Goal: Task Accomplishment & Management: Complete application form

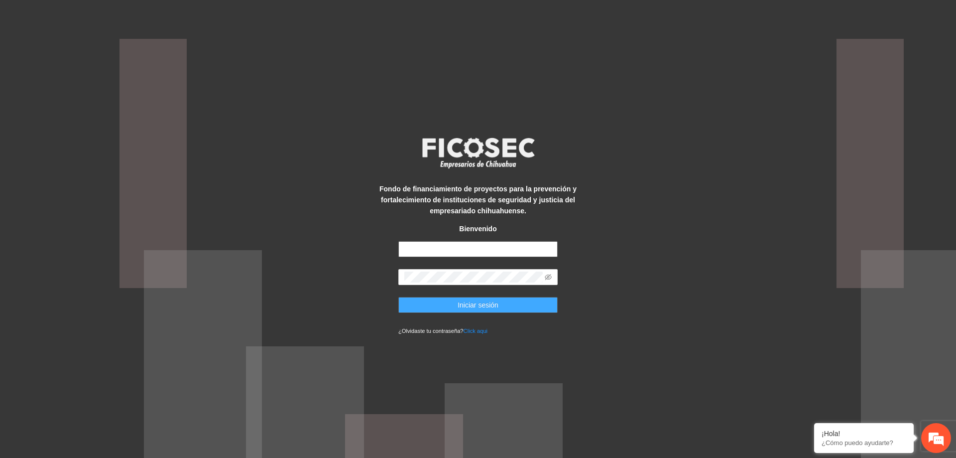
type input "**********"
click at [456, 305] on button "Iniciar sesión" at bounding box center [477, 305] width 159 height 16
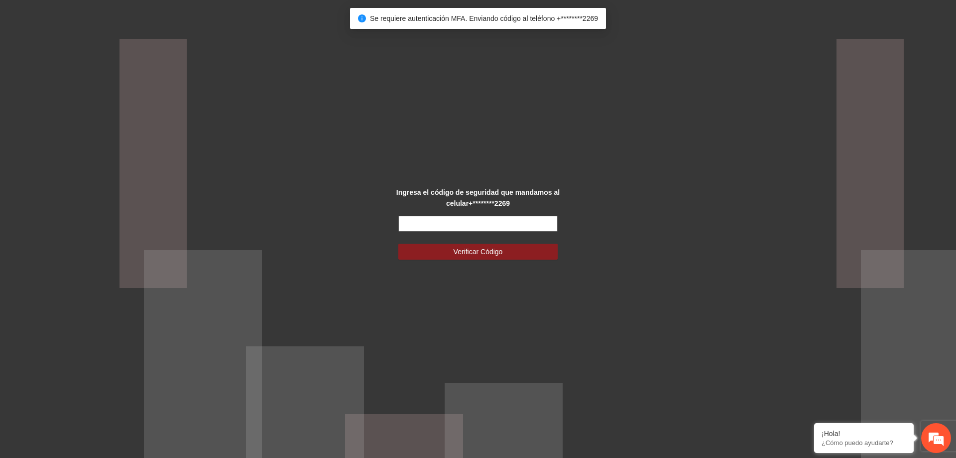
click at [460, 230] on input "text" at bounding box center [477, 224] width 159 height 16
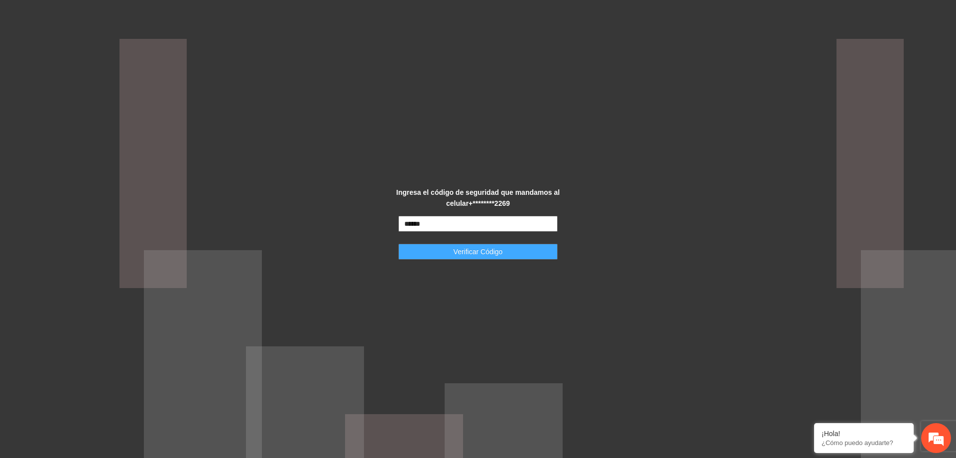
type input "******"
click at [503, 248] on button "Verificar Código" at bounding box center [477, 251] width 159 height 16
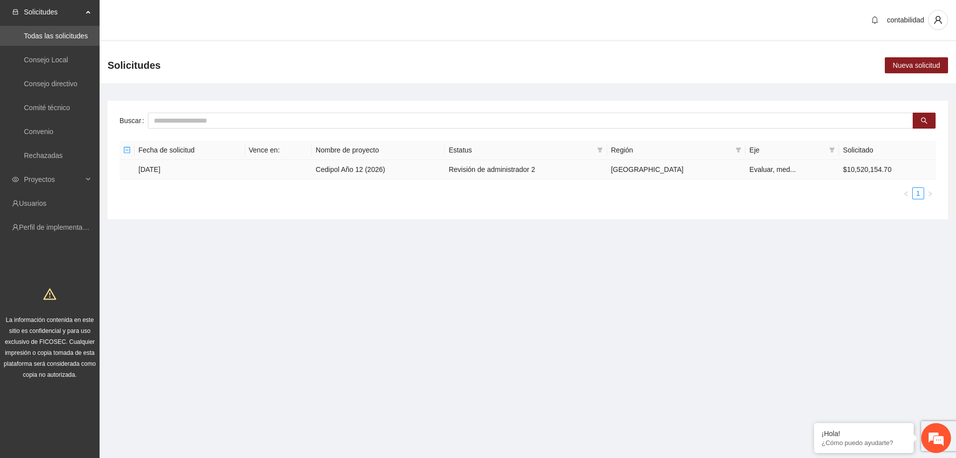
click at [135, 159] on th "Fecha de solicitud" at bounding box center [189, 149] width 111 height 19
click at [41, 175] on span "Proyectos" at bounding box center [53, 179] width 59 height 20
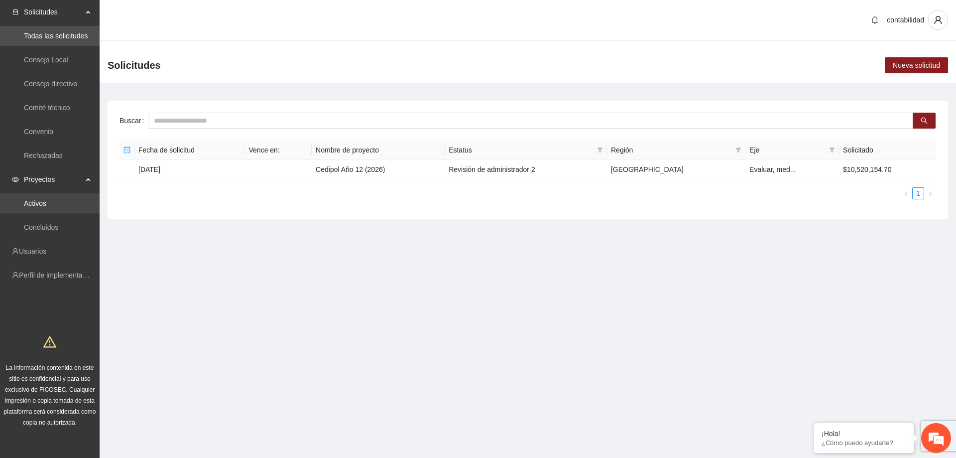
drag, startPoint x: 54, startPoint y: 204, endPoint x: 60, endPoint y: 205, distance: 6.2
click at [46, 204] on link "Activos" at bounding box center [35, 203] width 22 height 8
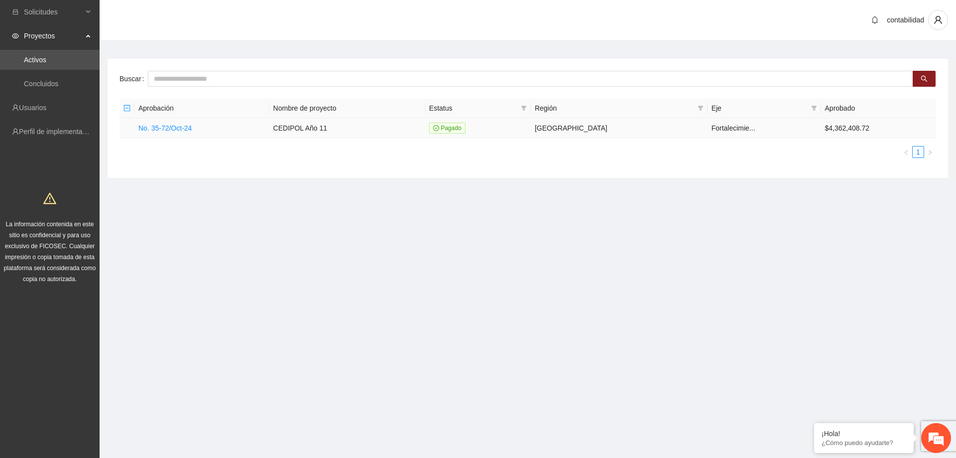
click at [192, 133] on td "No. 35-72/Oct-24" at bounding box center [201, 128] width 135 height 20
click at [188, 130] on link "No. 35-72/Oct-24" at bounding box center [164, 128] width 53 height 8
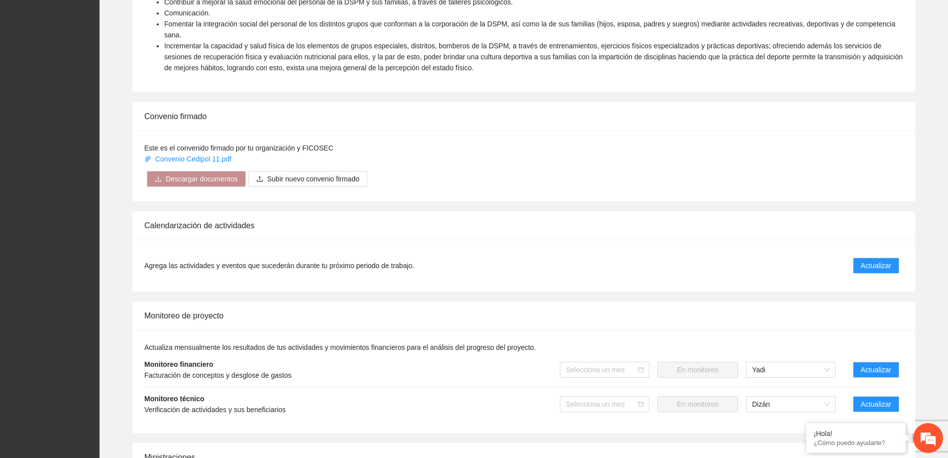
scroll to position [498, 0]
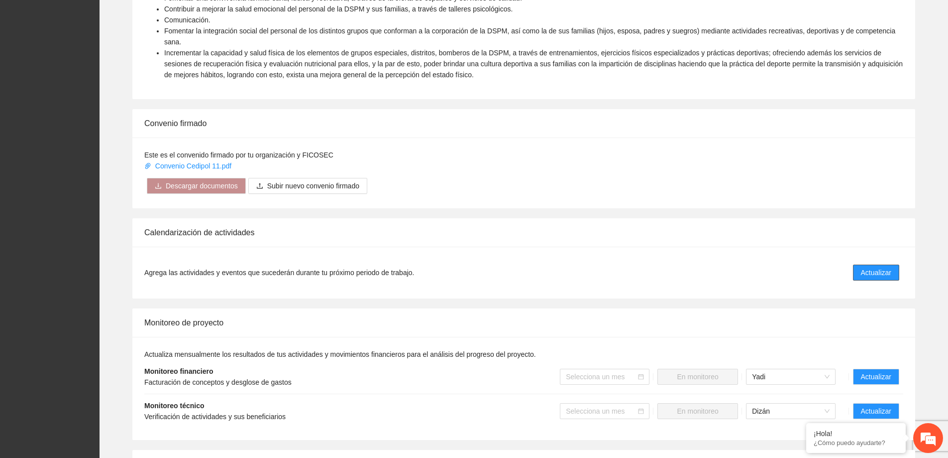
click at [863, 267] on button "Actualizar" at bounding box center [876, 272] width 46 height 16
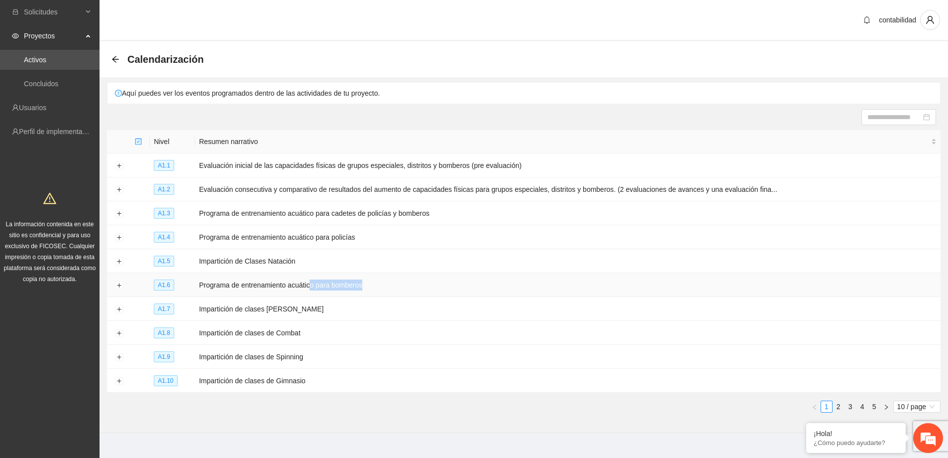
drag, startPoint x: 310, startPoint y: 286, endPoint x: 382, endPoint y: 284, distance: 71.7
click at [382, 284] on td "Programa de entrenamiento acuático para bomberos" at bounding box center [568, 285] width 746 height 24
click at [393, 282] on td "Programa de entrenamiento acuático para bomberos" at bounding box center [568, 285] width 746 height 24
drag, startPoint x: 448, startPoint y: 211, endPoint x: 378, endPoint y: 213, distance: 69.7
click at [378, 213] on td "Programa de entrenamiento acuático para cadetes de policías y bomberos" at bounding box center [568, 213] width 746 height 24
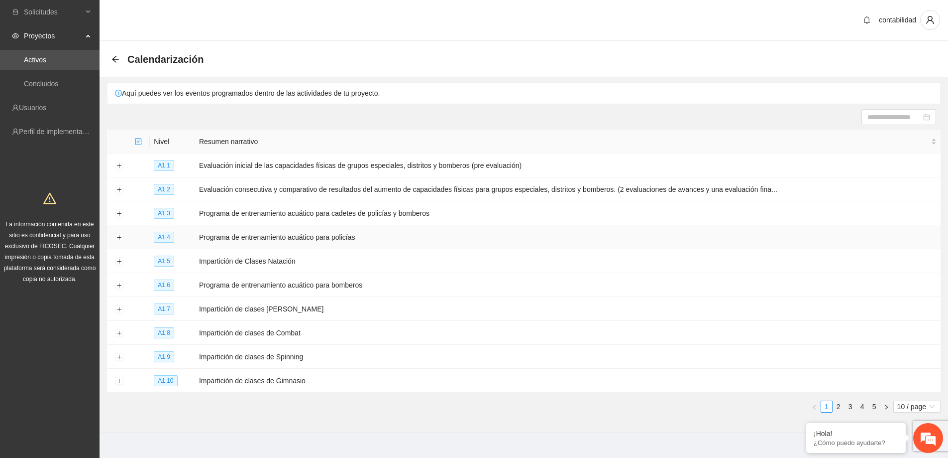
click at [415, 237] on td "Programa de entrenamiento acuático para policías" at bounding box center [568, 237] width 746 height 24
click at [122, 282] on button "Expand row" at bounding box center [119, 285] width 8 height 8
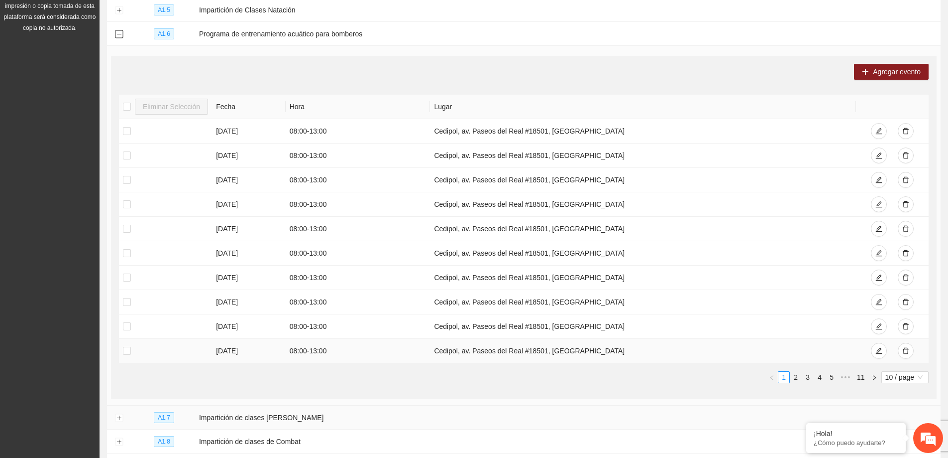
scroll to position [299, 0]
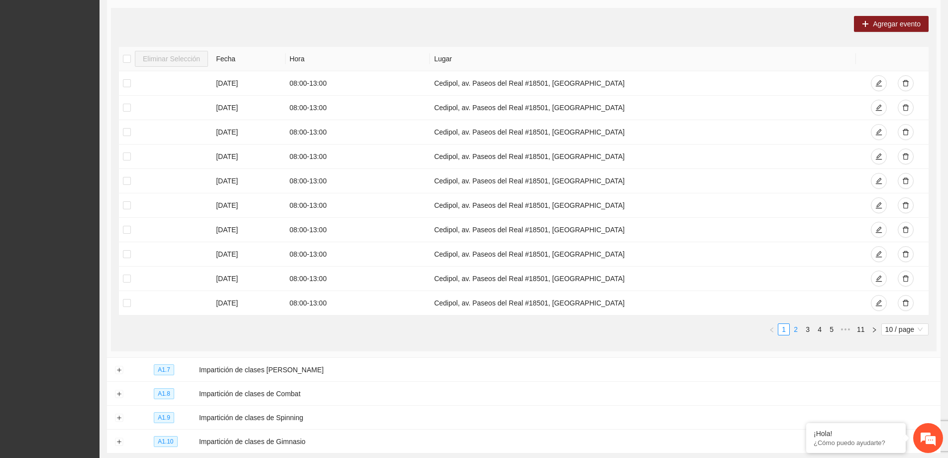
click at [801, 327] on link "2" at bounding box center [796, 329] width 11 height 11
click at [821, 330] on link "4" at bounding box center [819, 329] width 11 height 11
click at [772, 326] on link "1" at bounding box center [772, 329] width 11 height 11
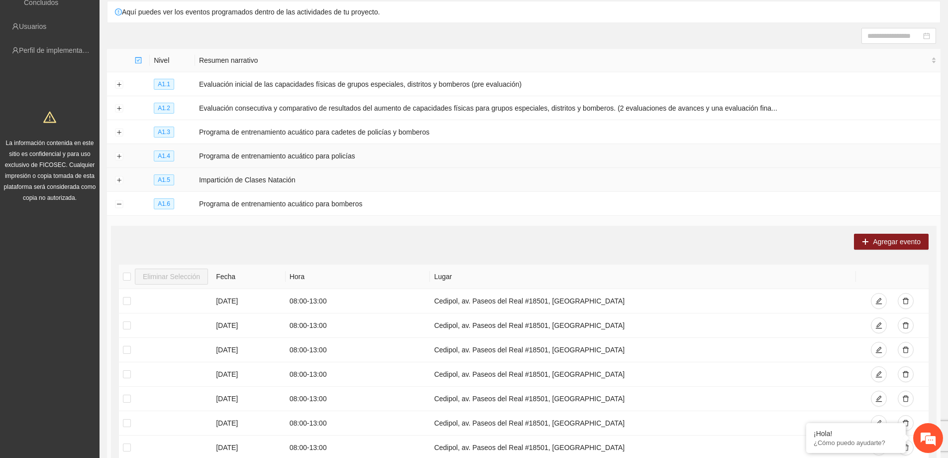
scroll to position [0, 0]
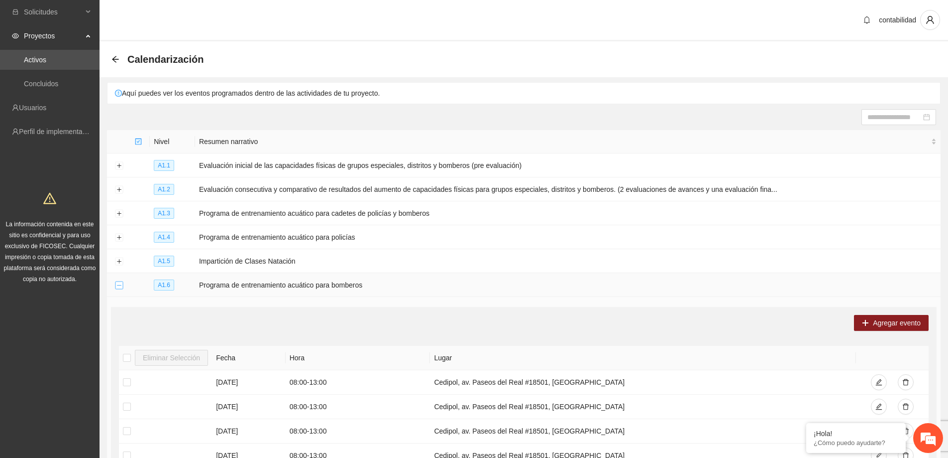
click at [122, 281] on button "Collapse row" at bounding box center [119, 285] width 8 height 8
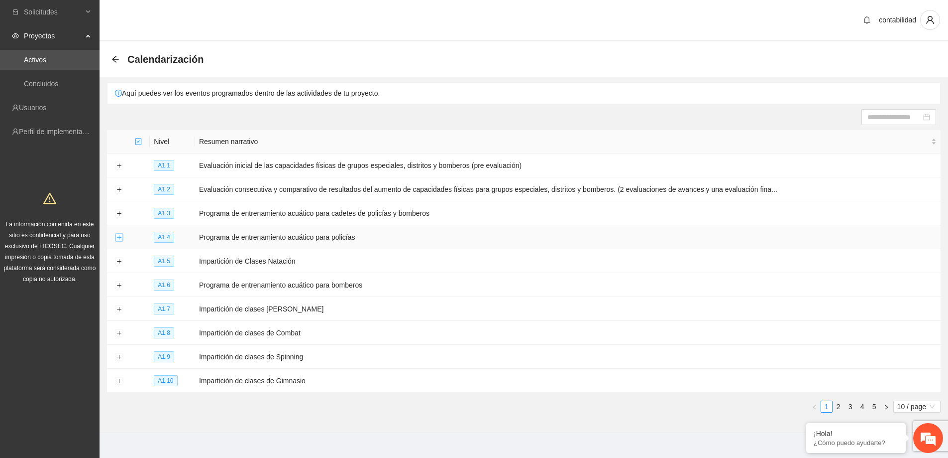
click at [117, 236] on button "Expand row" at bounding box center [119, 237] width 8 height 8
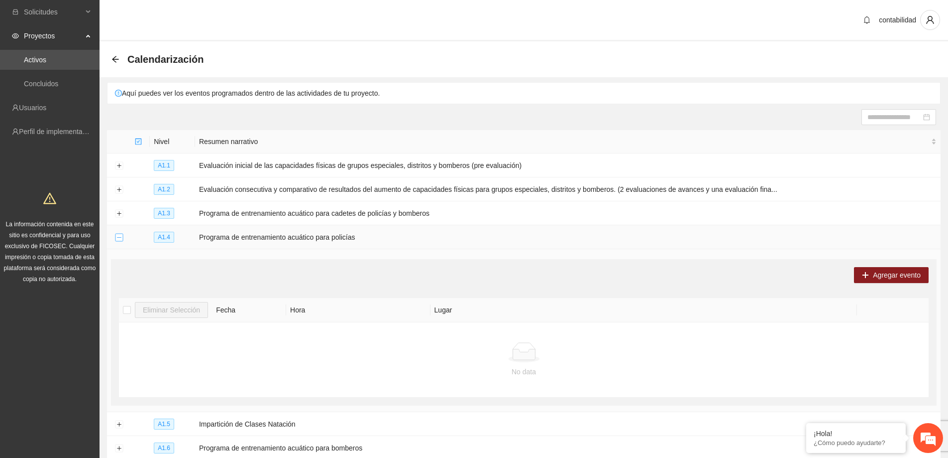
click at [120, 236] on button "Collapse row" at bounding box center [119, 237] width 8 height 8
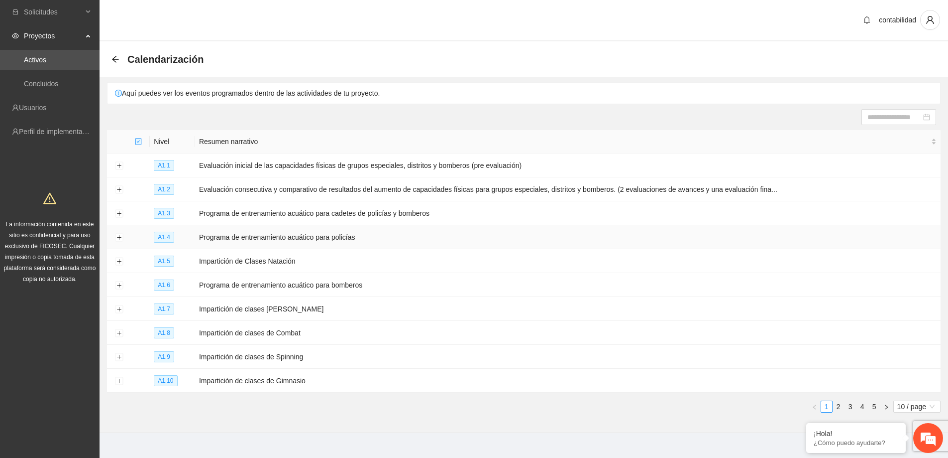
click at [220, 238] on td "Programa de entrenamiento acuático para policías" at bounding box center [568, 237] width 746 height 24
click at [122, 234] on button "Expand row" at bounding box center [119, 237] width 8 height 8
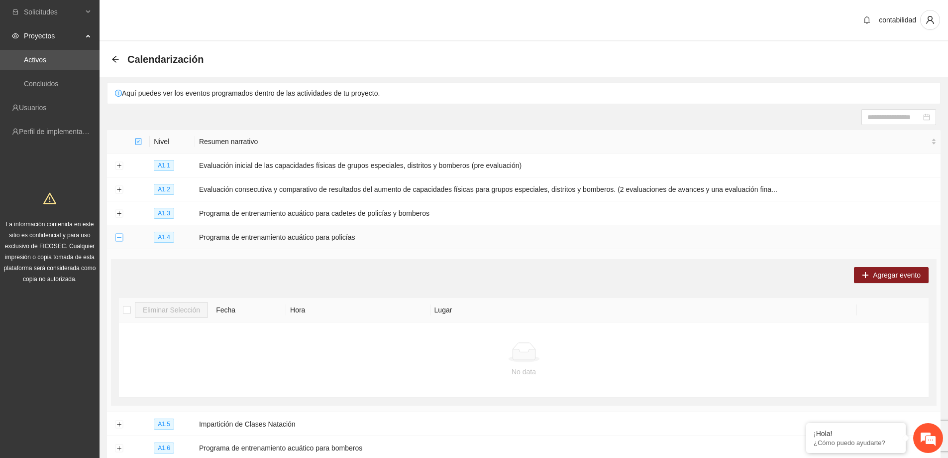
click at [120, 235] on button "Collapse row" at bounding box center [119, 237] width 8 height 8
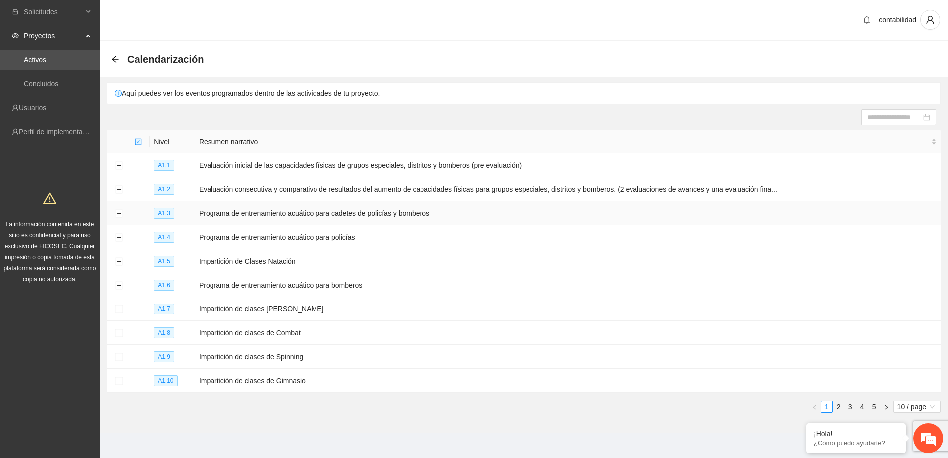
click at [115, 212] on td at bounding box center [119, 213] width 24 height 24
click at [115, 212] on button "Expand row" at bounding box center [119, 214] width 8 height 8
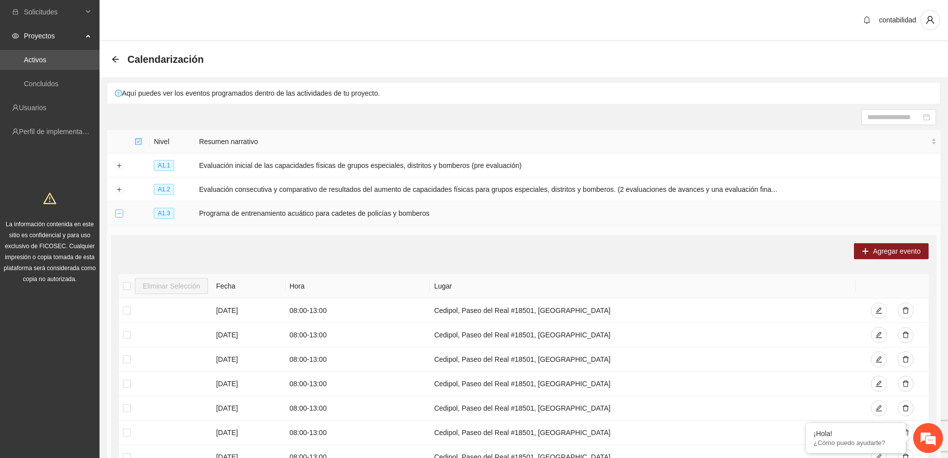
click at [118, 211] on button "Collapse row" at bounding box center [119, 214] width 8 height 8
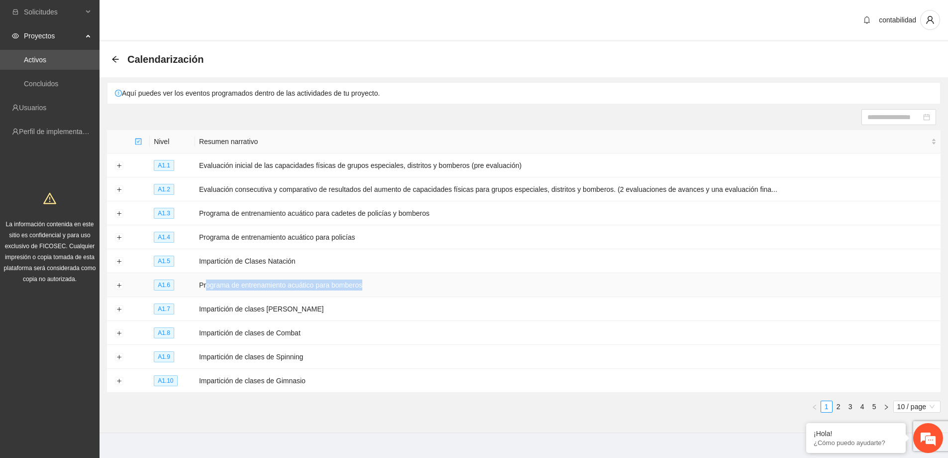
drag, startPoint x: 206, startPoint y: 284, endPoint x: 410, endPoint y: 284, distance: 203.6
click at [410, 284] on td "Programa de entrenamiento acuático para bomberos" at bounding box center [568, 285] width 746 height 24
click at [398, 283] on td "Programa de entrenamiento acuático para bomberos" at bounding box center [568, 285] width 746 height 24
click at [123, 281] on td at bounding box center [119, 285] width 24 height 24
click at [121, 282] on button "Expand row" at bounding box center [119, 285] width 8 height 8
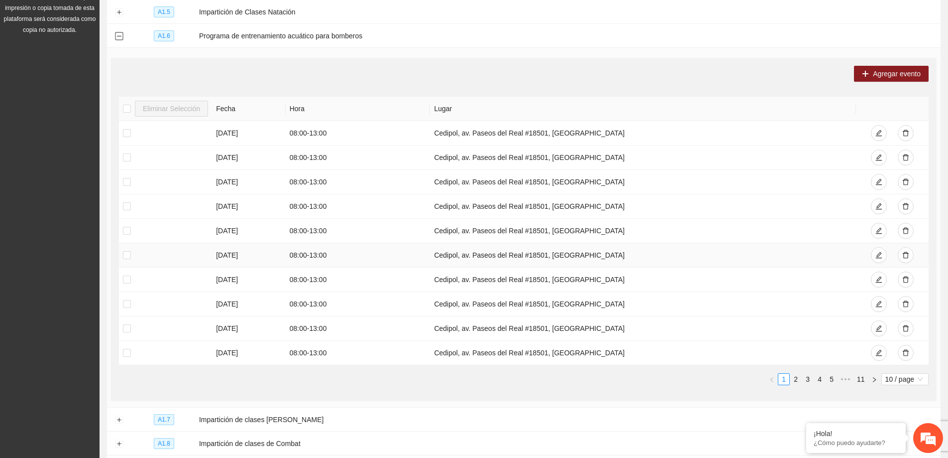
scroll to position [50, 0]
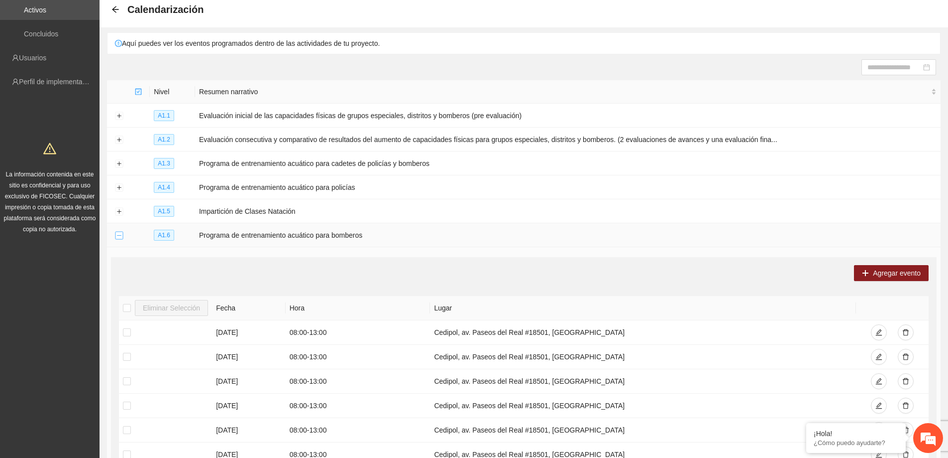
click at [117, 233] on button "Collapse row" at bounding box center [119, 235] width 8 height 8
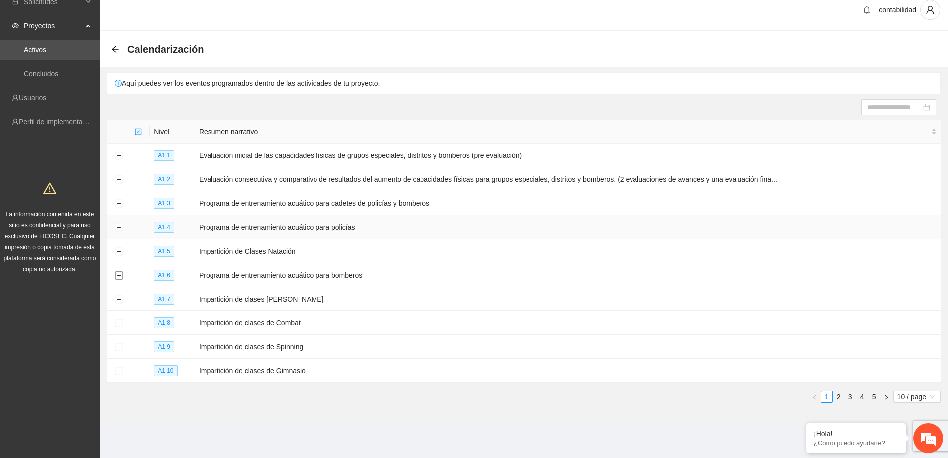
scroll to position [0, 0]
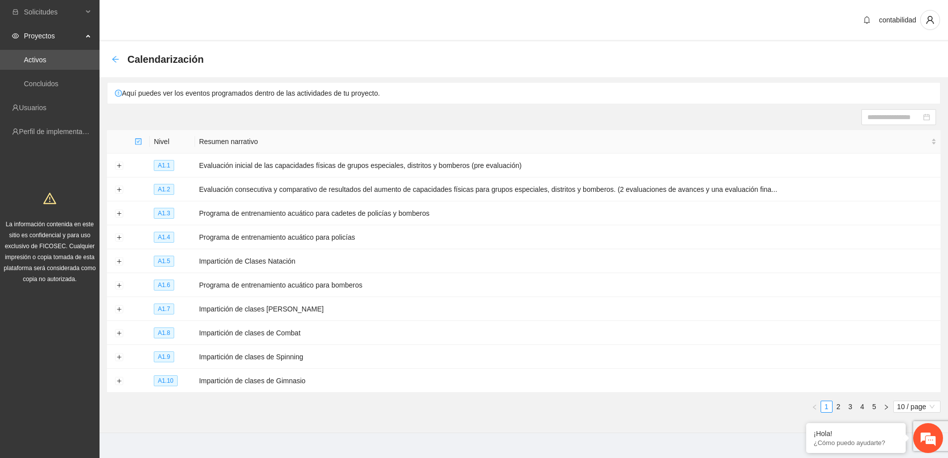
click at [114, 59] on icon "arrow-left" at bounding box center [115, 59] width 6 height 6
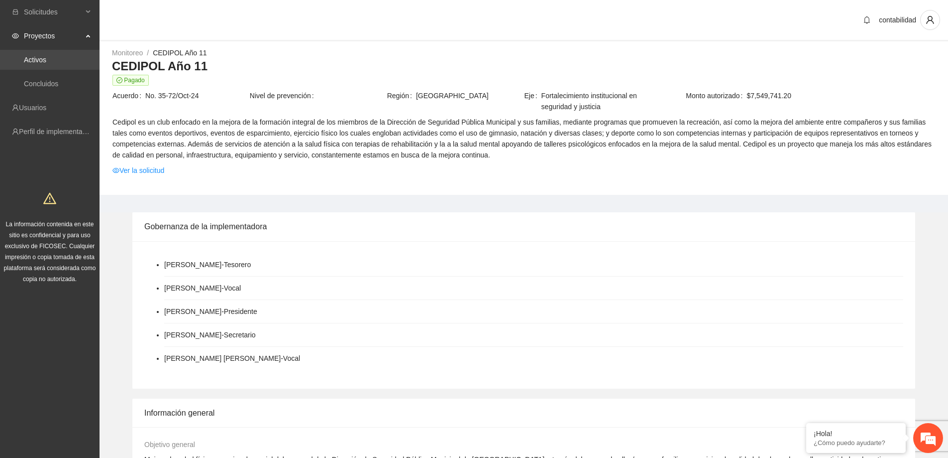
click at [46, 60] on link "Activos" at bounding box center [35, 60] width 22 height 8
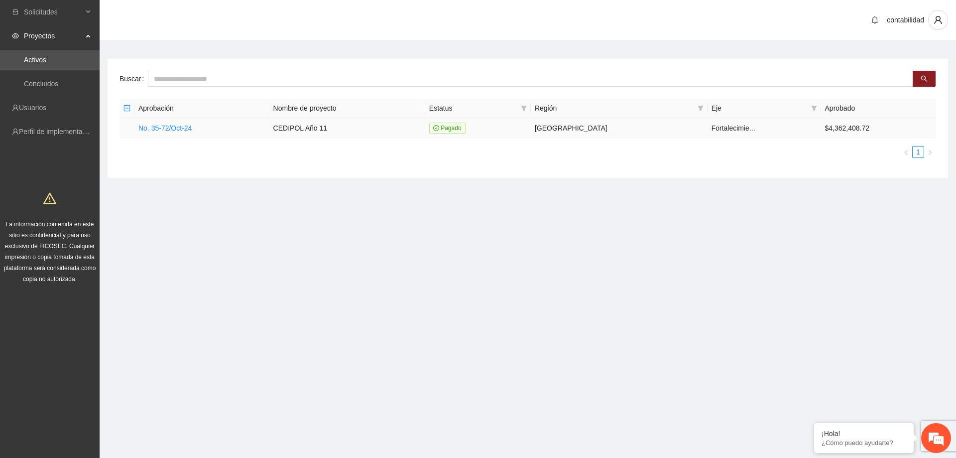
click at [171, 122] on td "No. 35-72/Oct-24" at bounding box center [201, 128] width 135 height 20
click at [173, 127] on link "No. 35-72/Oct-24" at bounding box center [164, 128] width 53 height 8
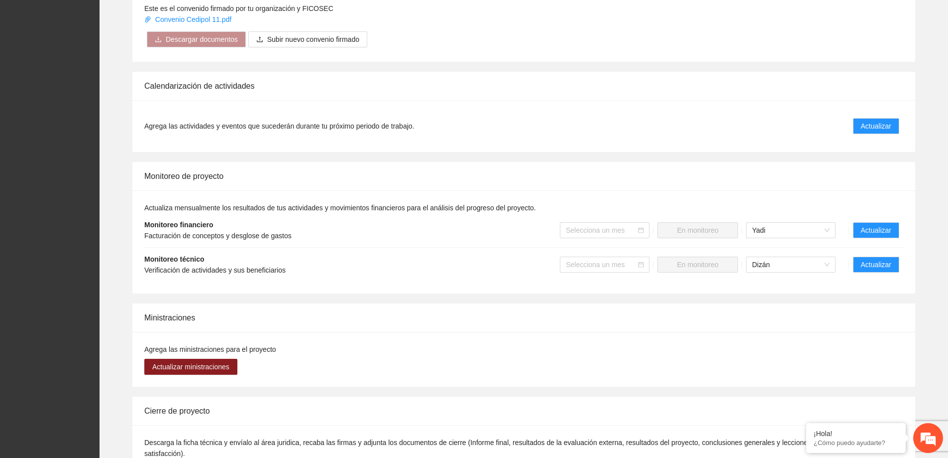
scroll to position [647, 0]
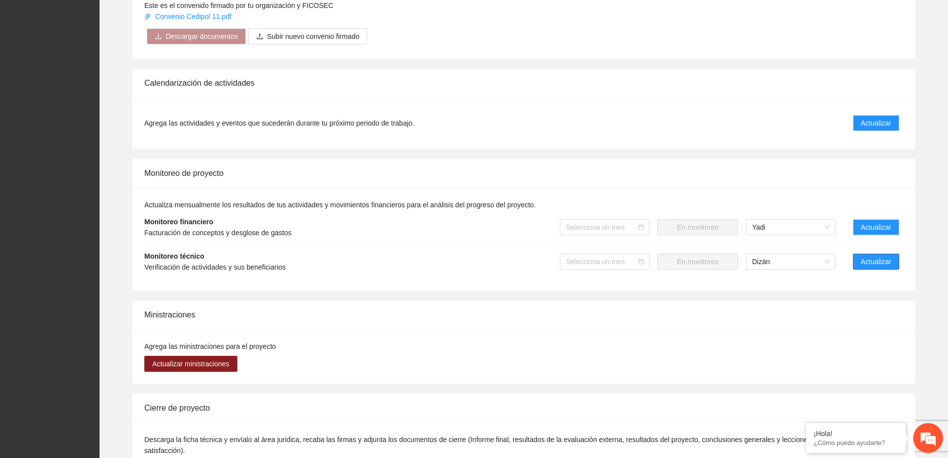
click at [874, 256] on span "Actualizar" at bounding box center [876, 261] width 30 height 11
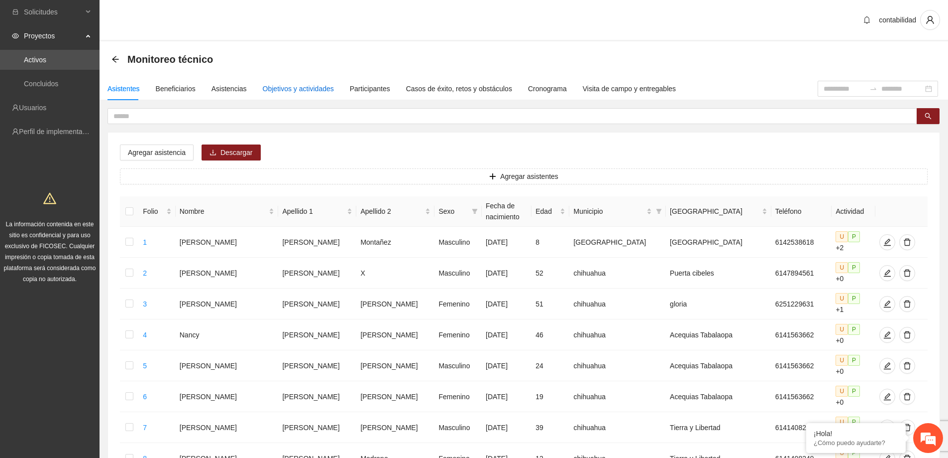
click at [315, 86] on div "Objetivos y actividades" at bounding box center [298, 88] width 71 height 11
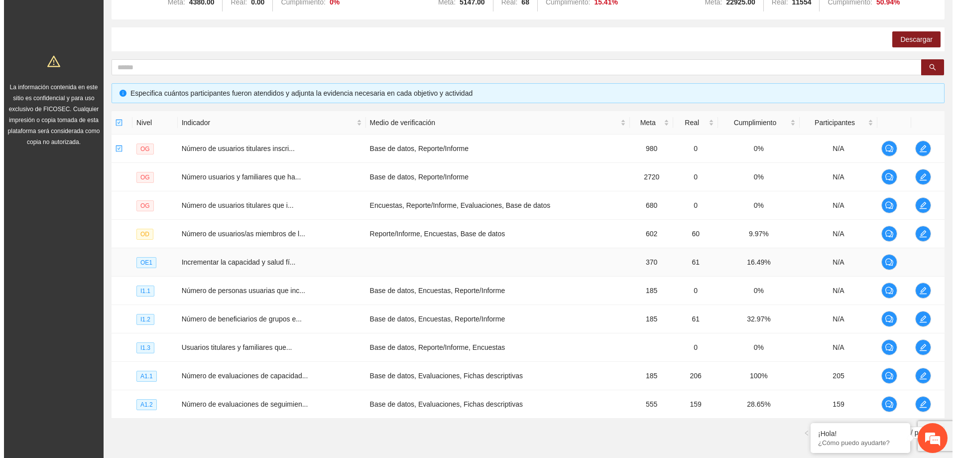
scroll to position [149, 0]
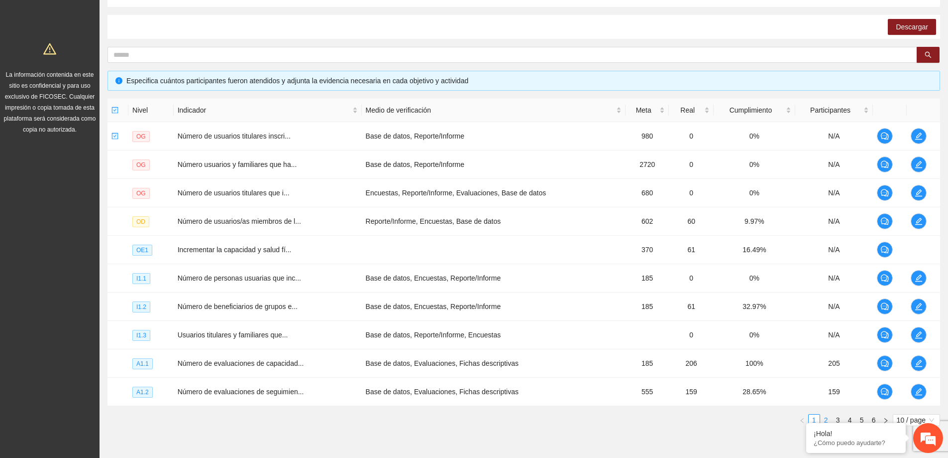
click at [826, 418] on link "2" at bounding box center [826, 419] width 11 height 11
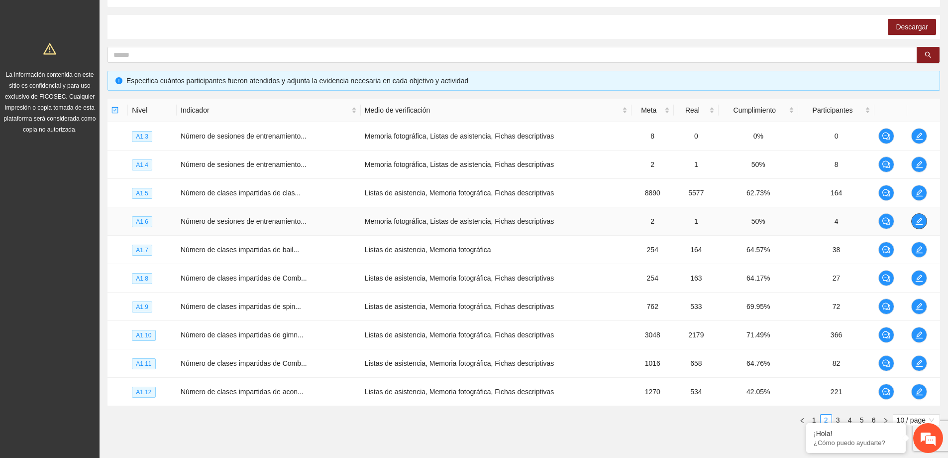
click at [914, 222] on span "edit" at bounding box center [919, 221] width 15 height 8
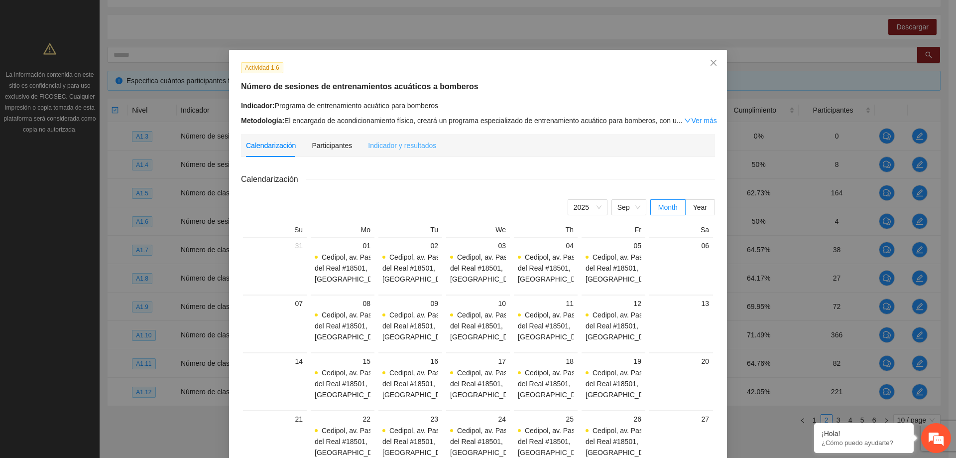
drag, startPoint x: 361, startPoint y: 135, endPoint x: 389, endPoint y: 147, distance: 30.3
click at [366, 138] on div "Calendarización Participantes Indicador y resultados" at bounding box center [341, 145] width 190 height 23
click at [389, 147] on div "Indicador y resultados" at bounding box center [402, 145] width 68 height 11
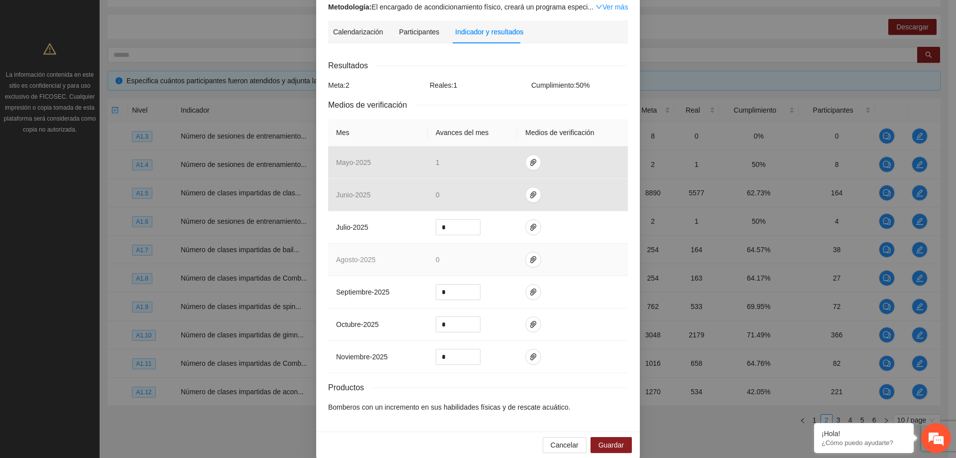
scroll to position [125, 0]
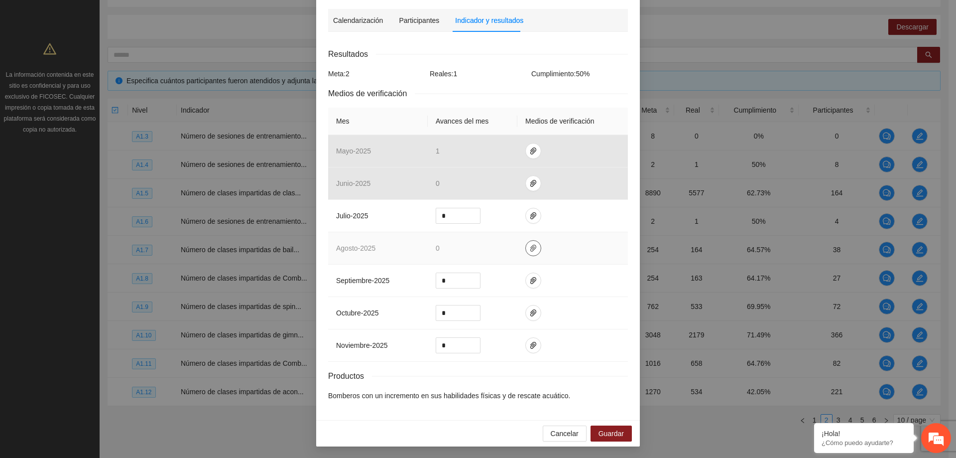
click at [529, 248] on icon "paper-clip" at bounding box center [533, 248] width 8 height 8
click at [479, 261] on td "0" at bounding box center [473, 248] width 90 height 32
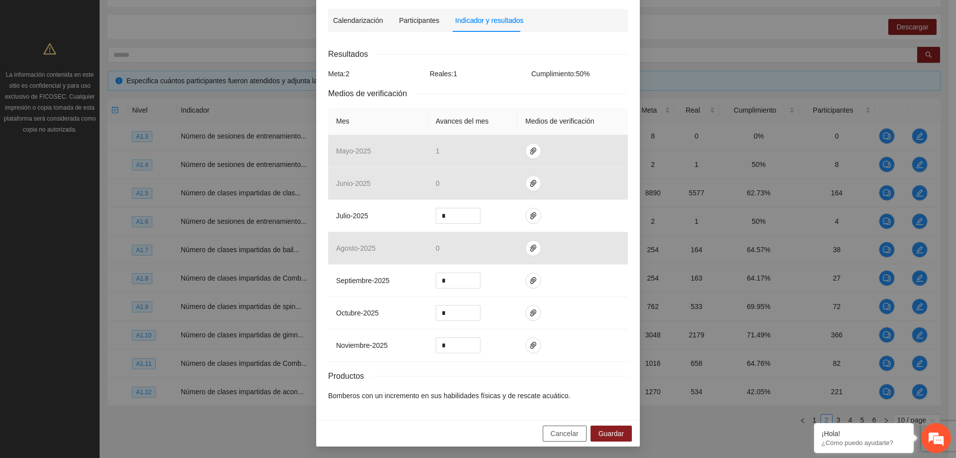
click at [553, 434] on span "Cancelar" at bounding box center [565, 433] width 28 height 11
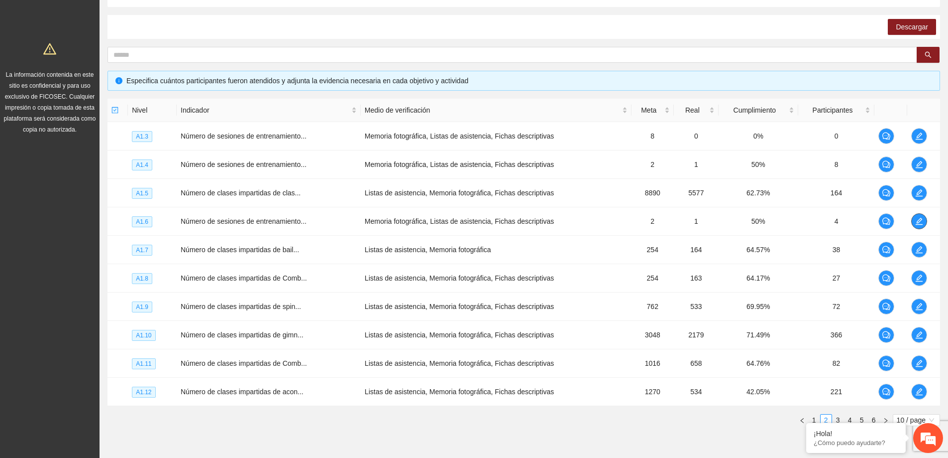
scroll to position [0, 0]
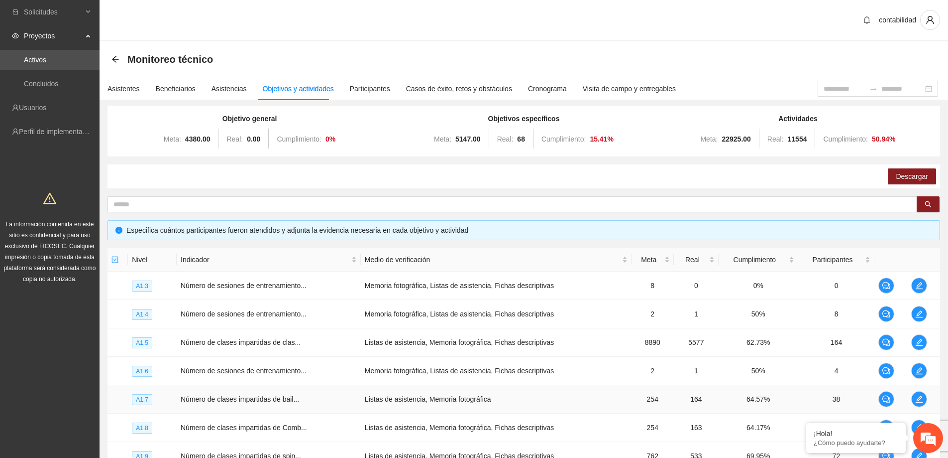
click at [330, 387] on td "Número de clases impartidas de bail..." at bounding box center [269, 399] width 184 height 28
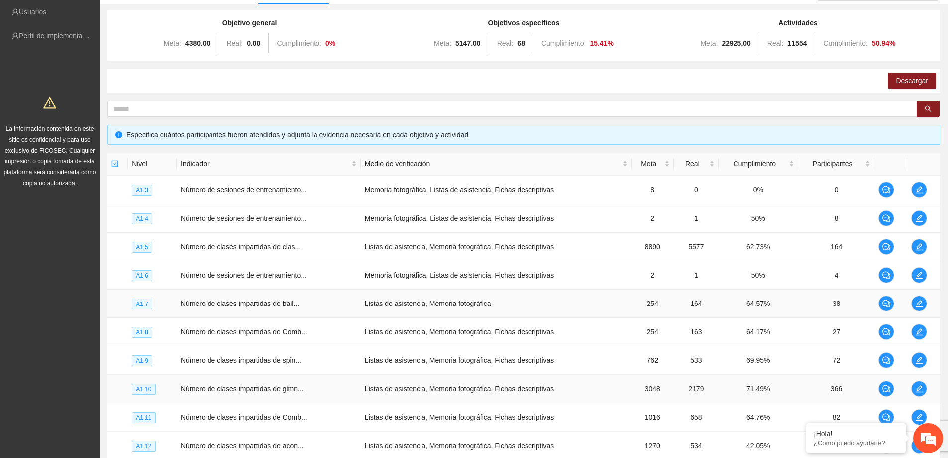
scroll to position [100, 0]
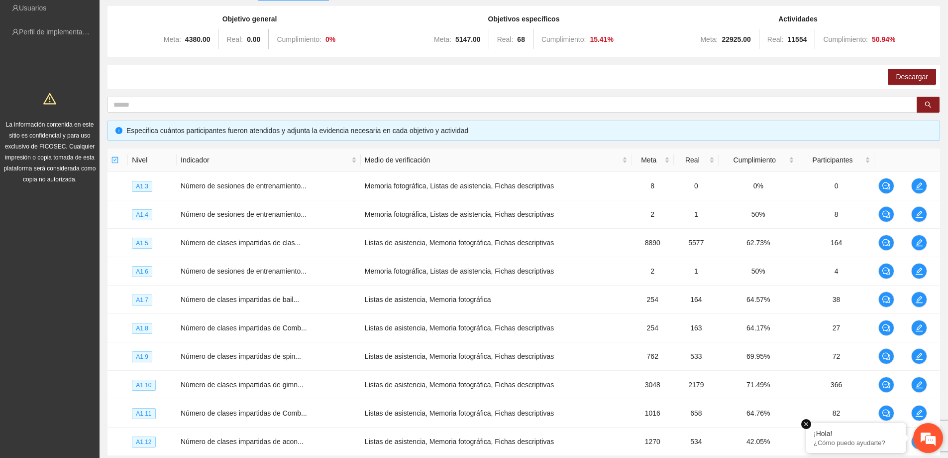
click at [808, 424] on em at bounding box center [807, 424] width 10 height 10
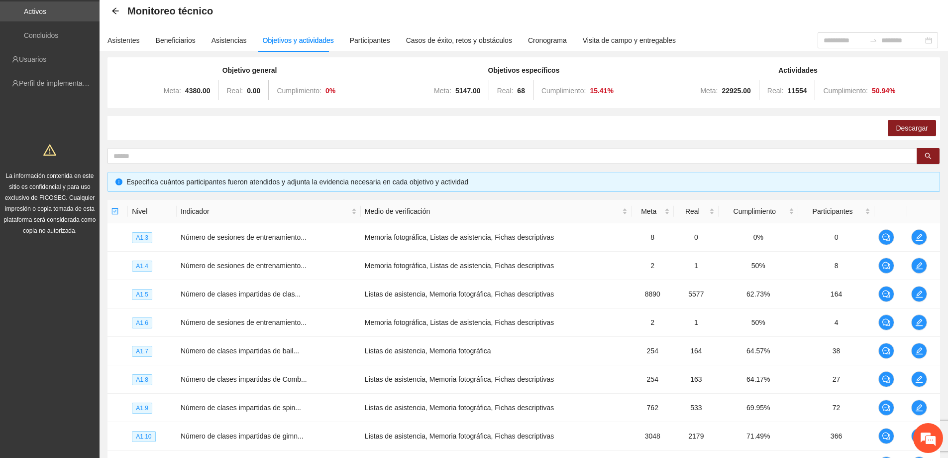
scroll to position [0, 0]
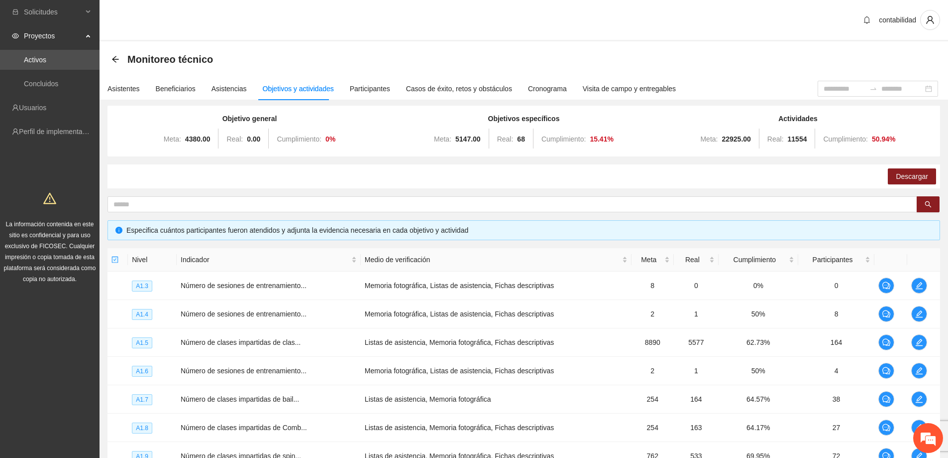
click at [121, 58] on div "Monitoreo técnico" at bounding box center [166, 59] width 108 height 16
click at [116, 58] on icon "arrow-left" at bounding box center [116, 59] width 8 height 8
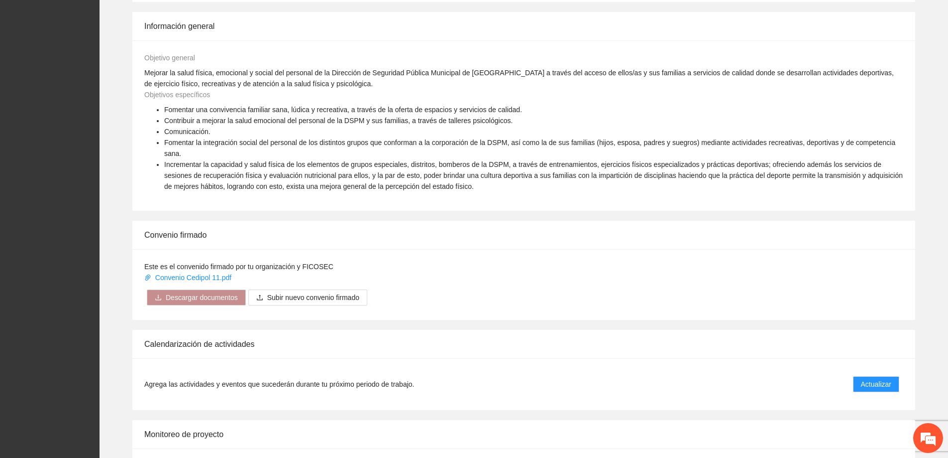
scroll to position [448, 0]
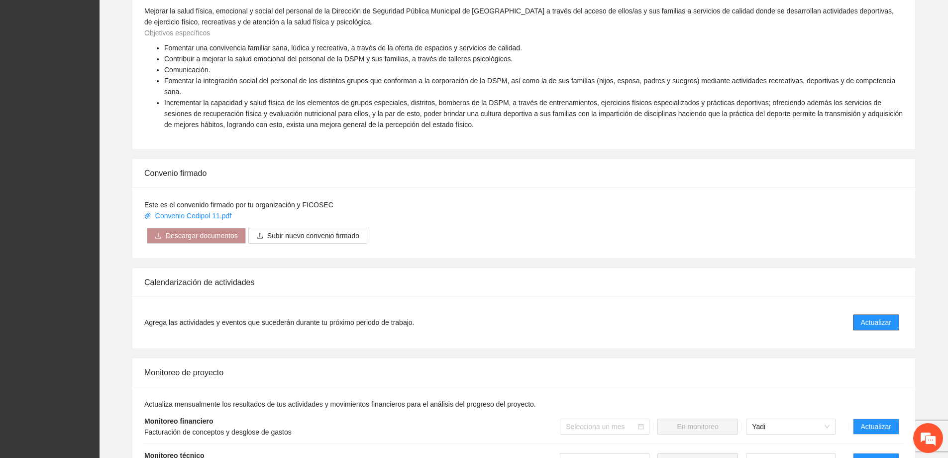
click at [878, 317] on span "Actualizar" at bounding box center [876, 322] width 30 height 11
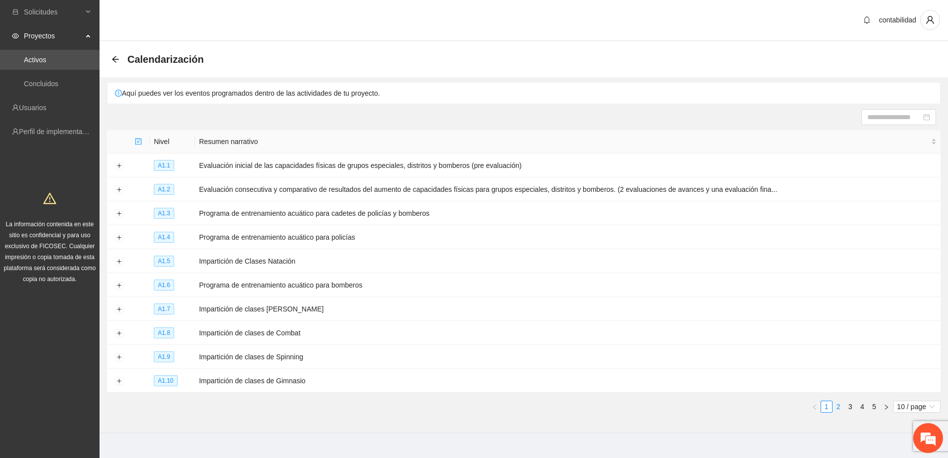
click at [838, 406] on link "2" at bounding box center [838, 406] width 11 height 11
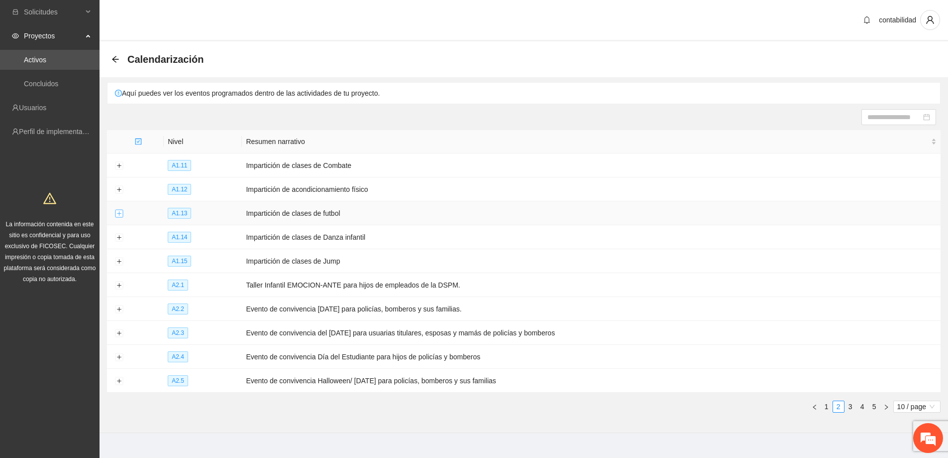
click at [117, 211] on button "Expand row" at bounding box center [119, 214] width 8 height 8
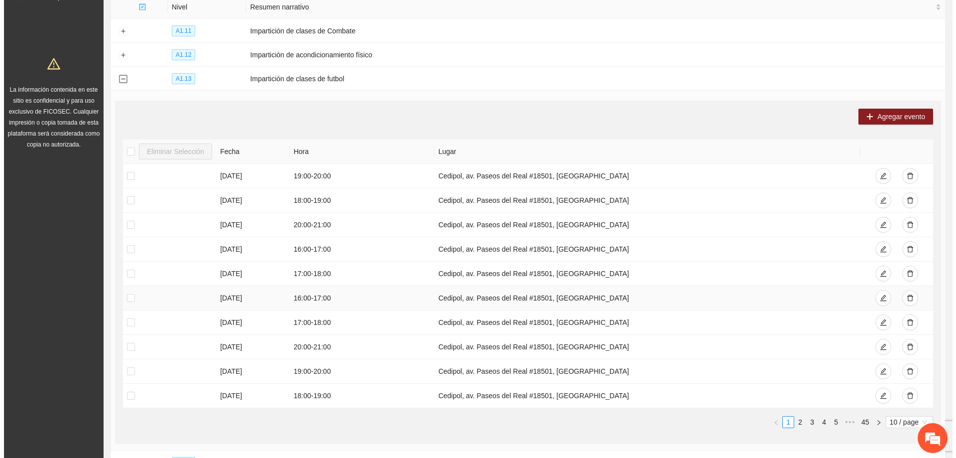
scroll to position [149, 0]
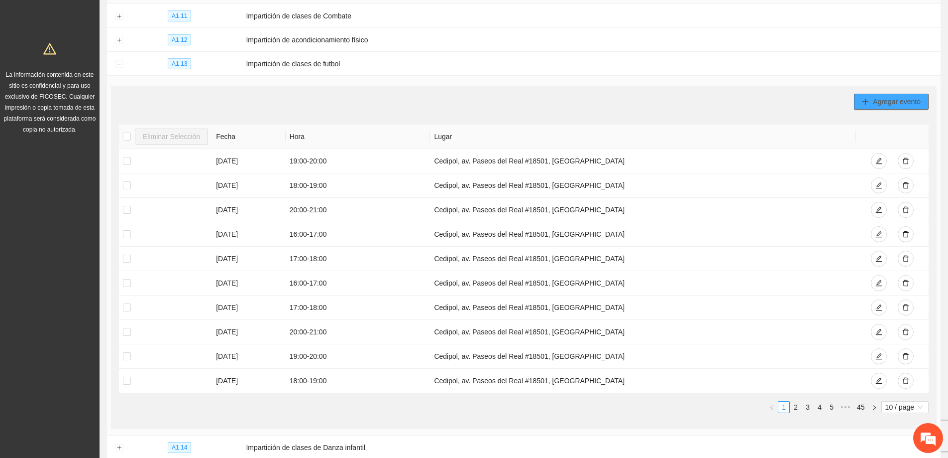
click at [885, 102] on span "Agregar evento" at bounding box center [897, 101] width 48 height 11
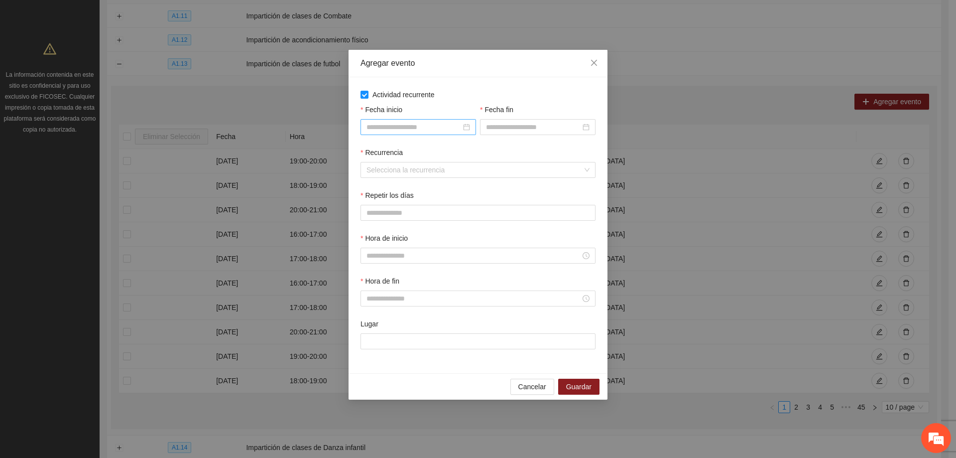
click at [467, 125] on div at bounding box center [418, 126] width 104 height 11
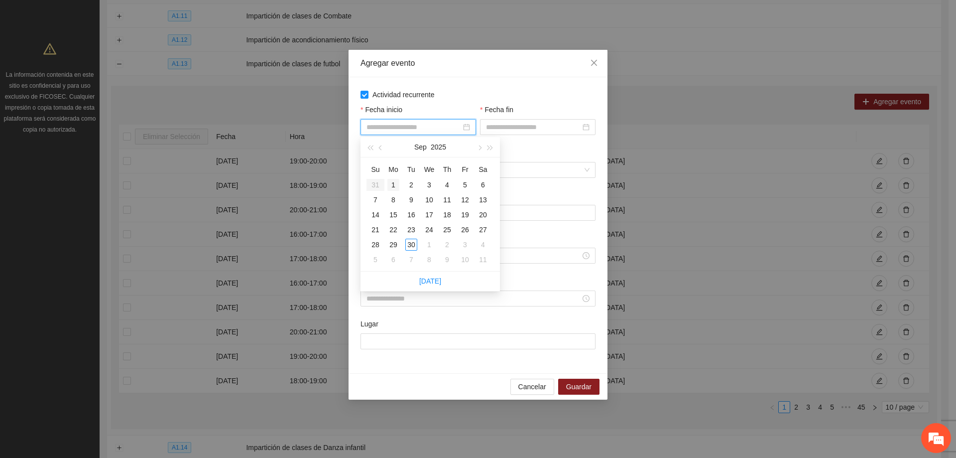
type input "**********"
click at [394, 185] on div "1" at bounding box center [393, 185] width 12 height 12
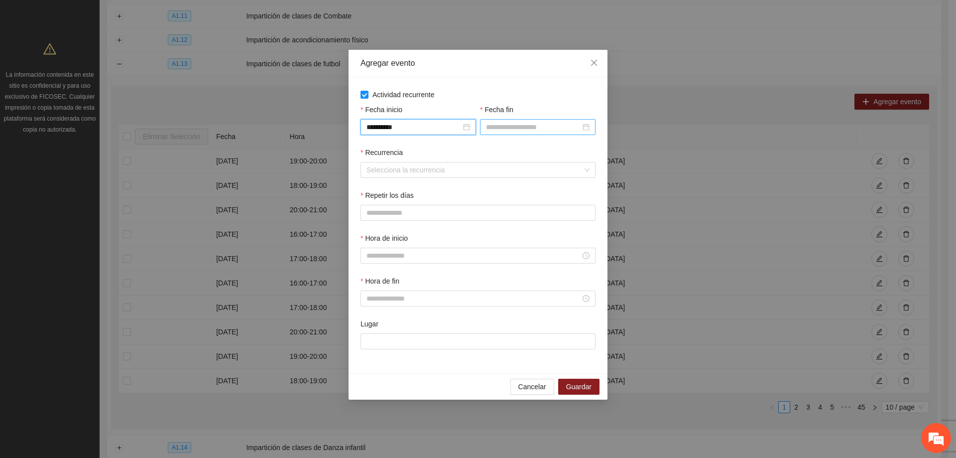
click at [583, 128] on div at bounding box center [538, 126] width 104 height 11
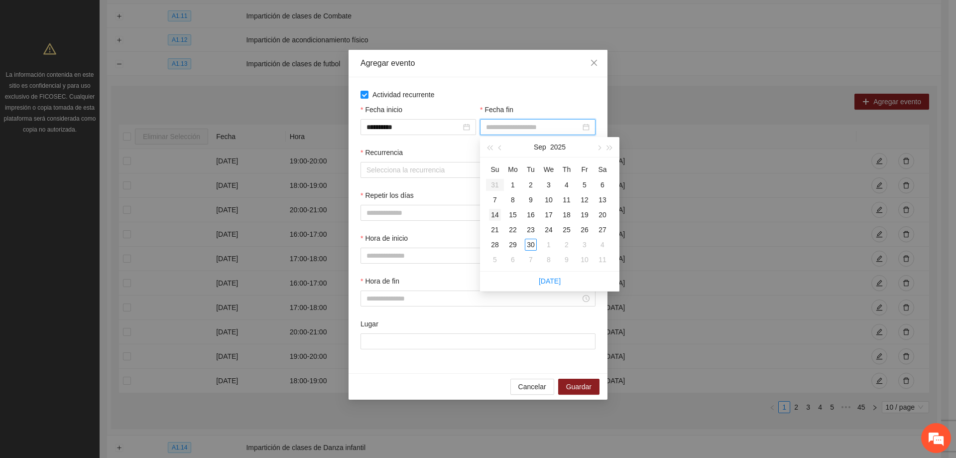
type input "**********"
click at [528, 242] on div "30" at bounding box center [531, 244] width 12 height 12
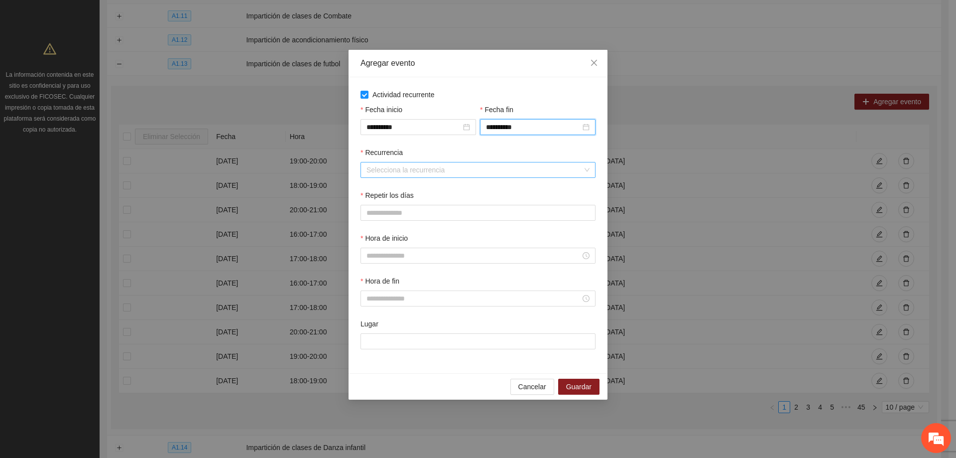
click at [429, 173] on input "Recurrencia" at bounding box center [474, 169] width 216 height 15
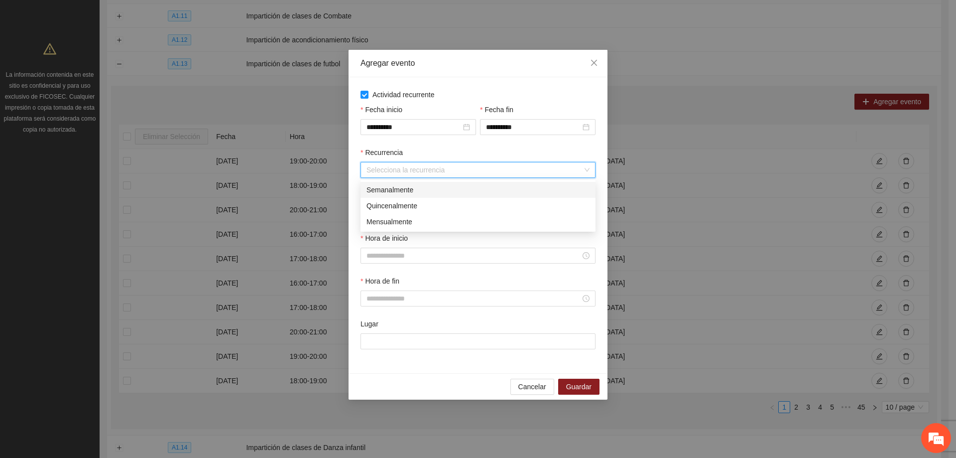
click at [407, 189] on div "Semanalmente" at bounding box center [477, 189] width 223 height 11
click at [374, 208] on button "L" at bounding box center [370, 213] width 20 height 16
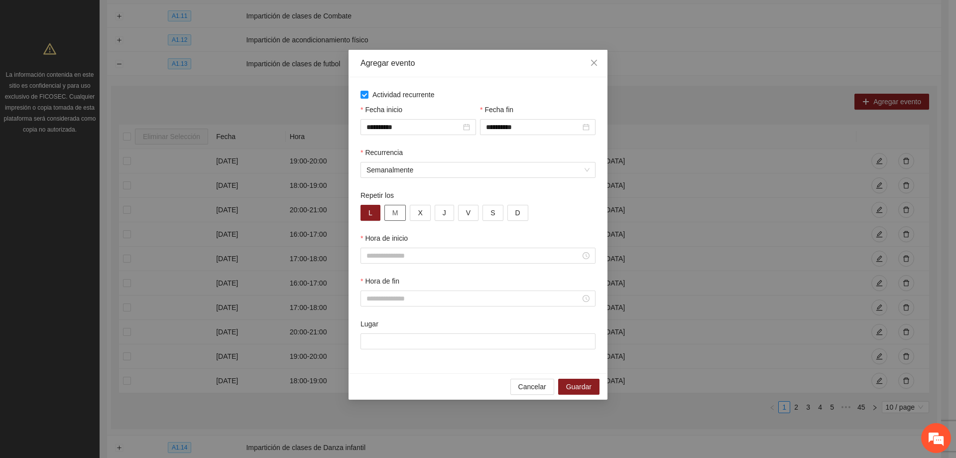
click at [399, 211] on button "M" at bounding box center [395, 213] width 22 height 16
click at [422, 215] on button "X" at bounding box center [420, 213] width 20 height 16
click at [452, 216] on button "J" at bounding box center [444, 213] width 19 height 16
click at [461, 212] on button "V" at bounding box center [468, 213] width 20 height 16
click at [392, 257] on input "Hora de inicio" at bounding box center [473, 255] width 214 height 11
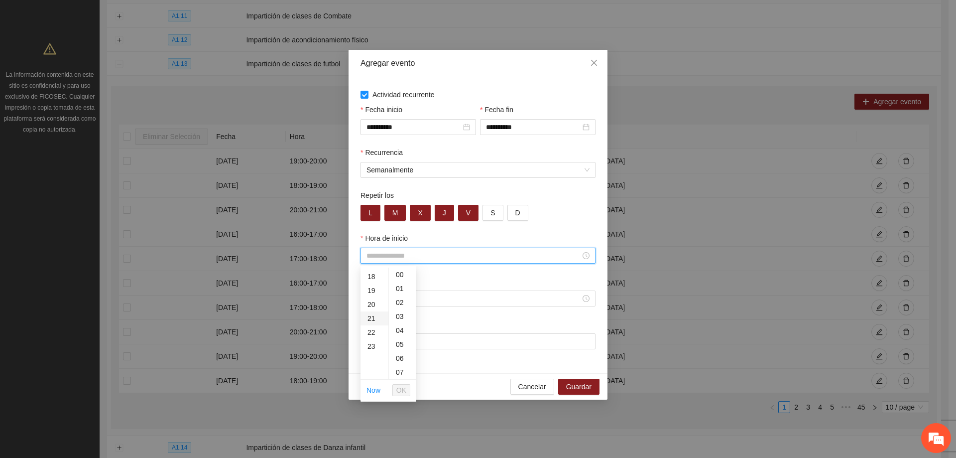
scroll to position [199, 0]
click at [370, 327] on div "18" at bounding box center [374, 326] width 28 height 14
type input "*****"
click at [402, 393] on span "OK" at bounding box center [401, 389] width 10 height 11
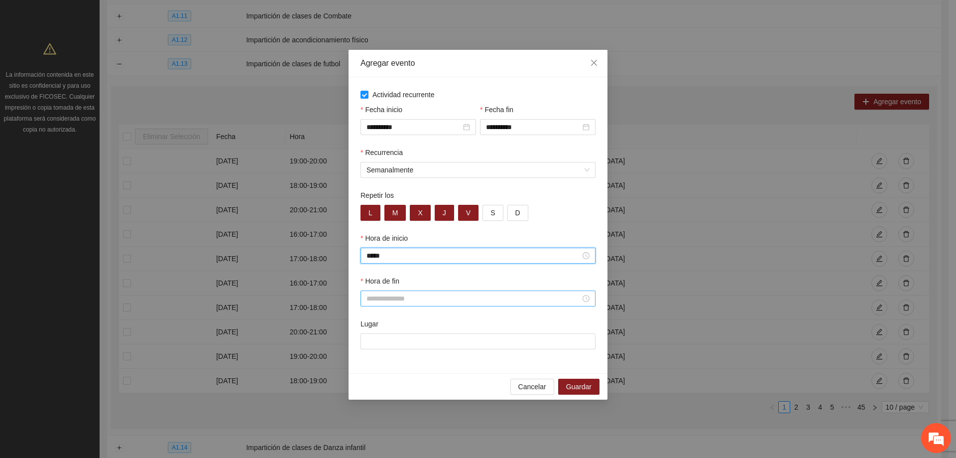
click at [398, 299] on input "Hora de fin" at bounding box center [473, 298] width 214 height 11
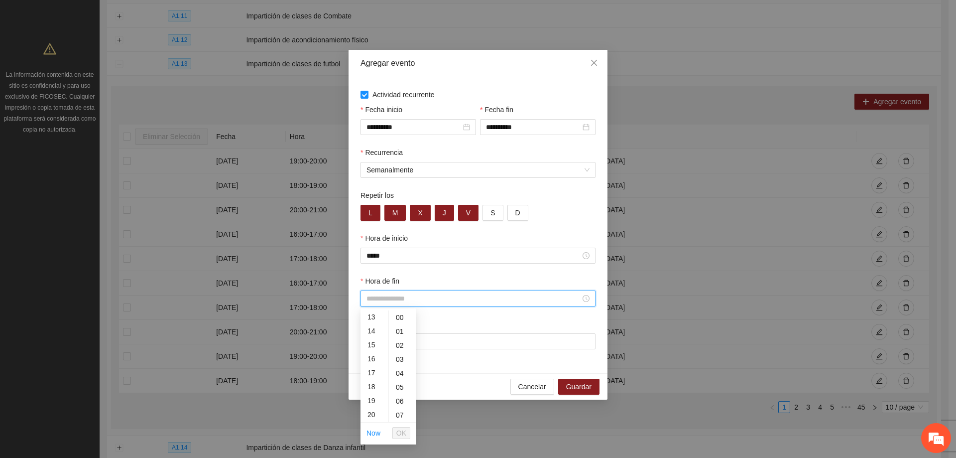
scroll to position [199, 0]
click at [371, 384] on div "19" at bounding box center [374, 383] width 28 height 14
type input "*****"
click at [406, 431] on span "OK" at bounding box center [401, 432] width 10 height 11
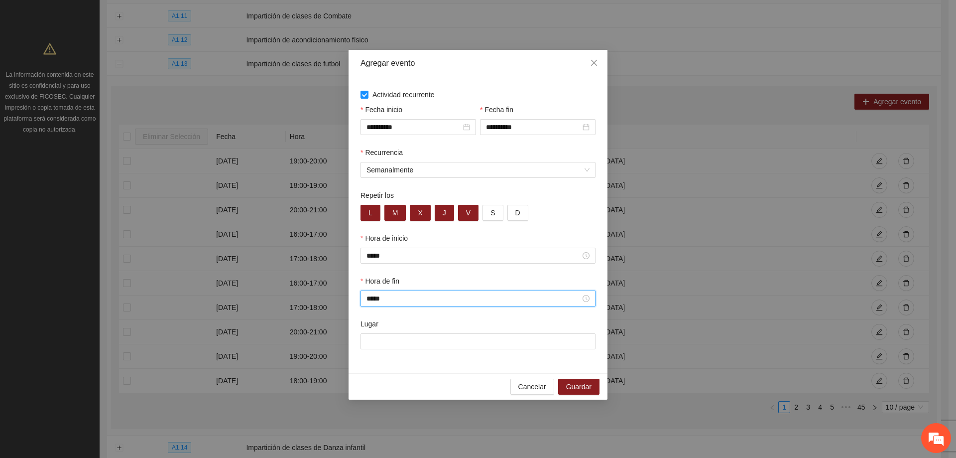
click at [421, 350] on div "Lugar" at bounding box center [477, 339] width 239 height 43
click at [423, 342] on input "Lugar" at bounding box center [477, 341] width 235 height 16
type input "**********"
click at [568, 385] on span "Guardar" at bounding box center [578, 386] width 25 height 11
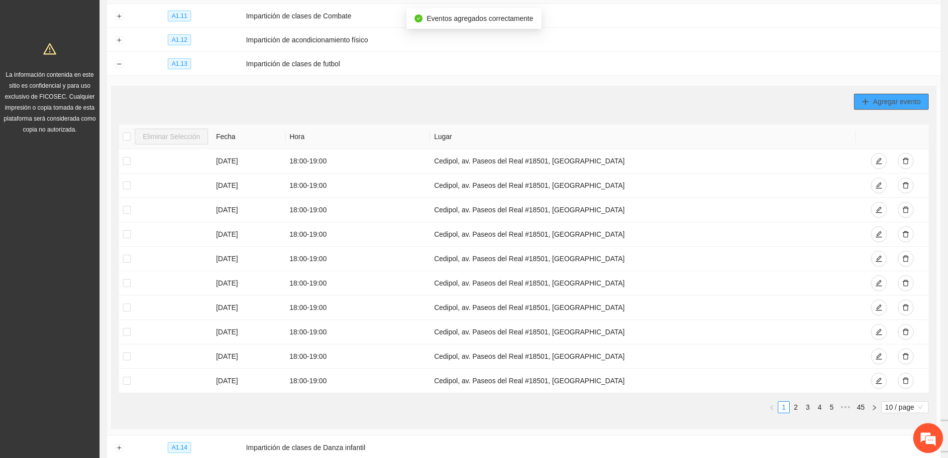
click at [881, 96] on span "Agregar evento" at bounding box center [897, 101] width 48 height 11
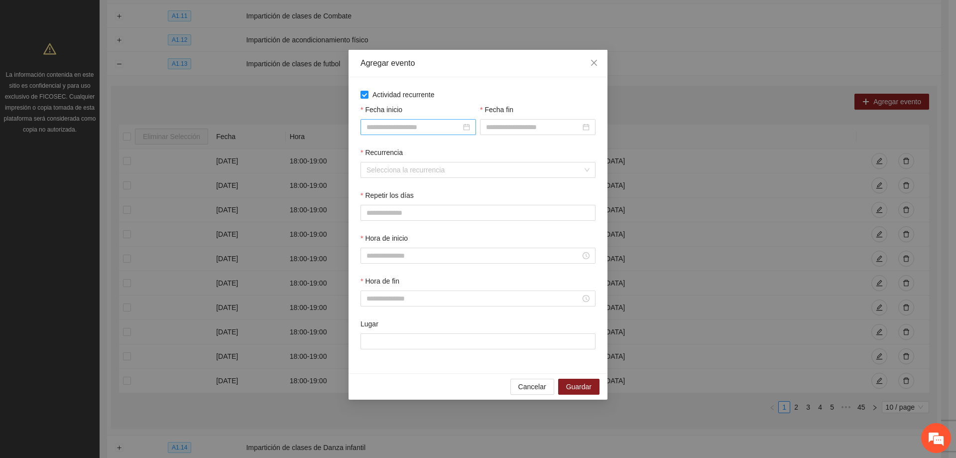
click at [393, 121] on input "Fecha inicio" at bounding box center [413, 126] width 95 height 11
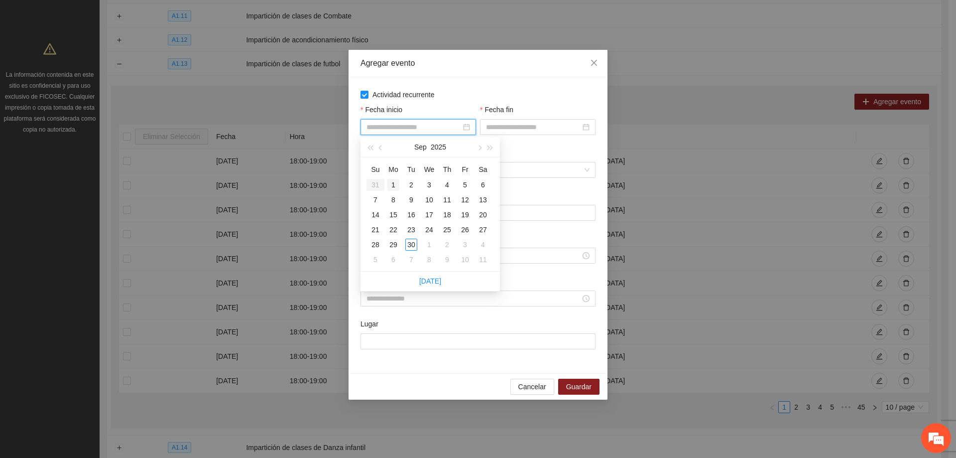
type input "**********"
click at [390, 183] on div "1" at bounding box center [393, 185] width 12 height 12
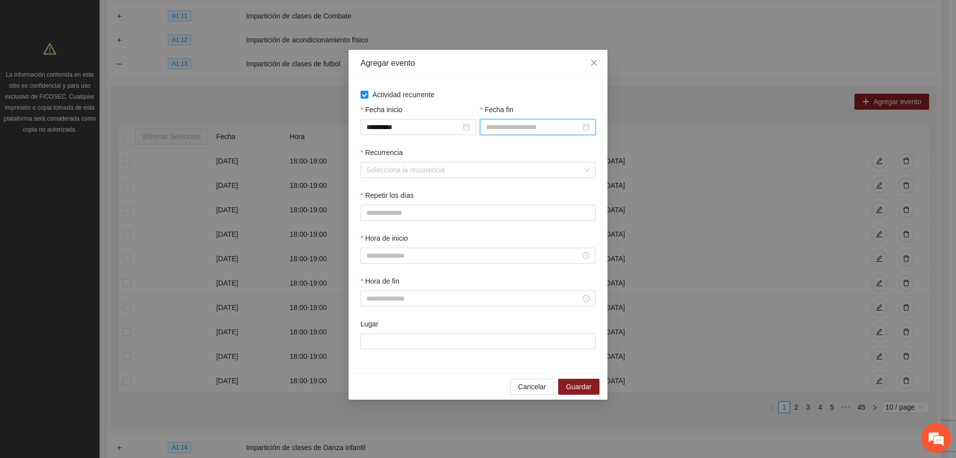
click at [525, 127] on input "Fecha fin" at bounding box center [533, 126] width 95 height 11
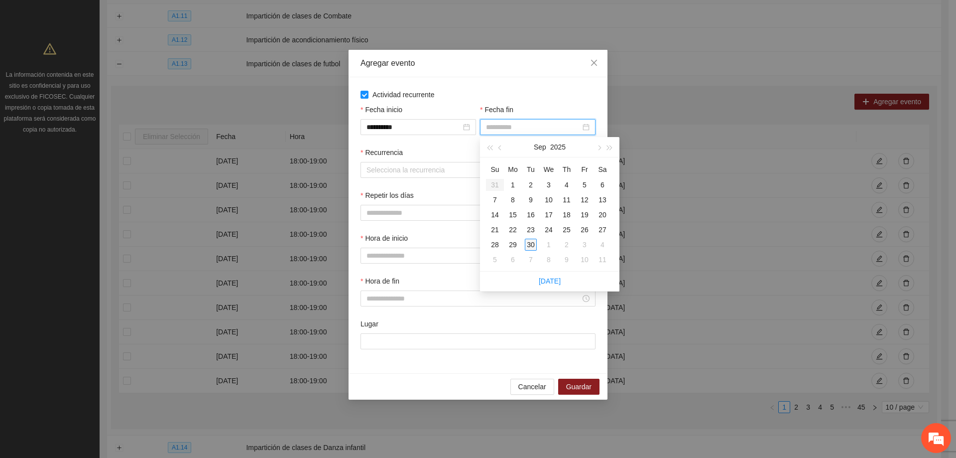
type input "**********"
click at [530, 246] on div "30" at bounding box center [531, 244] width 12 height 12
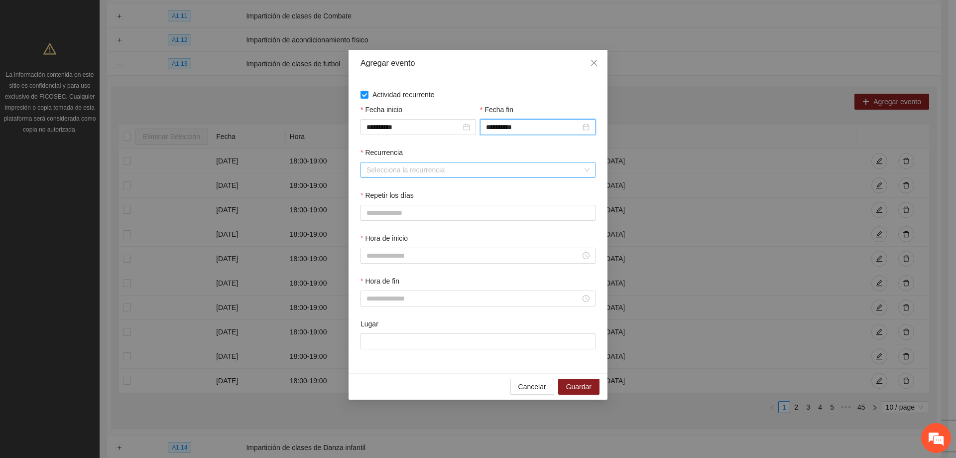
click at [447, 166] on input "Recurrencia" at bounding box center [474, 169] width 216 height 15
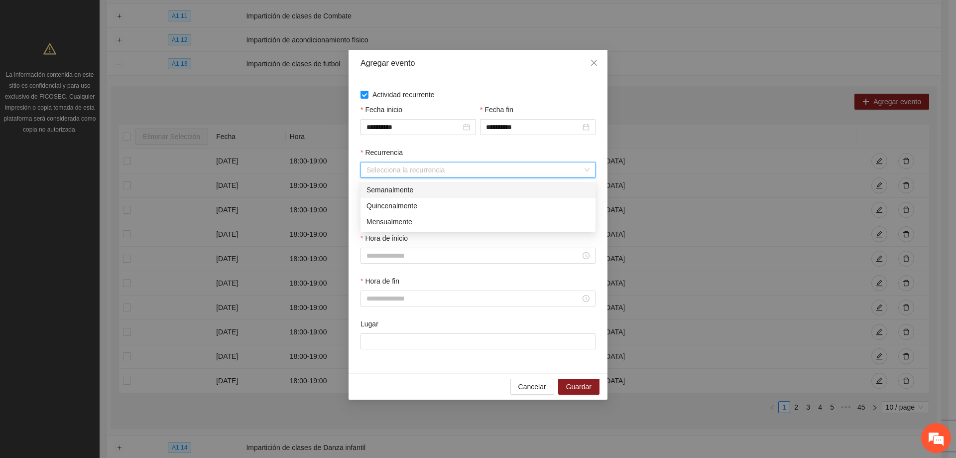
click at [421, 193] on div "Semanalmente" at bounding box center [477, 189] width 223 height 11
click at [376, 211] on button "L" at bounding box center [370, 213] width 20 height 16
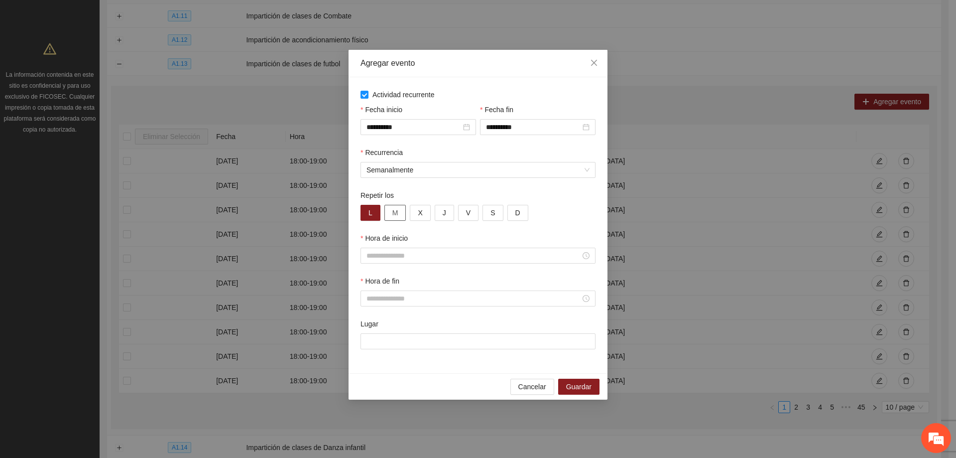
click at [386, 213] on button "M" at bounding box center [395, 213] width 22 height 16
click at [412, 216] on button "X" at bounding box center [420, 213] width 20 height 16
drag, startPoint x: 439, startPoint y: 211, endPoint x: 474, endPoint y: 213, distance: 34.9
click at [442, 211] on button "J" at bounding box center [444, 213] width 19 height 16
click at [472, 213] on button "V" at bounding box center [468, 213] width 20 height 16
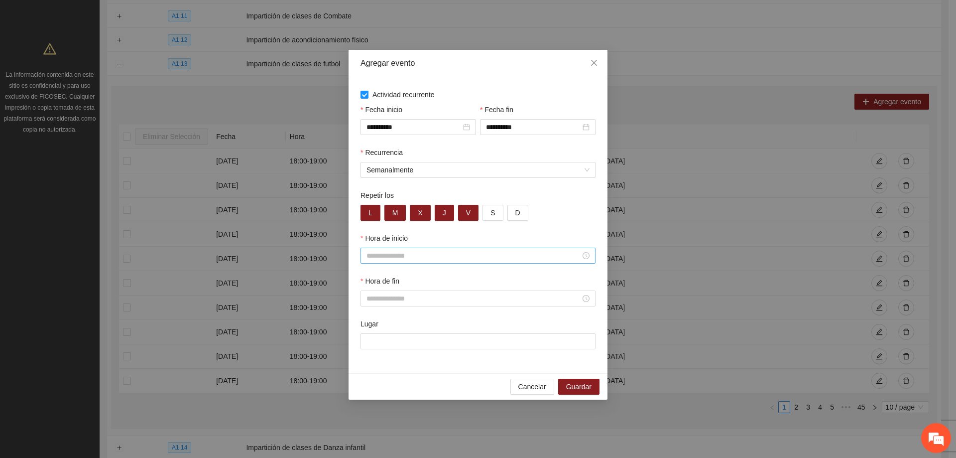
click at [431, 254] on input "Hora de inicio" at bounding box center [473, 255] width 214 height 11
click at [369, 289] on div "19" at bounding box center [374, 290] width 28 height 14
type input "*****"
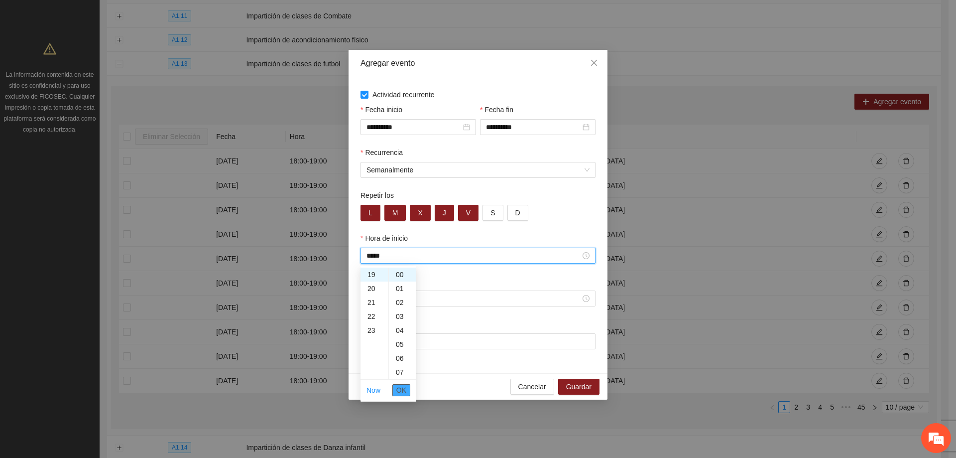
click at [407, 390] on button "OK" at bounding box center [401, 390] width 18 height 12
click at [388, 297] on input "Hora de fin" at bounding box center [473, 298] width 214 height 11
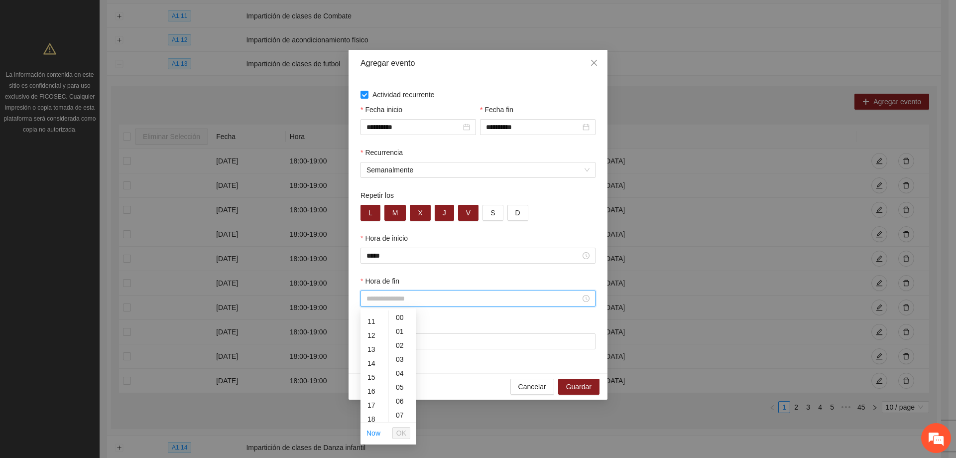
scroll to position [199, 0]
click at [376, 394] on div "20" at bounding box center [374, 397] width 28 height 14
type input "*****"
click at [405, 436] on span "OK" at bounding box center [401, 432] width 10 height 11
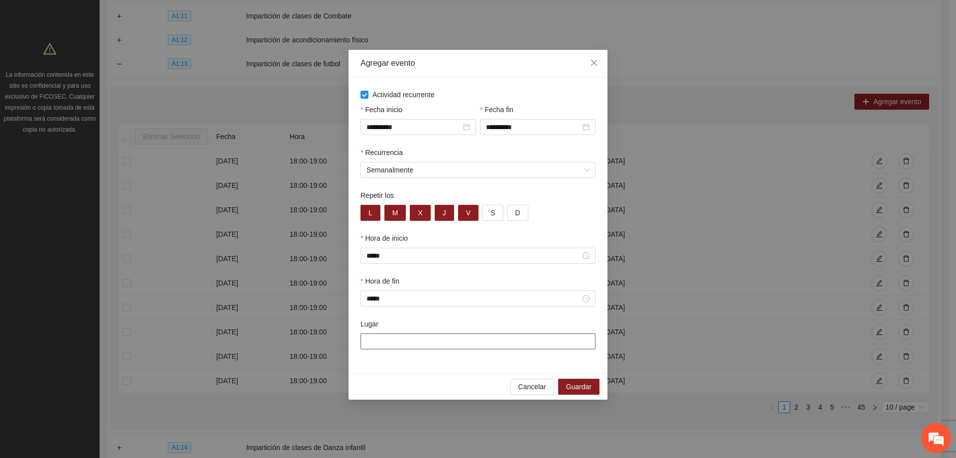
drag, startPoint x: 392, startPoint y: 351, endPoint x: 395, endPoint y: 344, distance: 7.9
click at [393, 348] on div "Lugar" at bounding box center [477, 339] width 239 height 43
click at [395, 344] on input "Lugar" at bounding box center [477, 341] width 235 height 16
click at [392, 335] on input "Lugar" at bounding box center [477, 341] width 235 height 16
type input "**********"
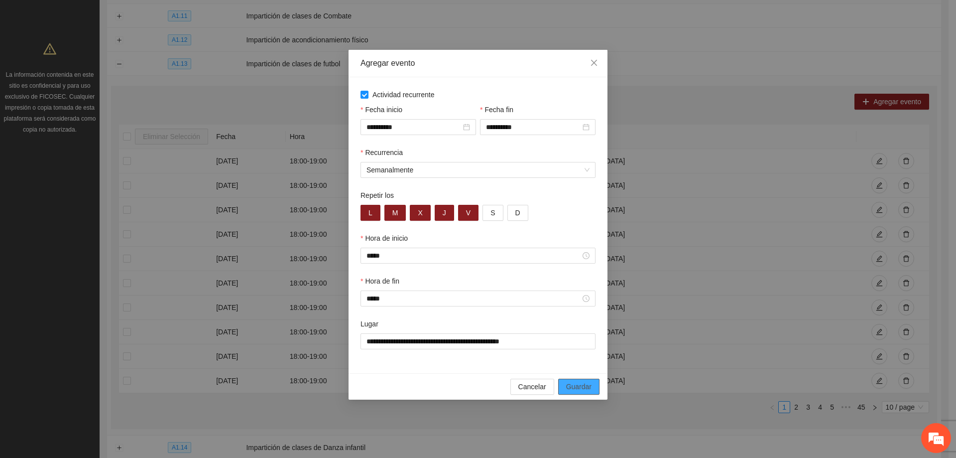
click at [584, 381] on span "Guardar" at bounding box center [578, 386] width 25 height 11
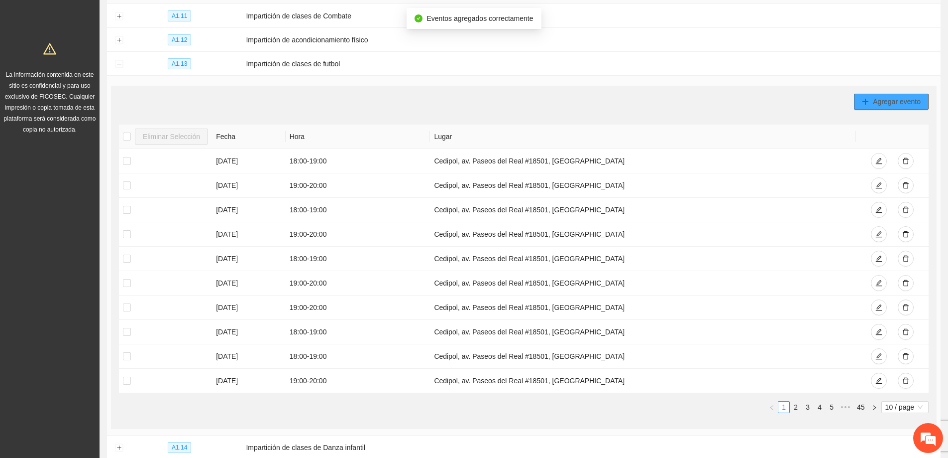
click at [882, 103] on span "Agregar evento" at bounding box center [897, 101] width 48 height 11
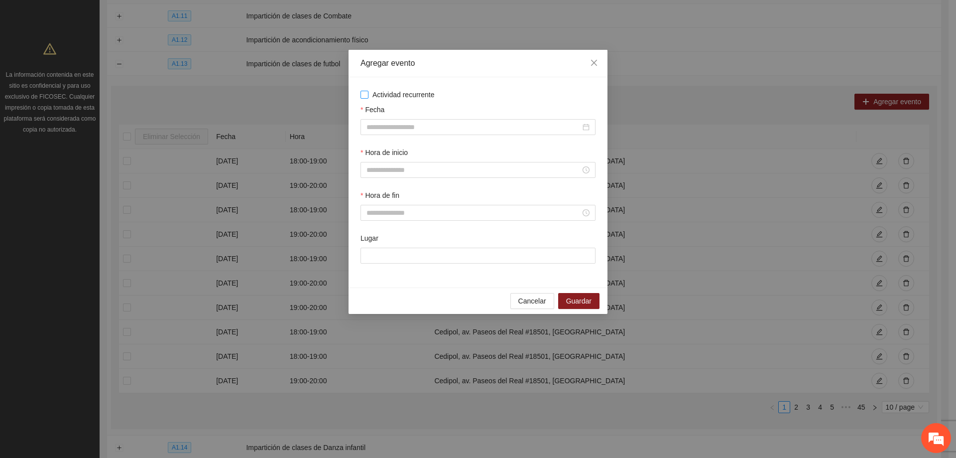
click at [368, 95] on span "Actividad recurrente" at bounding box center [403, 94] width 70 height 11
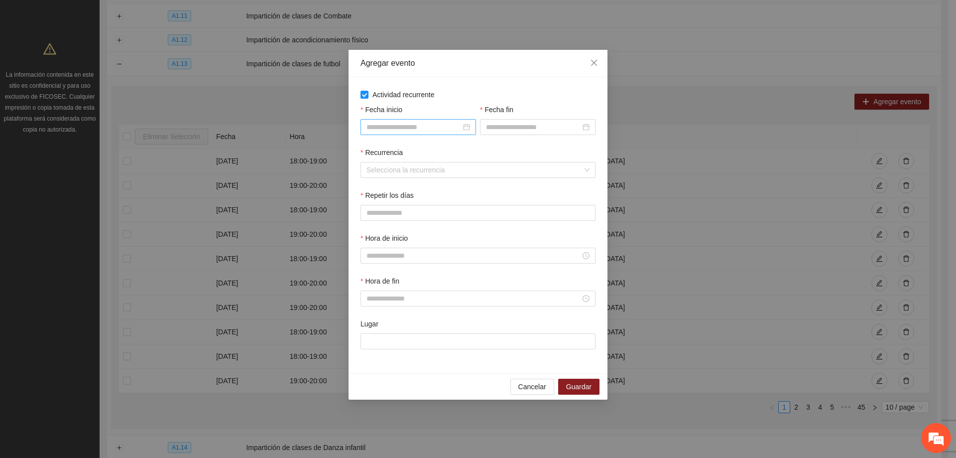
click at [469, 131] on div at bounding box center [418, 126] width 104 height 11
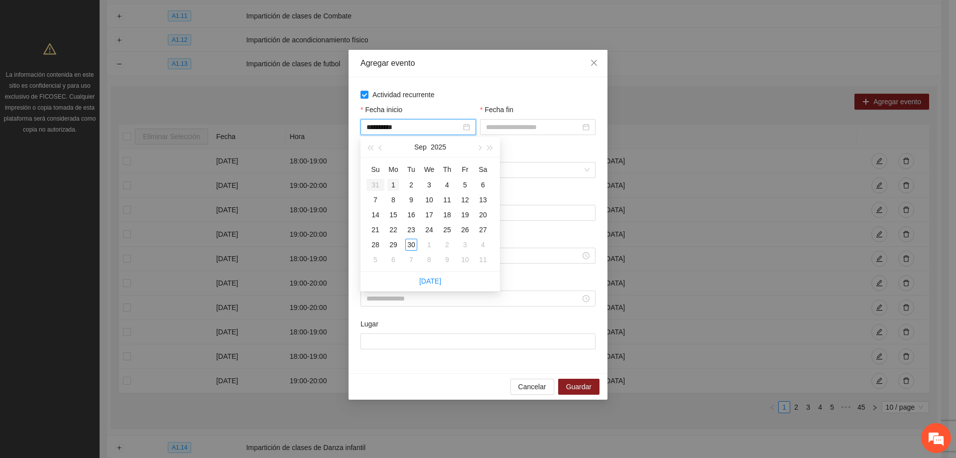
type input "**********"
click at [394, 181] on div "1" at bounding box center [393, 185] width 12 height 12
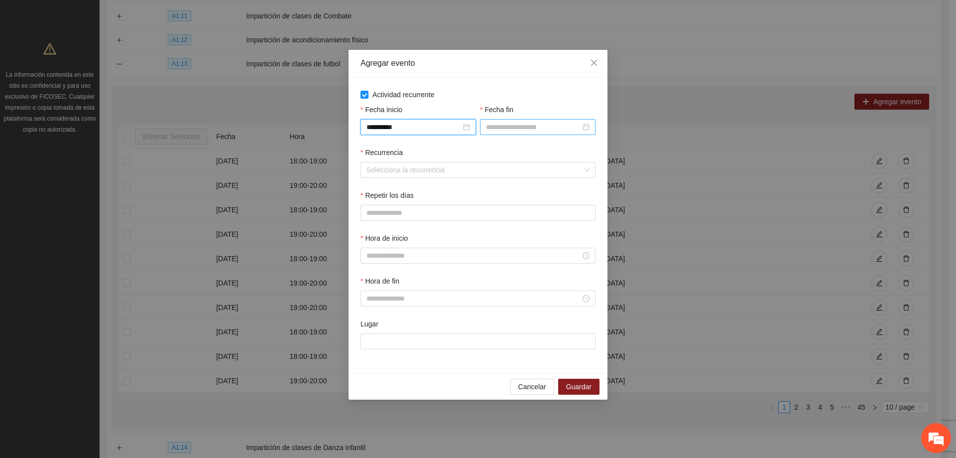
click at [559, 134] on div at bounding box center [537, 127] width 115 height 16
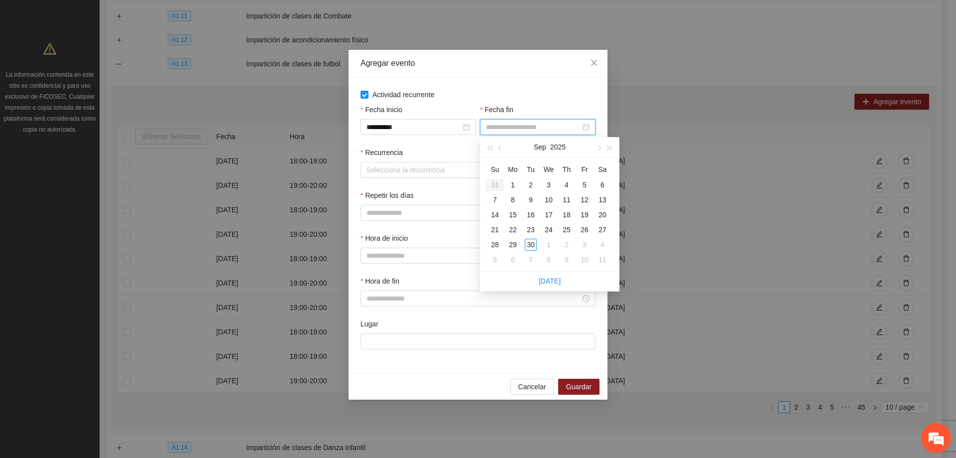
click at [576, 128] on input "Fecha fin" at bounding box center [533, 126] width 95 height 11
type input "**********"
click at [535, 244] on div "30" at bounding box center [531, 244] width 12 height 12
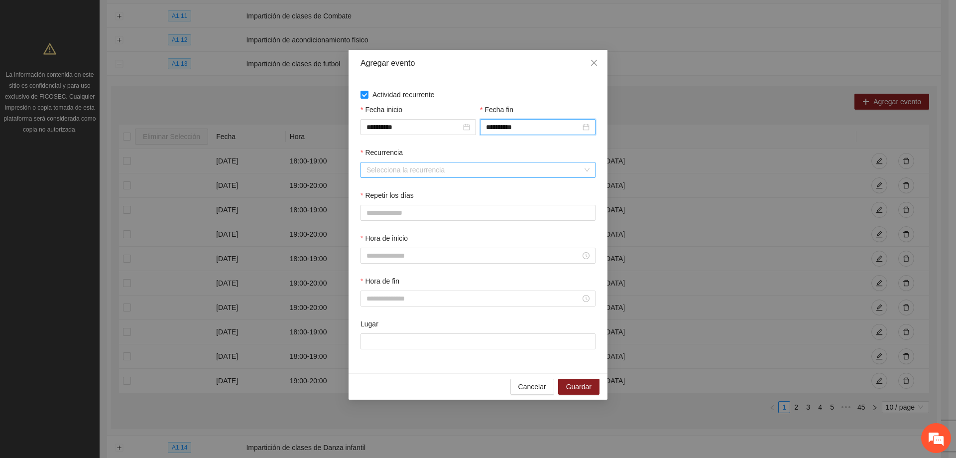
click at [491, 169] on input "Recurrencia" at bounding box center [474, 169] width 216 height 15
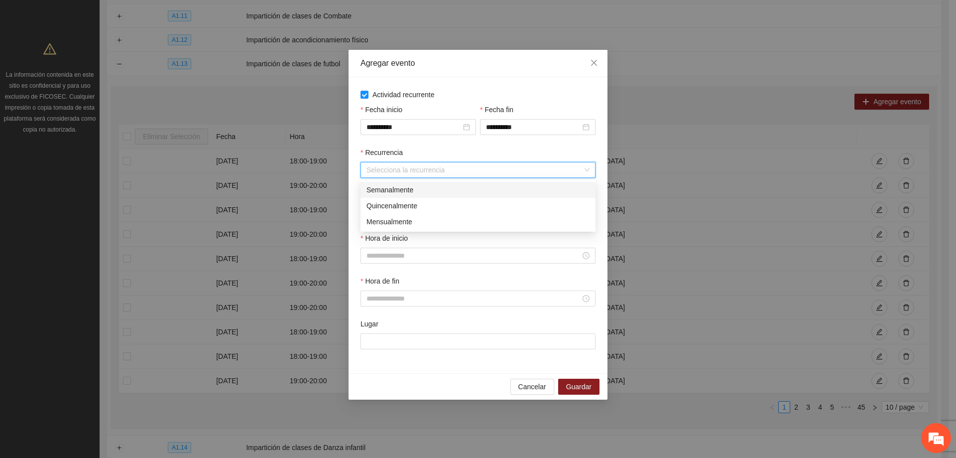
click at [428, 193] on div "Semanalmente" at bounding box center [477, 189] width 223 height 11
click at [375, 211] on button "L" at bounding box center [370, 213] width 20 height 16
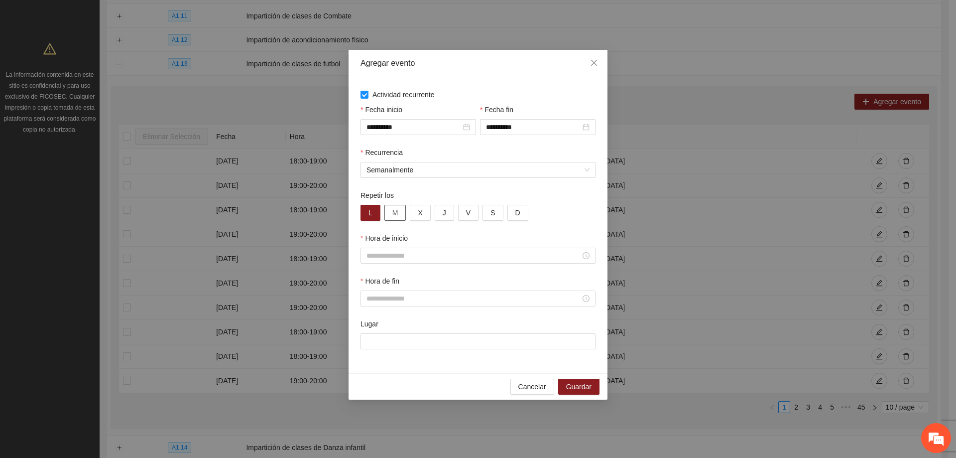
click at [400, 216] on button "M" at bounding box center [395, 213] width 22 height 16
click at [417, 212] on button "X" at bounding box center [420, 213] width 20 height 16
click at [439, 217] on button "J" at bounding box center [444, 213] width 19 height 16
click at [466, 208] on span "V" at bounding box center [468, 212] width 4 height 11
click at [435, 252] on input "Hora de inicio" at bounding box center [473, 255] width 214 height 11
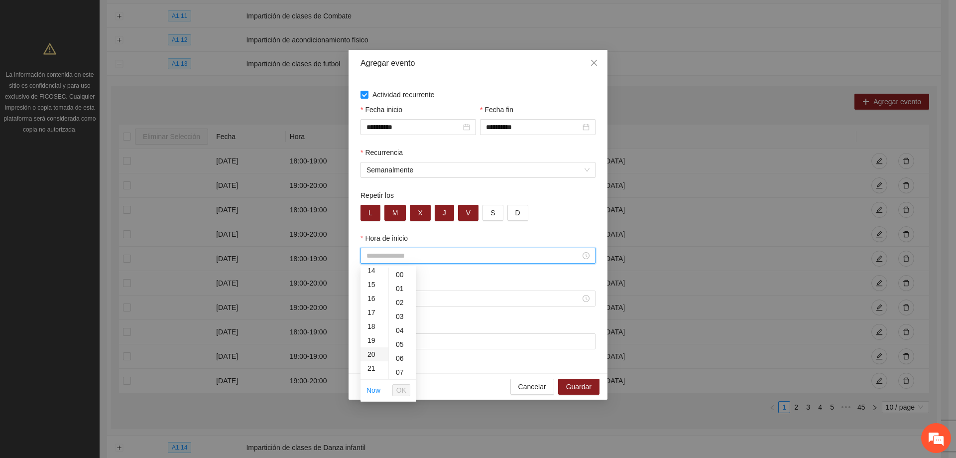
click at [374, 352] on div "20" at bounding box center [374, 354] width 28 height 14
type input "*****"
click at [404, 390] on span "OK" at bounding box center [401, 389] width 10 height 11
click at [421, 301] on input "Hora de fin" at bounding box center [473, 298] width 214 height 11
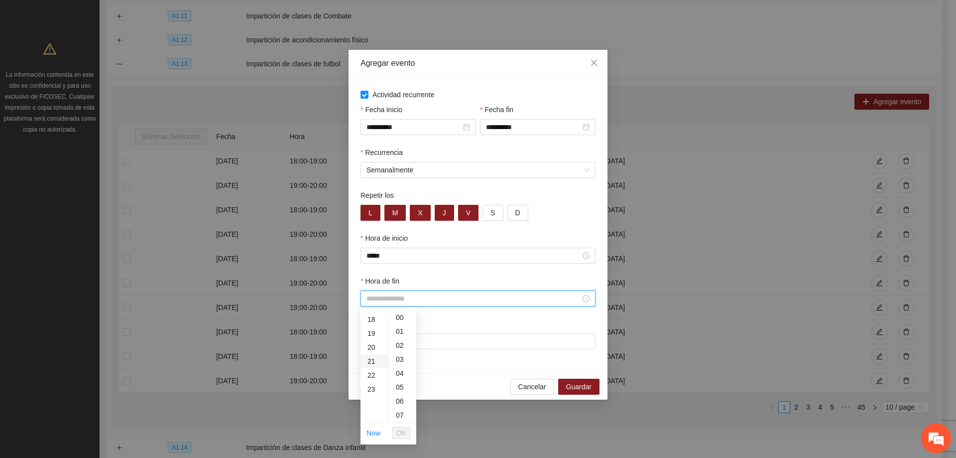
click at [368, 363] on div "21" at bounding box center [374, 361] width 28 height 14
type input "*****"
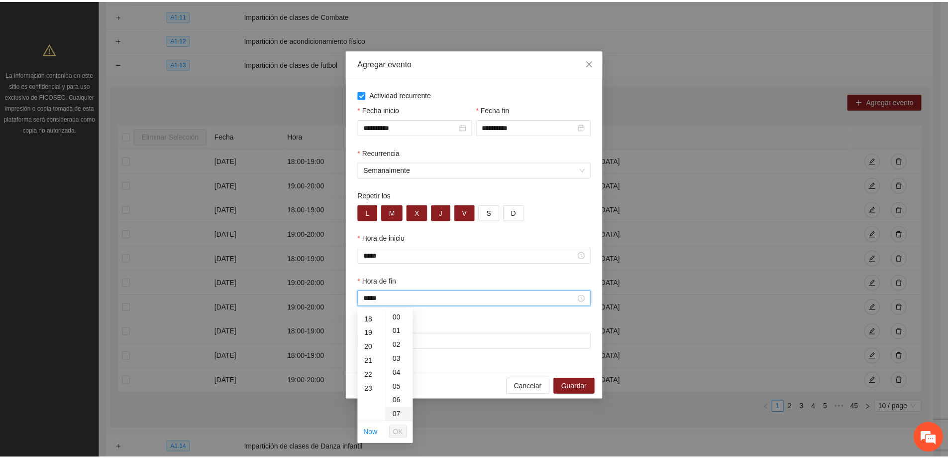
scroll to position [293, 0]
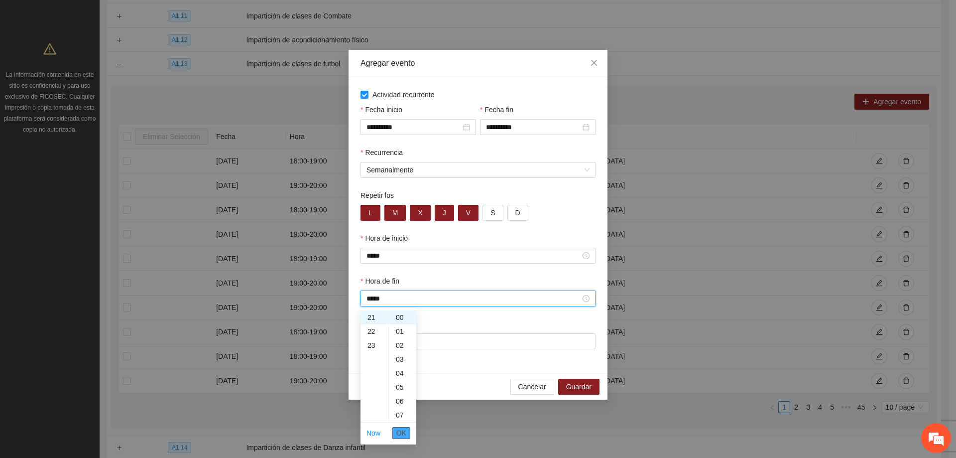
click at [397, 431] on span "OK" at bounding box center [401, 432] width 10 height 11
click at [399, 338] on input "Lugar" at bounding box center [477, 341] width 235 height 16
type input "**********"
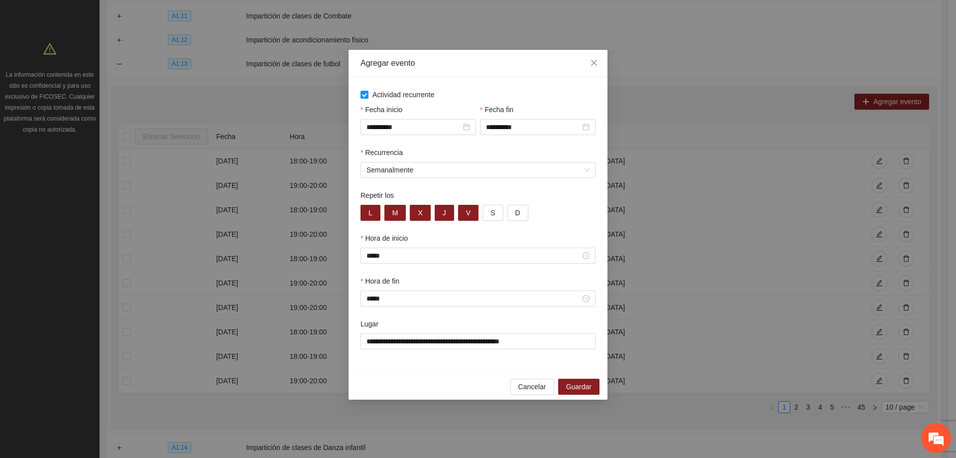
click at [552, 228] on div "Repetir los L M X J V S D" at bounding box center [477, 211] width 239 height 43
click at [539, 320] on div "Lugar" at bounding box center [477, 325] width 235 height 15
click at [576, 382] on span "Guardar" at bounding box center [578, 386] width 25 height 11
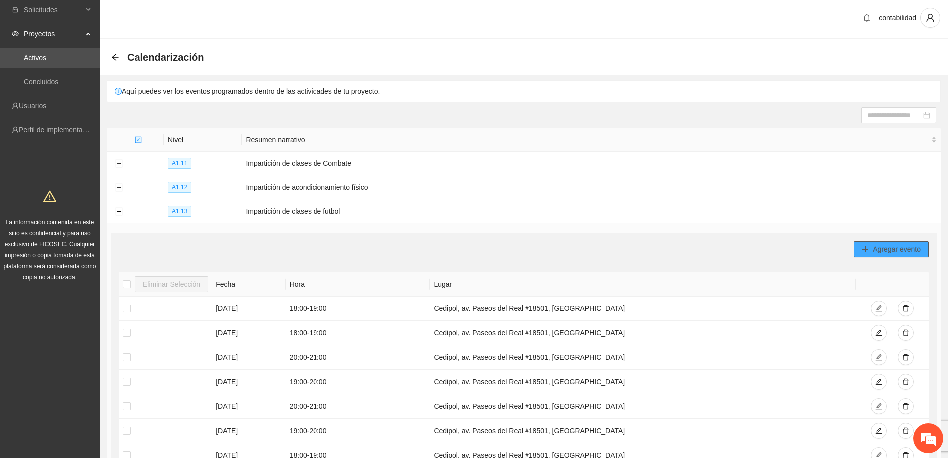
scroll to position [0, 0]
click at [769, 250] on div "Agregar evento" at bounding box center [524, 251] width 810 height 16
click at [596, 250] on div "Agregar evento" at bounding box center [524, 251] width 810 height 16
click at [119, 213] on button "Collapse row" at bounding box center [119, 214] width 8 height 8
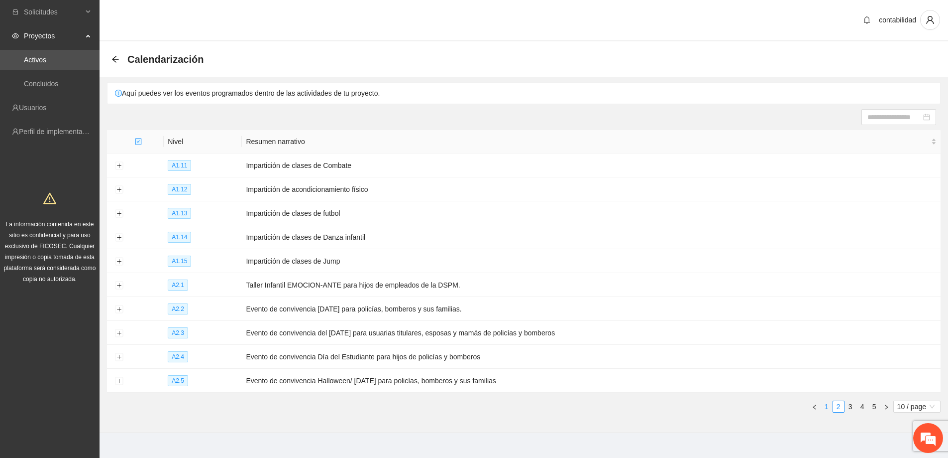
click at [829, 405] on link "1" at bounding box center [826, 406] width 11 height 11
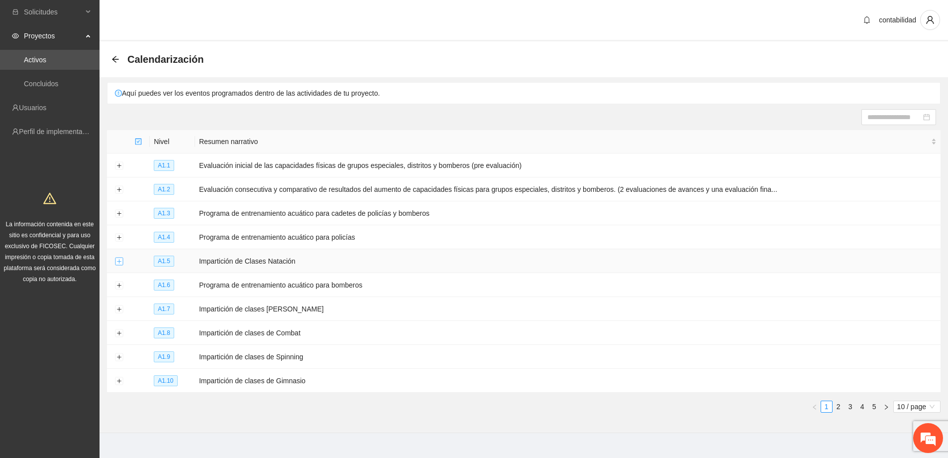
click at [119, 261] on button "Expand row" at bounding box center [119, 261] width 8 height 8
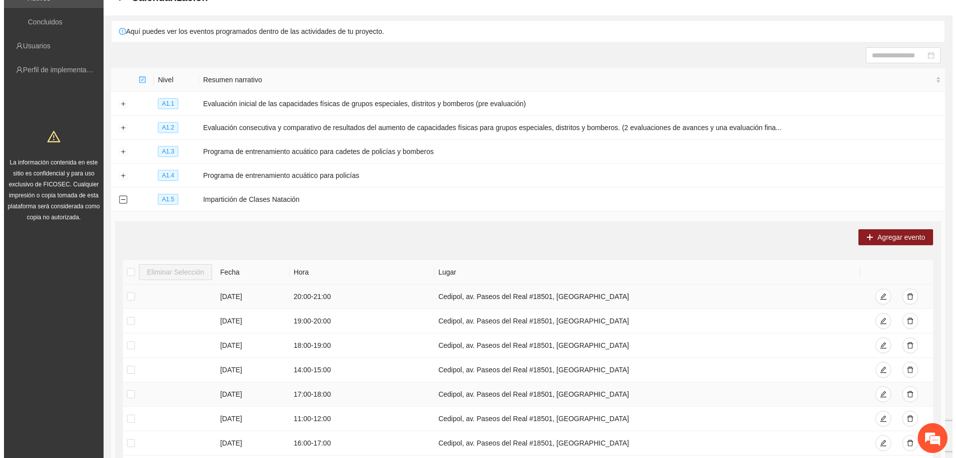
scroll to position [149, 0]
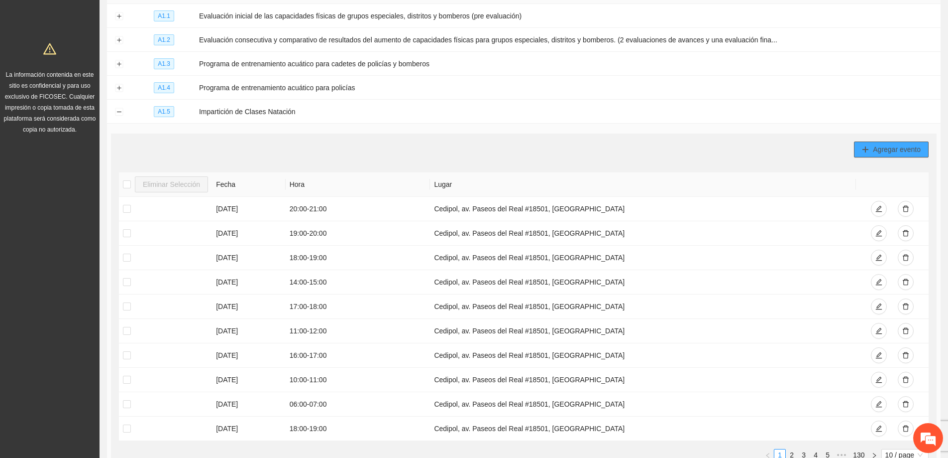
click at [893, 144] on span "Agregar evento" at bounding box center [897, 149] width 48 height 11
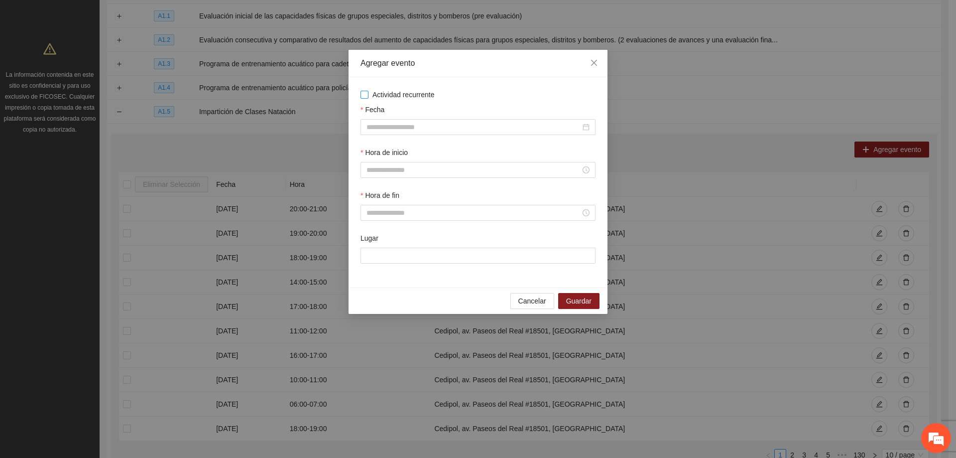
click at [369, 97] on span "Actividad recurrente" at bounding box center [403, 94] width 70 height 11
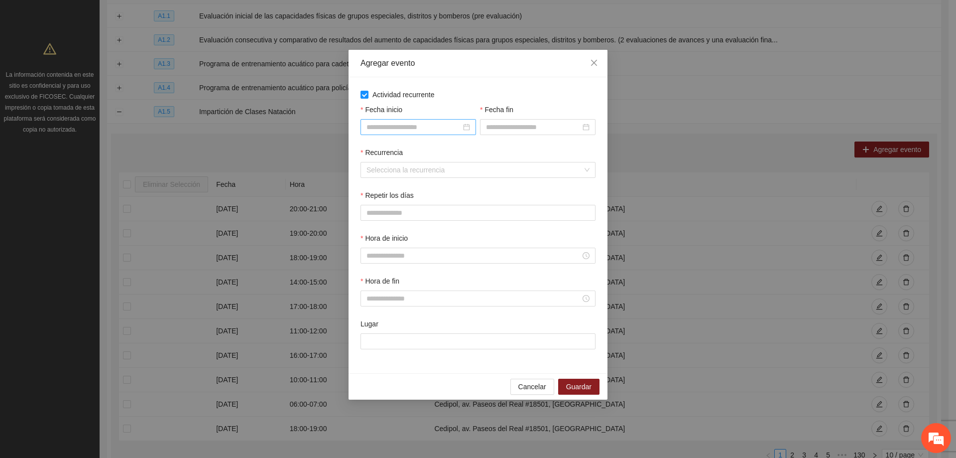
click at [463, 131] on div at bounding box center [418, 126] width 104 height 11
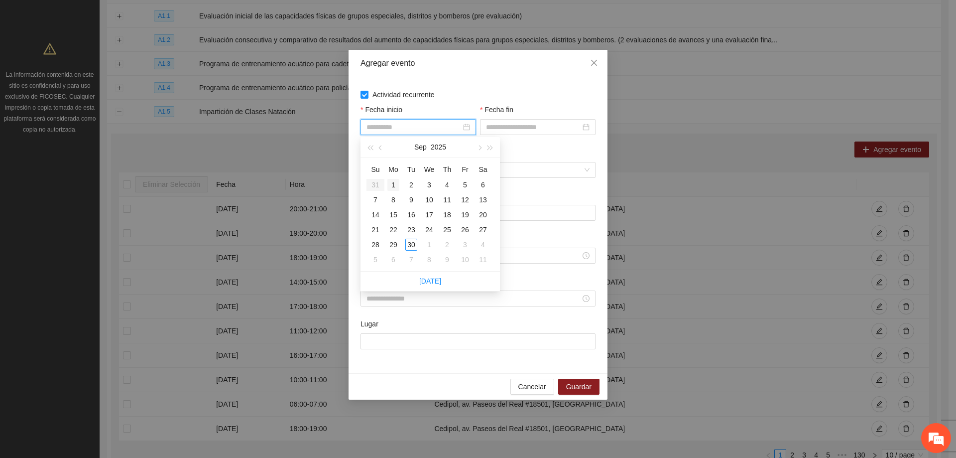
type input "**********"
click at [393, 182] on div "1" at bounding box center [393, 185] width 12 height 12
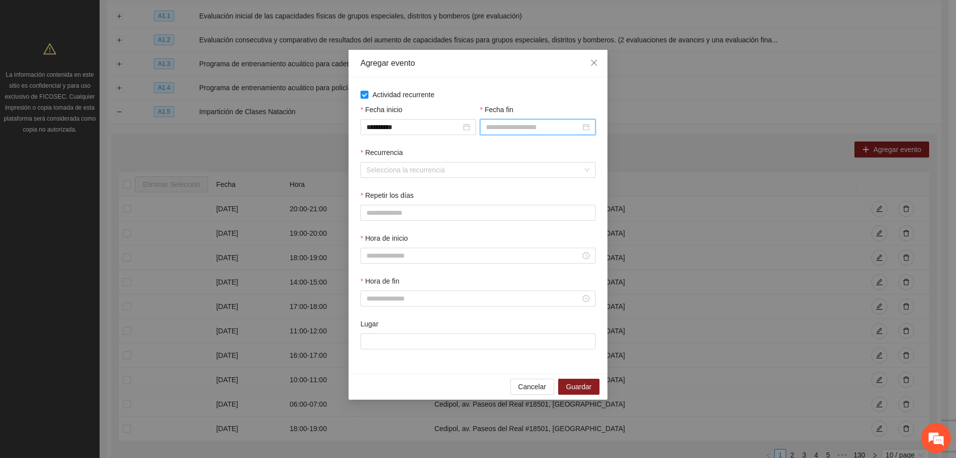
click at [541, 127] on input "Fecha fin" at bounding box center [533, 126] width 95 height 11
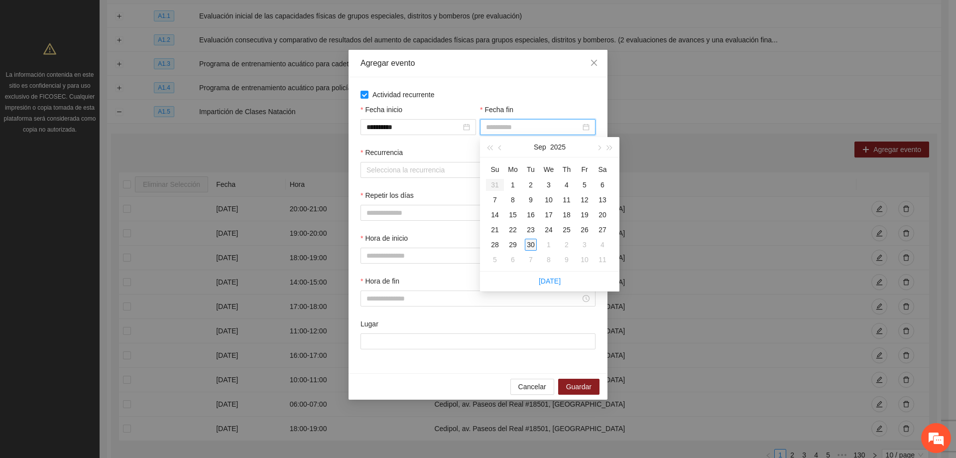
type input "**********"
click at [529, 243] on div "30" at bounding box center [531, 244] width 12 height 12
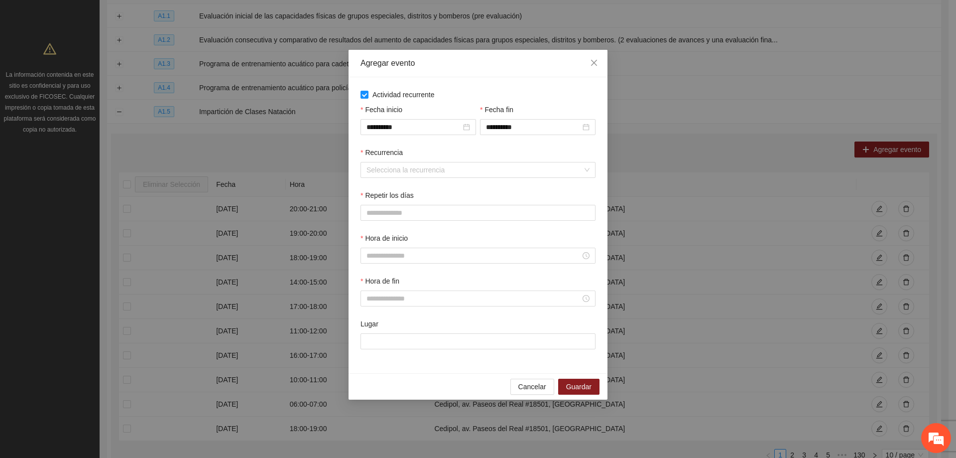
click at [426, 161] on div "Recurrencia" at bounding box center [477, 154] width 235 height 15
click at [429, 169] on input "Recurrencia" at bounding box center [474, 169] width 216 height 15
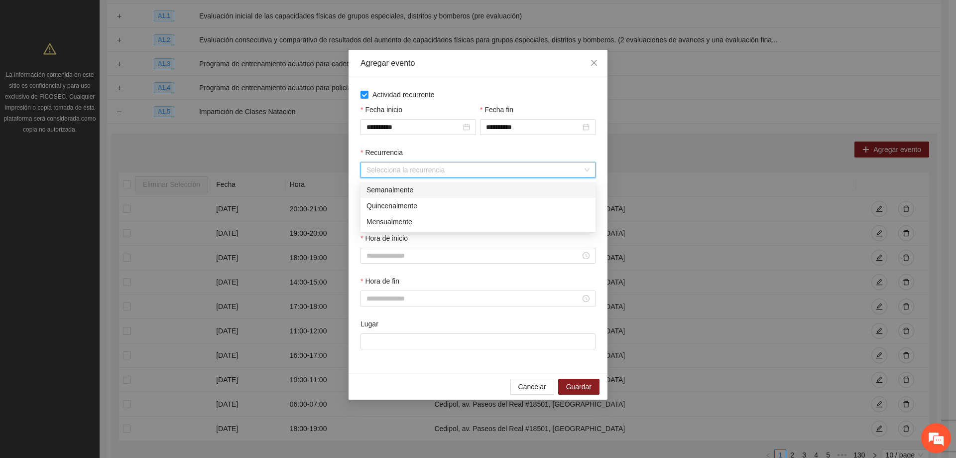
click at [407, 192] on div "Semanalmente" at bounding box center [477, 189] width 223 height 11
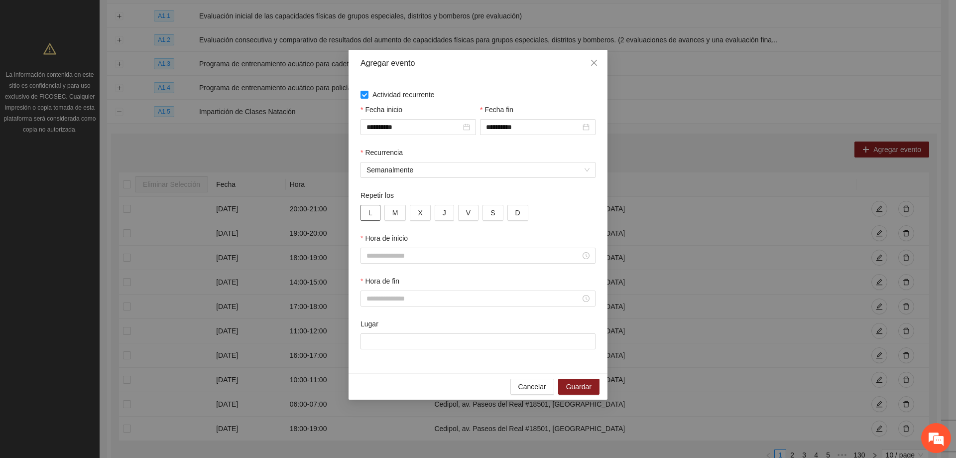
click at [370, 209] on span "L" at bounding box center [370, 212] width 4 height 11
click at [402, 207] on button "M" at bounding box center [395, 213] width 22 height 16
click at [417, 214] on button "X" at bounding box center [420, 213] width 20 height 16
click at [444, 218] on button "J" at bounding box center [444, 213] width 19 height 16
click at [458, 213] on button "V" at bounding box center [468, 213] width 20 height 16
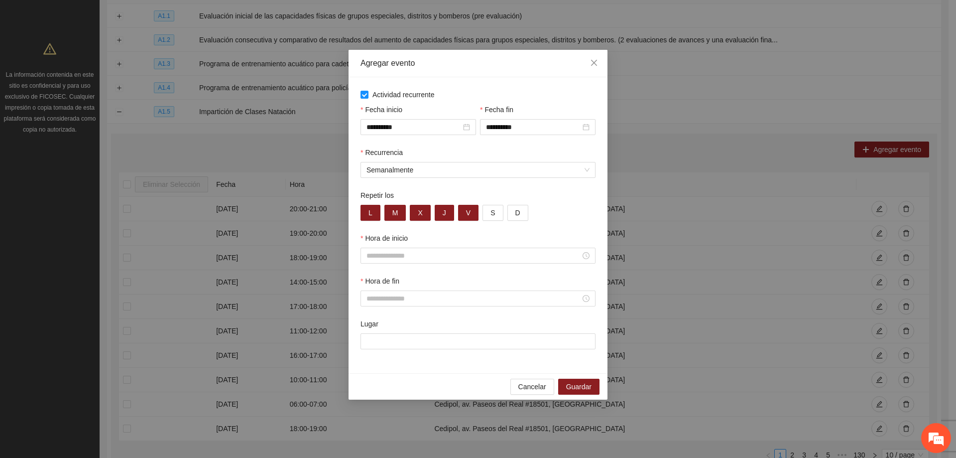
click at [557, 221] on div "Repetir los L M X J V S D" at bounding box center [477, 211] width 239 height 43
click at [528, 251] on input "Hora de inicio" at bounding box center [473, 255] width 214 height 11
click at [371, 311] on div "06" at bounding box center [374, 308] width 28 height 14
type input "*****"
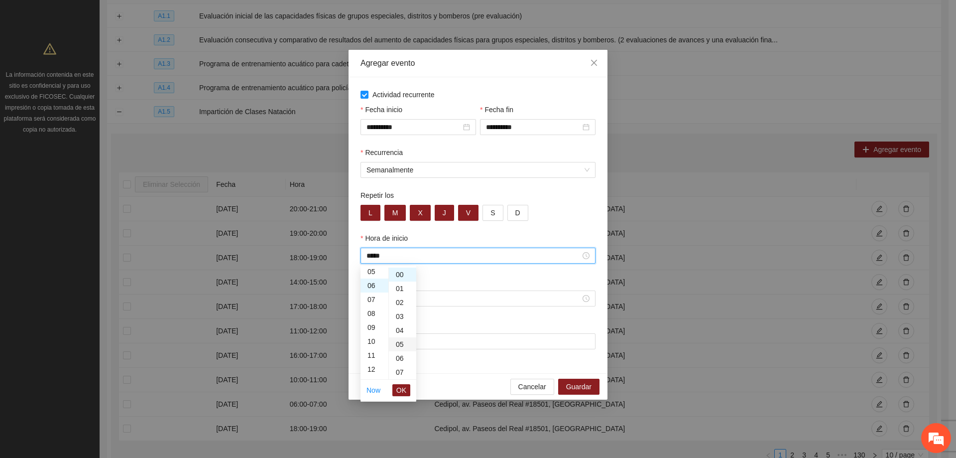
scroll to position [84, 0]
click at [401, 390] on span "OK" at bounding box center [401, 389] width 10 height 11
click at [385, 301] on input "Hora de fin" at bounding box center [473, 298] width 214 height 11
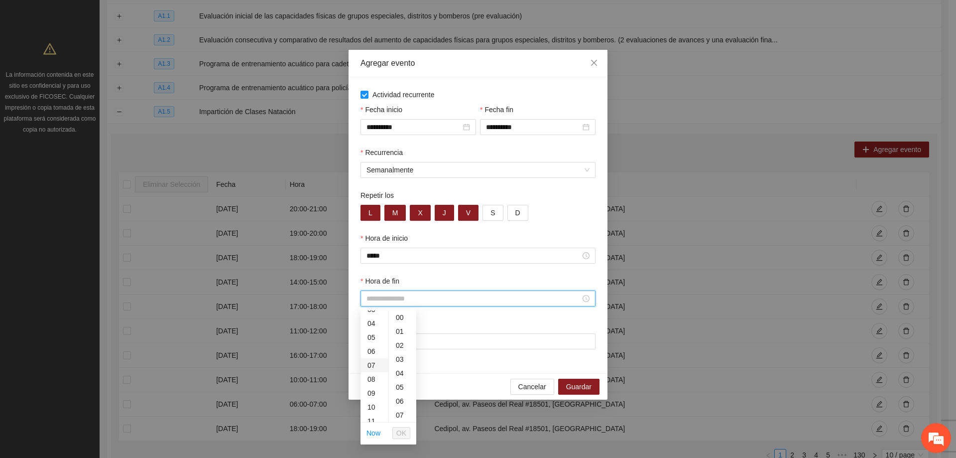
click at [371, 361] on div "07" at bounding box center [374, 365] width 28 height 14
type input "*****"
click at [407, 432] on button "OK" at bounding box center [401, 433] width 18 height 12
click at [405, 346] on input "Lugar" at bounding box center [477, 341] width 235 height 16
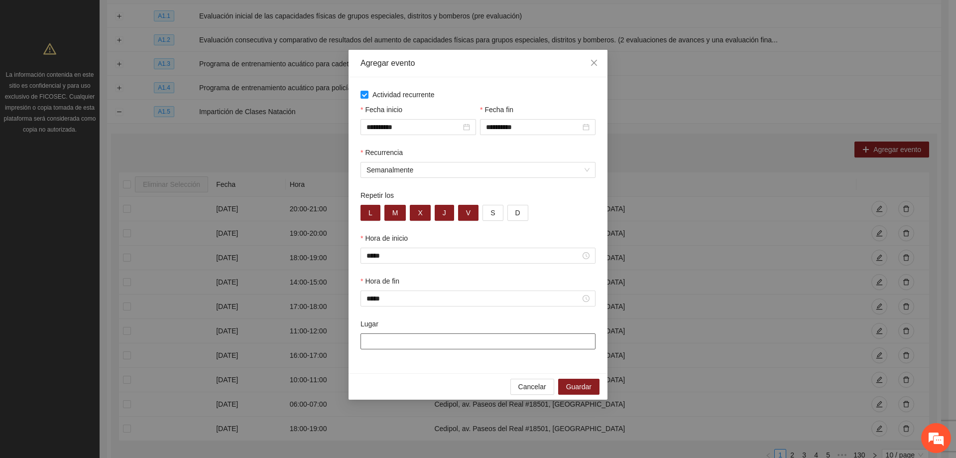
type input "**********"
click at [574, 380] on button "Guardar" at bounding box center [578, 386] width 41 height 16
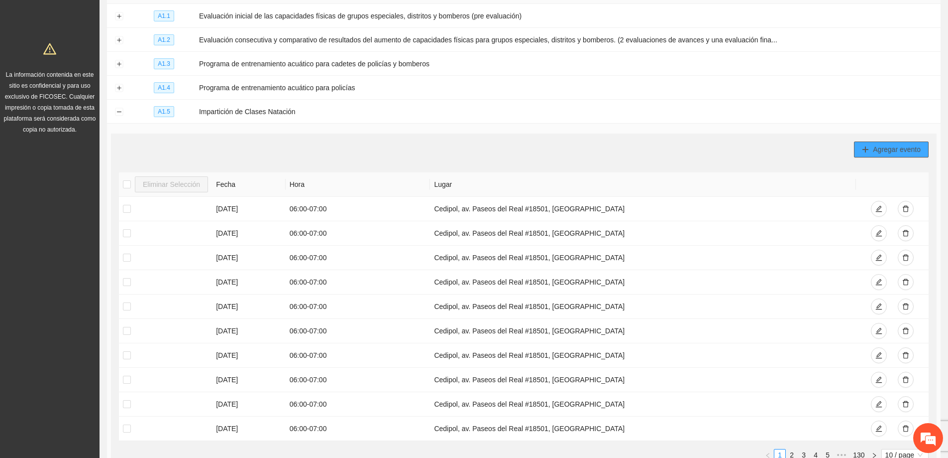
click at [883, 144] on span "Agregar evento" at bounding box center [897, 149] width 48 height 11
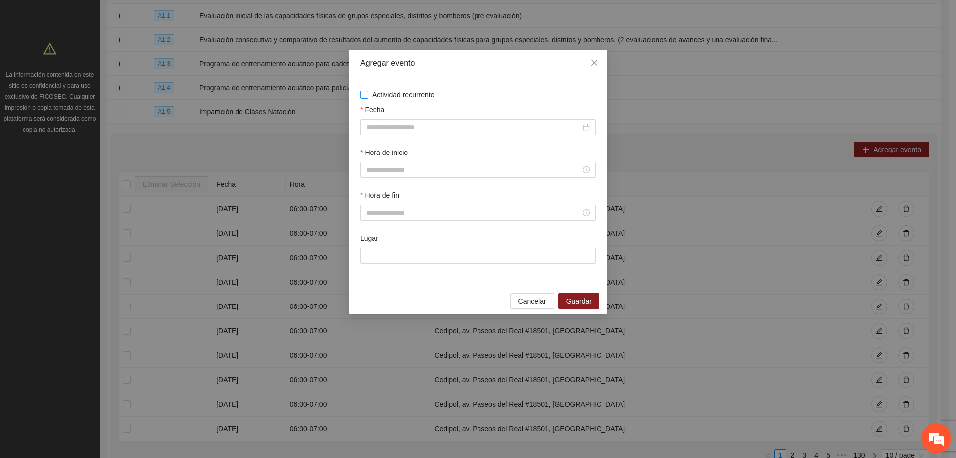
click at [367, 100] on label "Actividad recurrente" at bounding box center [477, 94] width 235 height 11
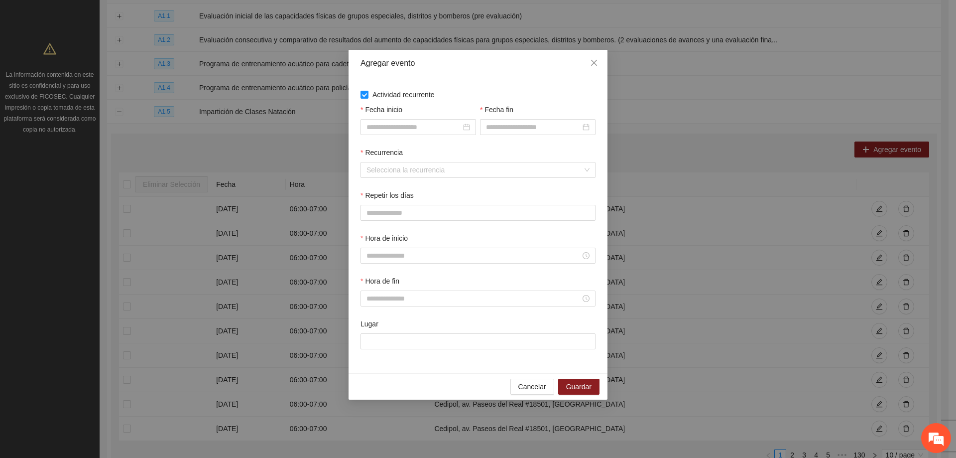
click at [382, 118] on div "Fecha inicio" at bounding box center [417, 111] width 115 height 15
click at [388, 128] on input "Fecha inicio" at bounding box center [413, 126] width 95 height 11
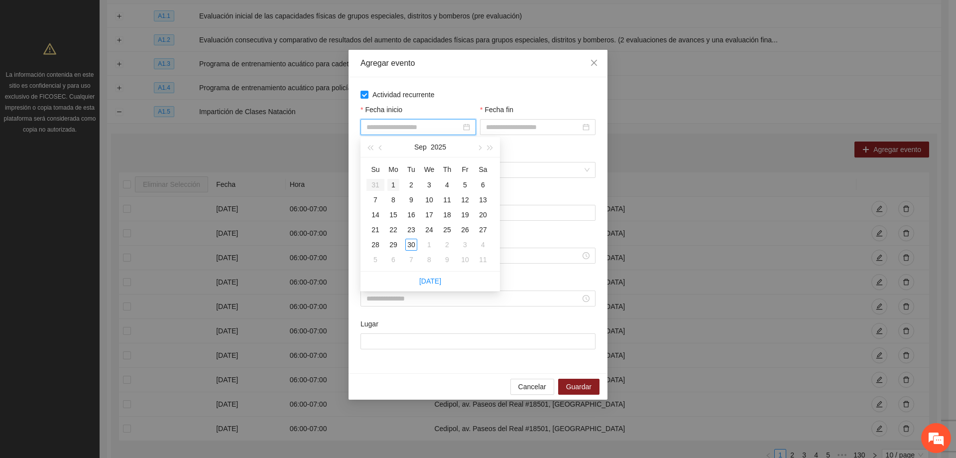
type input "**********"
click at [392, 181] on div "1" at bounding box center [393, 185] width 12 height 12
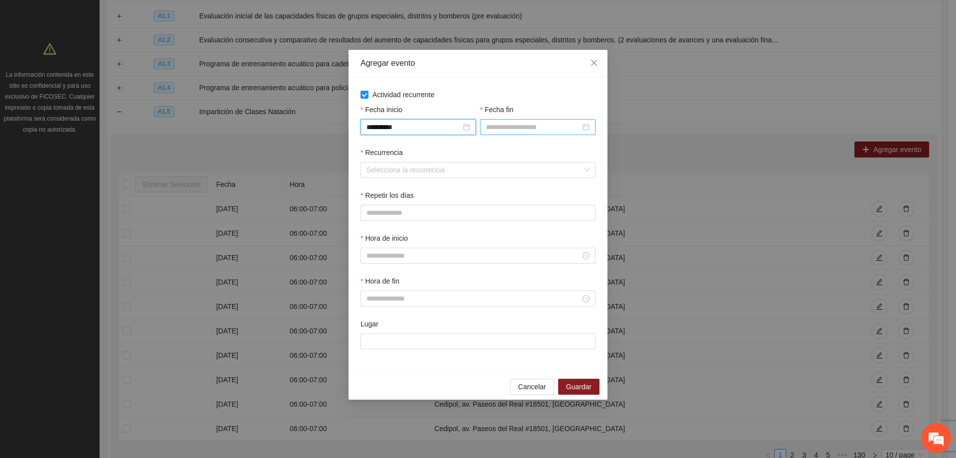
click at [525, 122] on input "Fecha fin" at bounding box center [533, 126] width 95 height 11
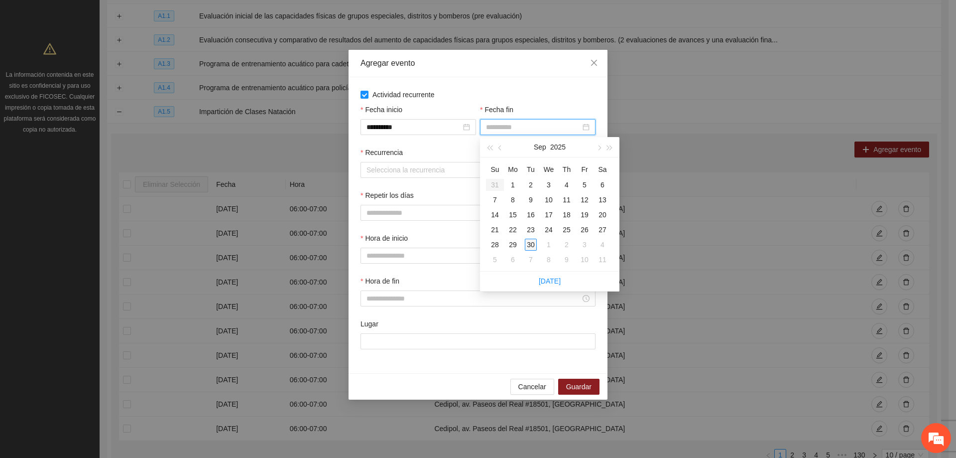
type input "**********"
click at [529, 241] on div "30" at bounding box center [531, 244] width 12 height 12
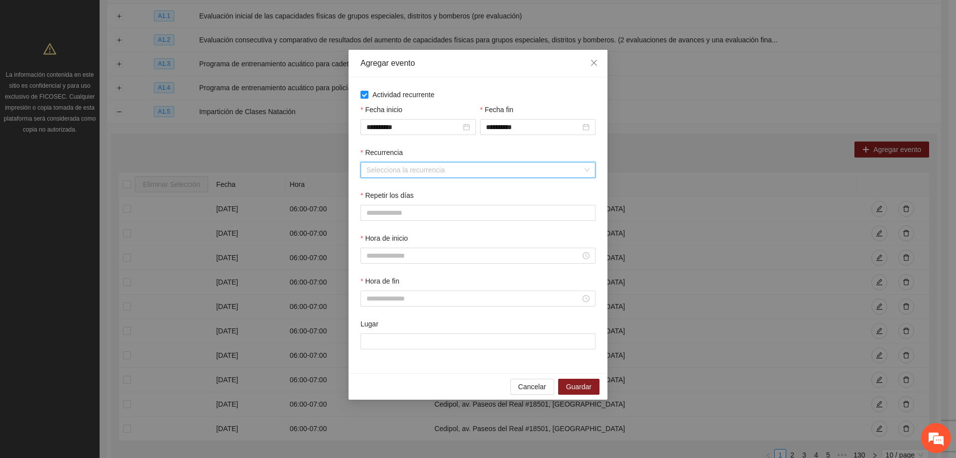
click at [452, 170] on input "Recurrencia" at bounding box center [474, 169] width 216 height 15
click at [400, 190] on div "Semanalmente" at bounding box center [477, 189] width 223 height 11
click at [368, 214] on span "L" at bounding box center [370, 212] width 4 height 11
click at [394, 213] on span "M" at bounding box center [395, 212] width 6 height 11
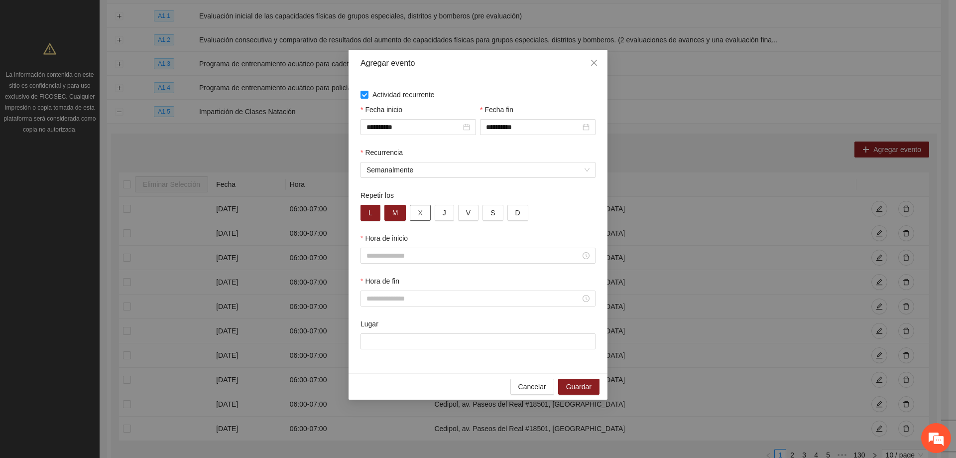
click at [415, 215] on button "X" at bounding box center [420, 213] width 20 height 16
click at [448, 214] on button "J" at bounding box center [444, 213] width 19 height 16
click at [461, 218] on button "V" at bounding box center [468, 213] width 20 height 16
click at [393, 256] on input "Hora de inicio" at bounding box center [473, 255] width 214 height 11
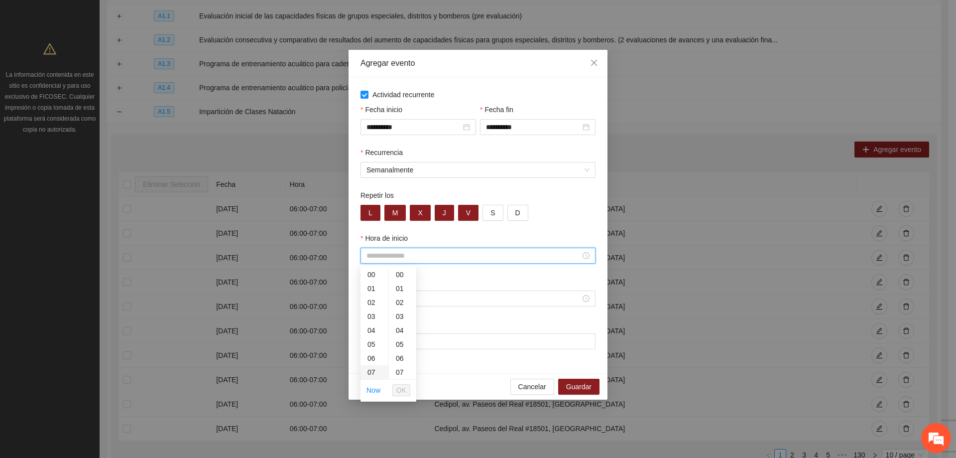
click at [370, 371] on div "07" at bounding box center [374, 372] width 28 height 14
type input "*****"
drag, startPoint x: 398, startPoint y: 391, endPoint x: 399, endPoint y: 385, distance: 6.5
click at [398, 391] on span "OK" at bounding box center [401, 389] width 10 height 11
click at [392, 304] on div at bounding box center [477, 298] width 235 height 16
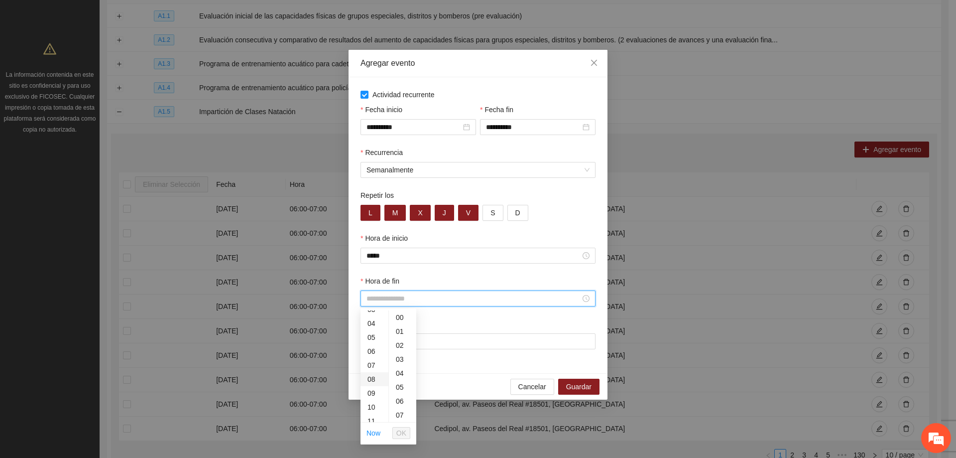
click at [374, 375] on div "08" at bounding box center [374, 379] width 28 height 14
type input "*****"
click at [397, 431] on span "OK" at bounding box center [401, 432] width 10 height 11
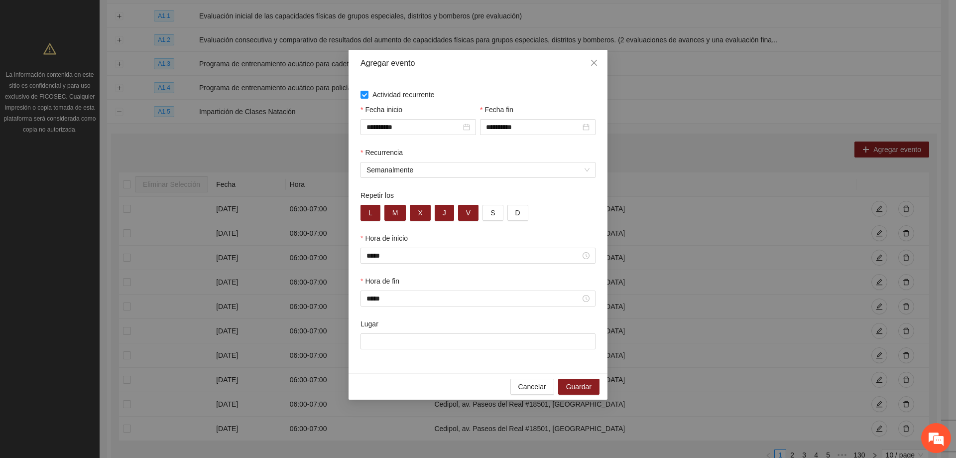
click at [395, 349] on div "Lugar" at bounding box center [477, 339] width 239 height 43
click at [395, 348] on div "Lugar" at bounding box center [477, 339] width 239 height 43
click at [395, 345] on input "Lugar" at bounding box center [477, 341] width 235 height 16
type input "**********"
click at [588, 385] on span "Guardar" at bounding box center [578, 386] width 25 height 11
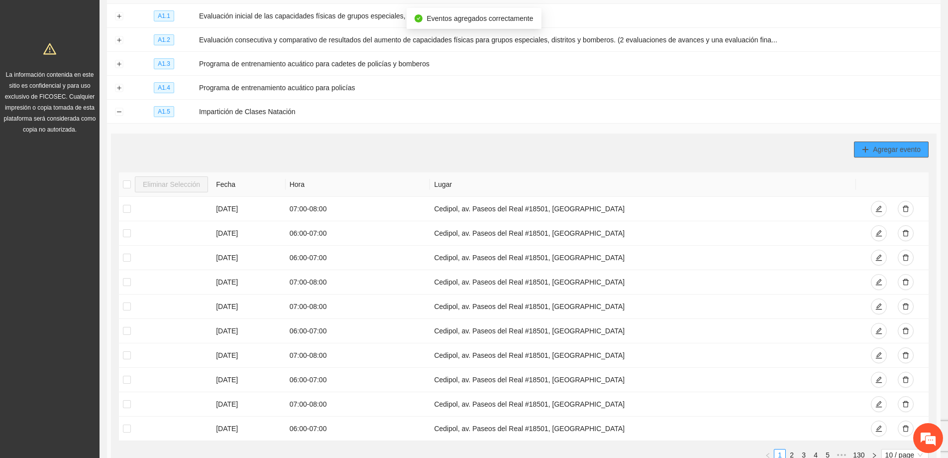
click at [903, 145] on span "Agregar evento" at bounding box center [897, 149] width 48 height 11
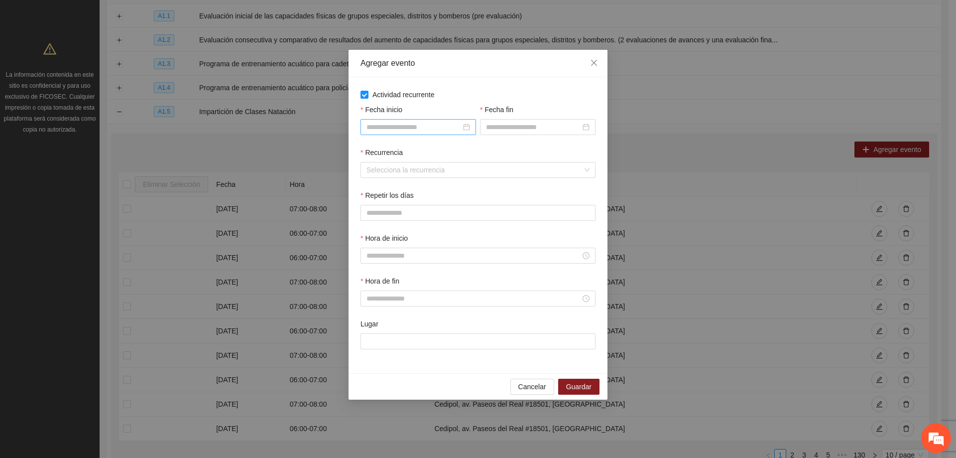
click at [442, 131] on input "Fecha inicio" at bounding box center [413, 126] width 95 height 11
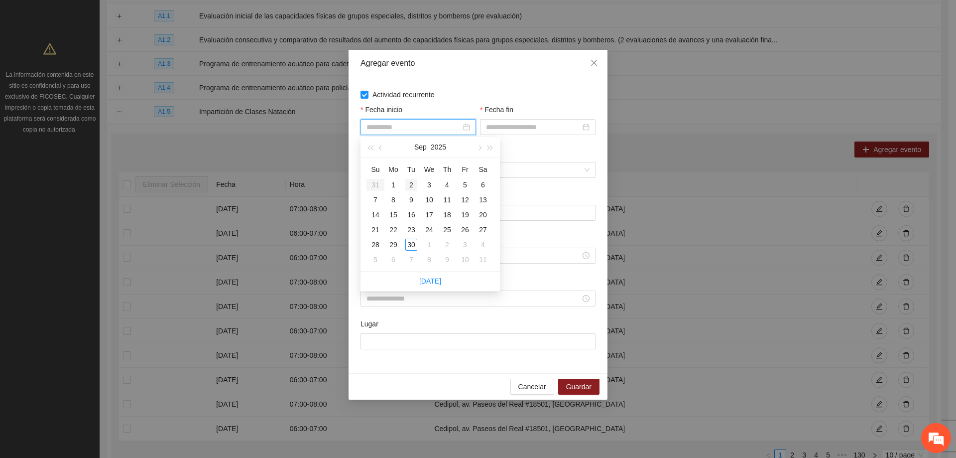
type input "**********"
click at [392, 179] on div "1" at bounding box center [393, 185] width 12 height 12
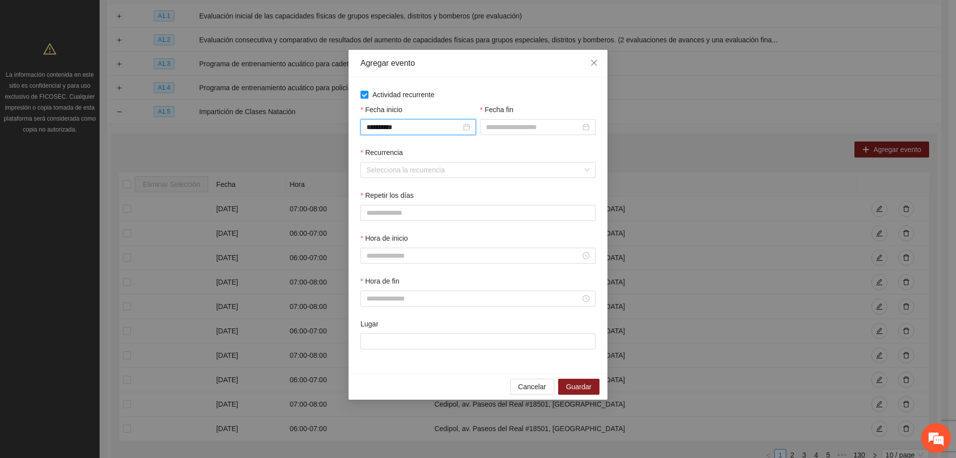
click at [520, 135] on div "Fecha fin" at bounding box center [537, 125] width 119 height 43
click at [525, 130] on input "Fecha fin" at bounding box center [533, 126] width 95 height 11
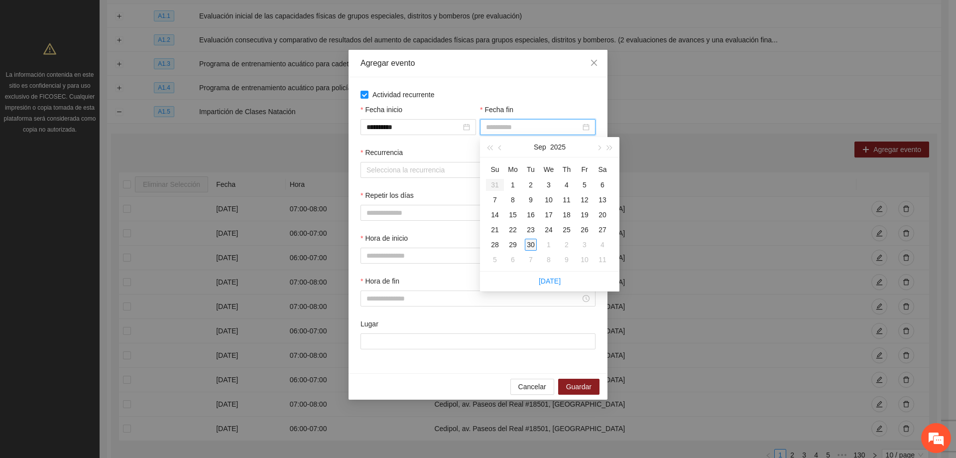
type input "**********"
click at [530, 245] on div "30" at bounding box center [531, 244] width 12 height 12
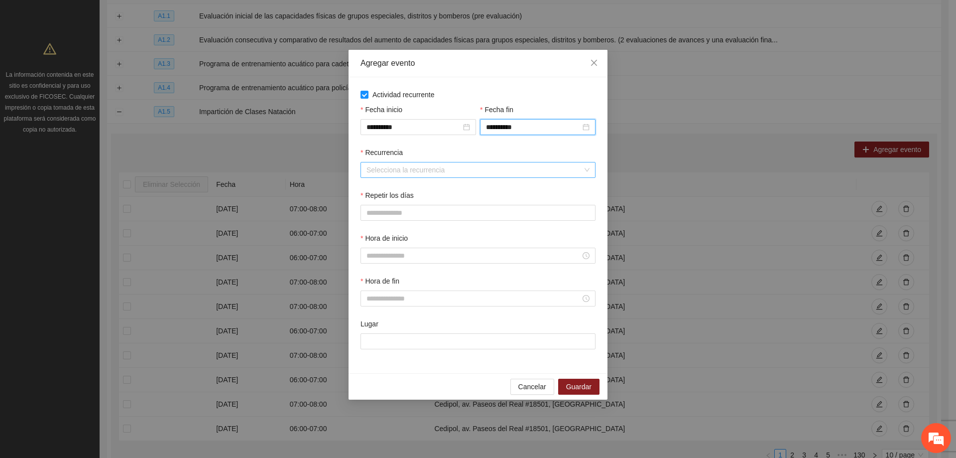
click at [448, 168] on input "Recurrencia" at bounding box center [474, 169] width 216 height 15
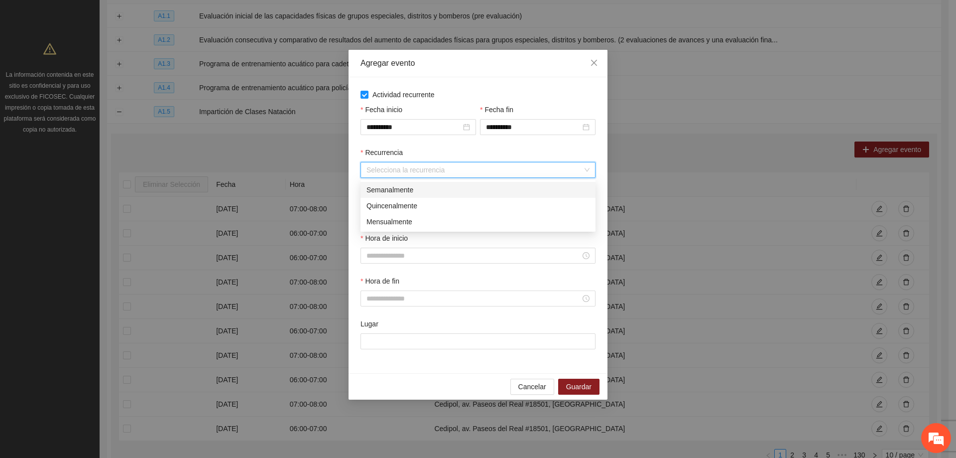
click at [424, 190] on div "Semanalmente" at bounding box center [477, 189] width 223 height 11
click at [370, 211] on span "L" at bounding box center [370, 212] width 4 height 11
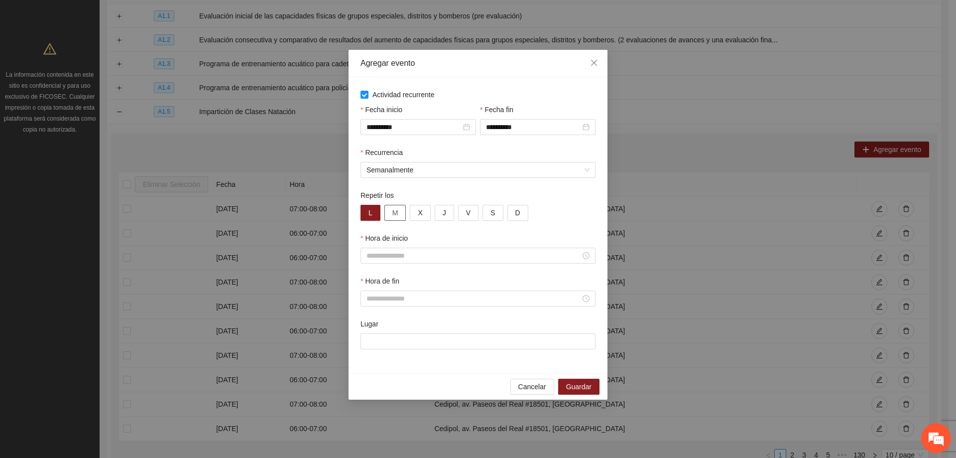
click at [391, 216] on button "M" at bounding box center [395, 213] width 22 height 16
click at [420, 214] on span "X" at bounding box center [420, 212] width 4 height 11
click at [436, 212] on button "J" at bounding box center [444, 213] width 19 height 16
click at [466, 210] on span "V" at bounding box center [468, 212] width 4 height 11
click at [395, 257] on input "Hora de inicio" at bounding box center [473, 255] width 214 height 11
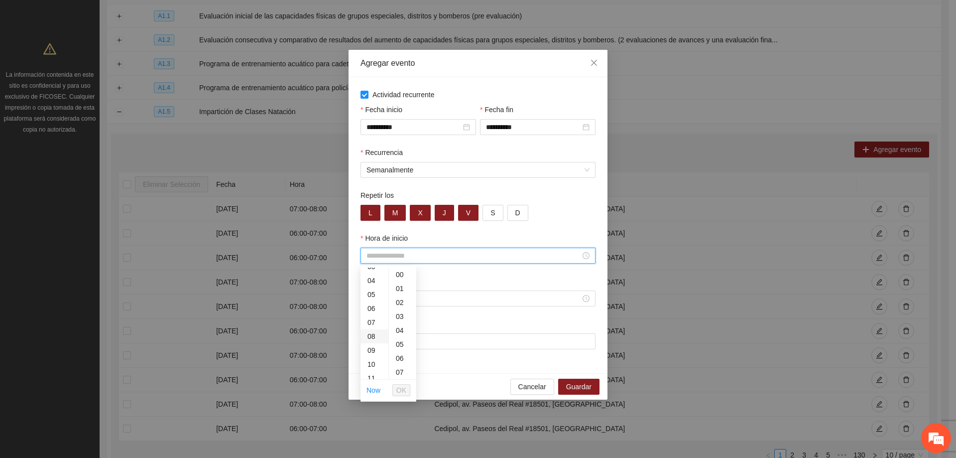
click at [371, 336] on div "08" at bounding box center [374, 336] width 28 height 14
type input "*****"
click at [404, 390] on span "OK" at bounding box center [401, 389] width 10 height 11
click at [420, 298] on input "Hora de fin" at bounding box center [473, 298] width 214 height 11
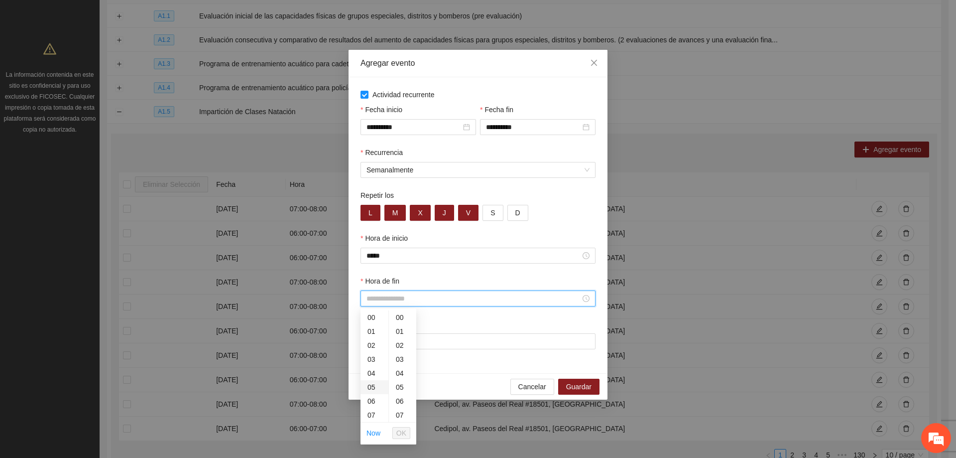
scroll to position [50, 0]
click at [367, 392] on div "09" at bounding box center [374, 393] width 28 height 14
type input "*****"
click at [406, 437] on span "OK" at bounding box center [401, 432] width 10 height 11
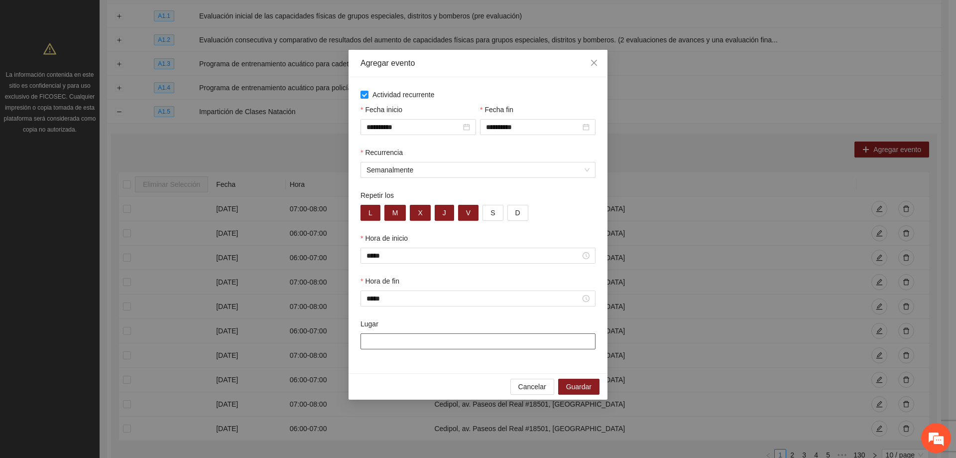
click at [371, 344] on input "Lugar" at bounding box center [477, 341] width 235 height 16
type input "**********"
click at [565, 387] on button "Guardar" at bounding box center [578, 386] width 41 height 16
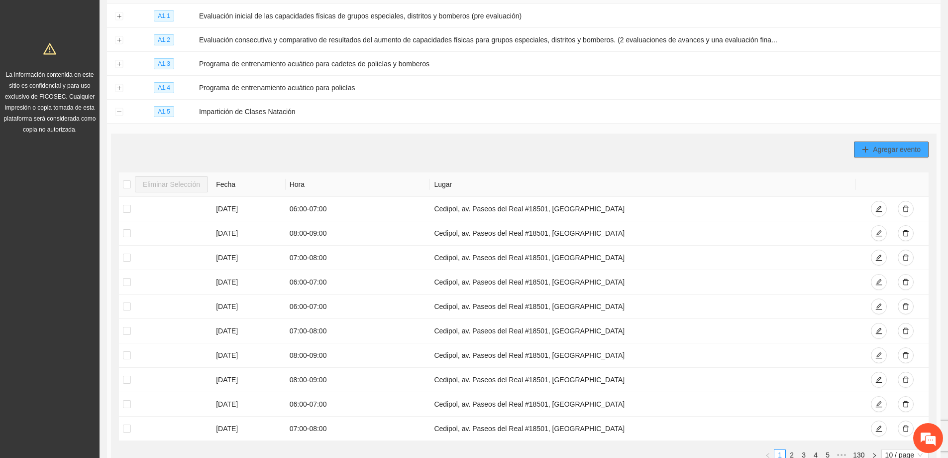
click at [905, 144] on span "Agregar evento" at bounding box center [897, 149] width 48 height 11
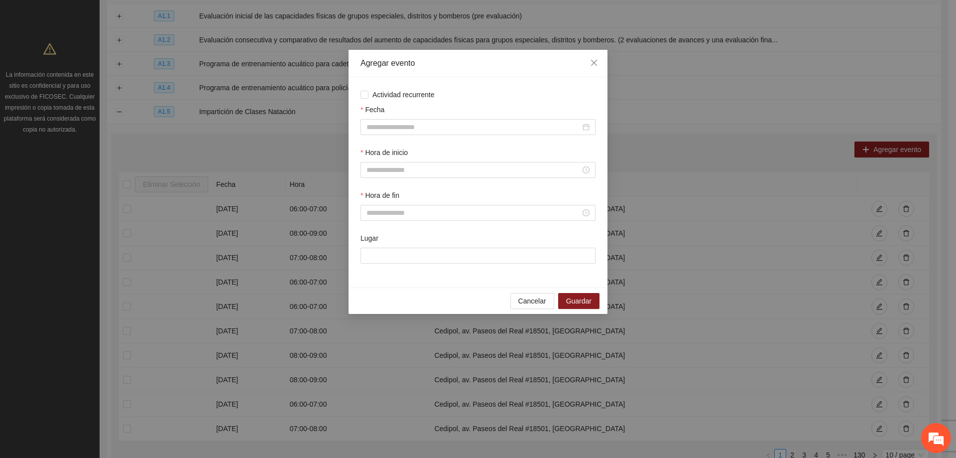
click at [360, 89] on div "Actividad recurrente Fecha Hora de inicio Hora de fin Lugar" at bounding box center [477, 182] width 259 height 210
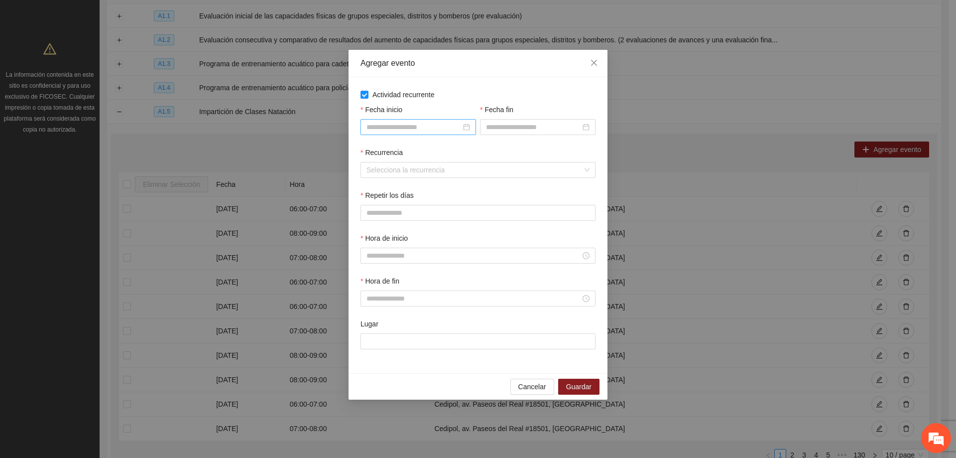
click at [403, 123] on input "Fecha inicio" at bounding box center [413, 126] width 95 height 11
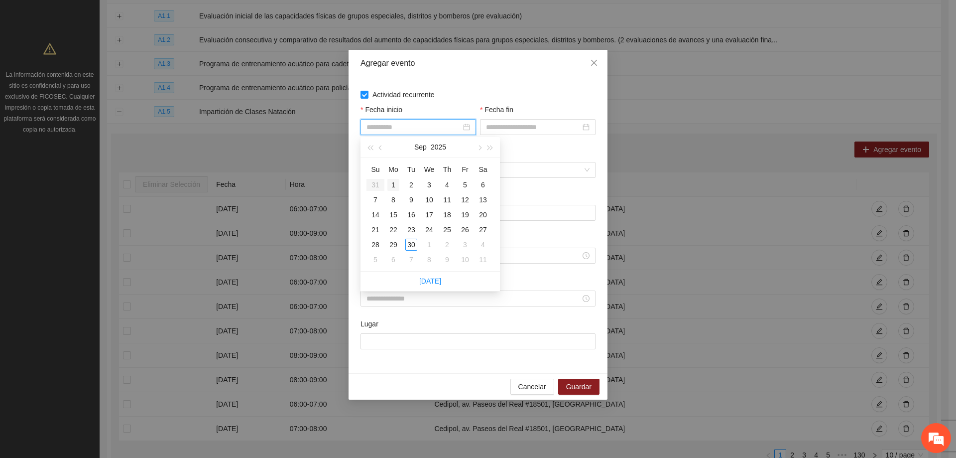
type input "**********"
click at [395, 188] on div "1" at bounding box center [393, 185] width 12 height 12
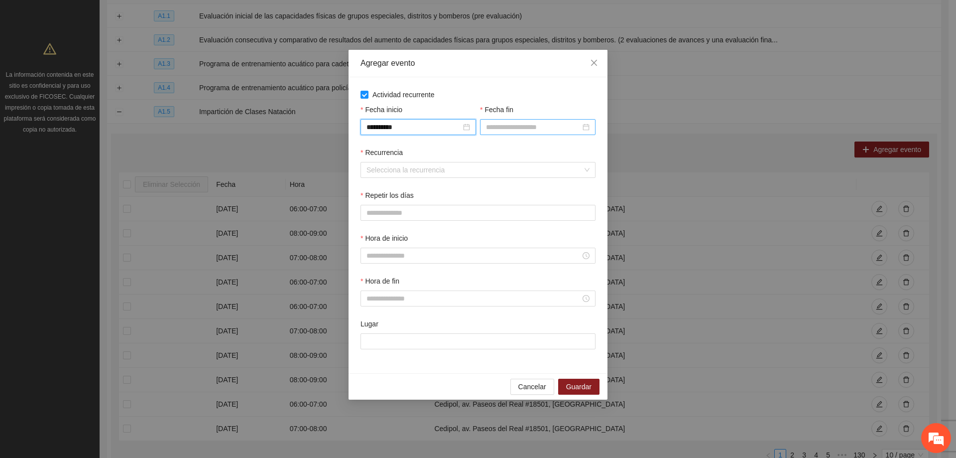
click at [523, 133] on div at bounding box center [537, 127] width 115 height 16
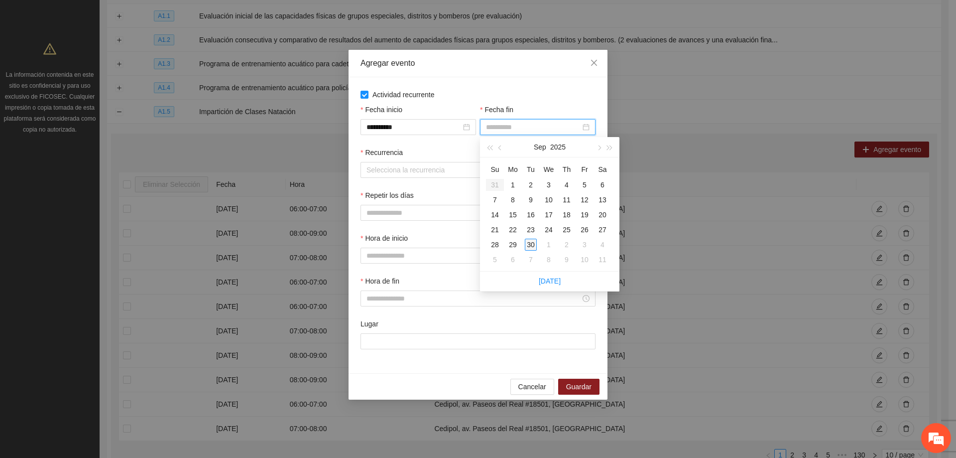
type input "**********"
click at [536, 243] on div "30" at bounding box center [531, 244] width 12 height 12
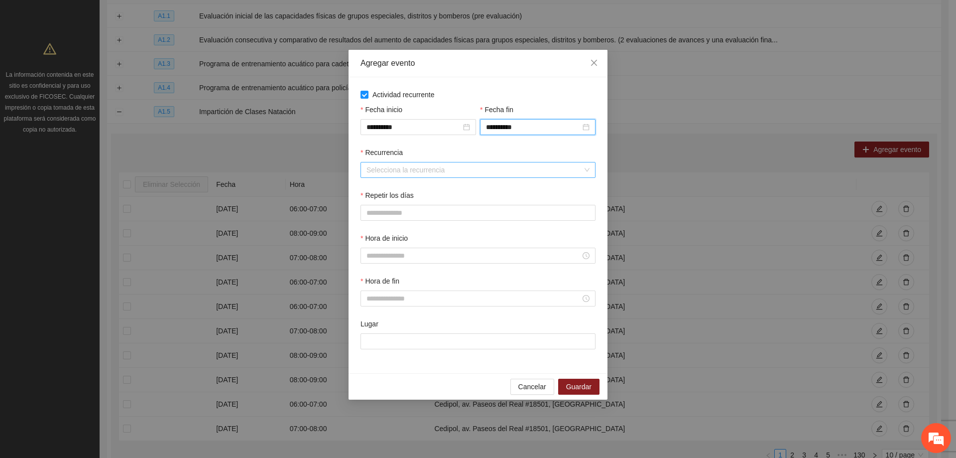
click at [442, 179] on div "Recurrencia Selecciona la recurrencia" at bounding box center [477, 168] width 239 height 43
click at [440, 176] on input "Recurrencia" at bounding box center [474, 169] width 216 height 15
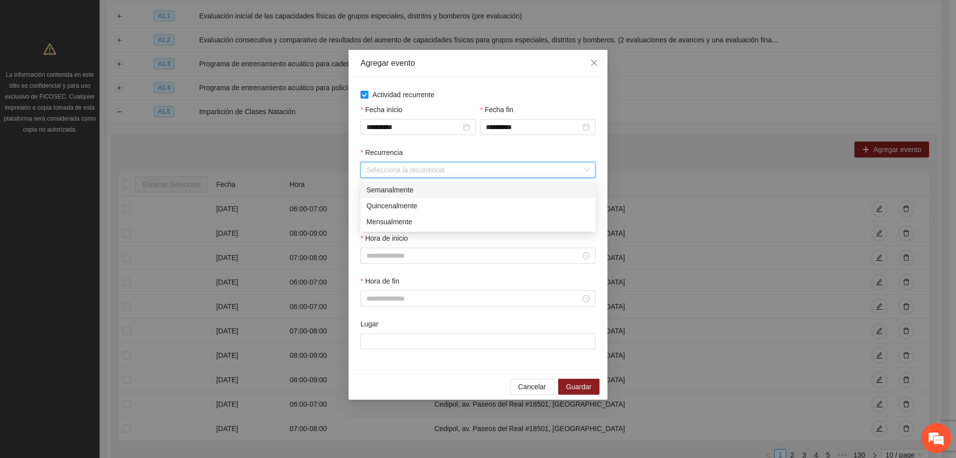
click at [414, 195] on div "Semanalmente" at bounding box center [477, 189] width 223 height 11
click at [378, 213] on button "L" at bounding box center [370, 213] width 20 height 16
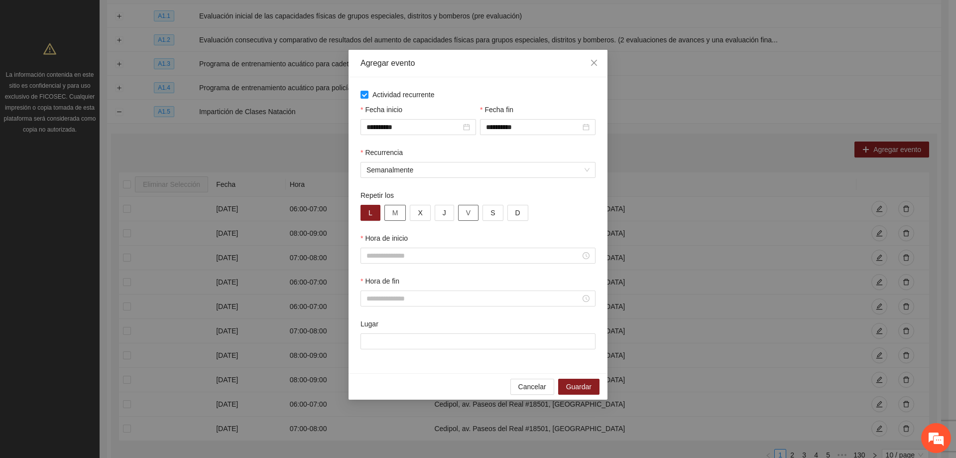
drag, startPoint x: 388, startPoint y: 214, endPoint x: 471, endPoint y: 215, distance: 83.1
click at [392, 214] on button "M" at bounding box center [395, 213] width 22 height 16
click at [411, 216] on button "X" at bounding box center [420, 213] width 20 height 16
click at [440, 216] on button "J" at bounding box center [444, 213] width 19 height 16
click at [461, 210] on button "V" at bounding box center [468, 213] width 20 height 16
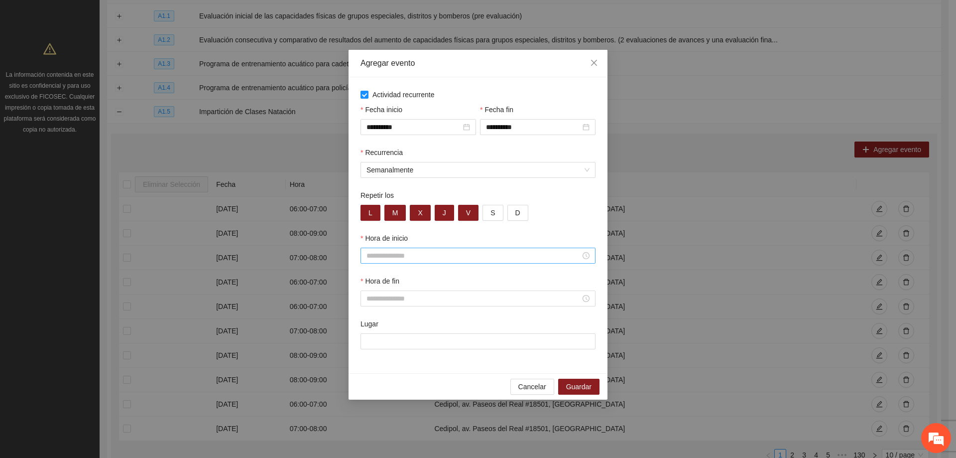
click at [376, 258] on input "Hora de inicio" at bounding box center [473, 255] width 214 height 11
click at [373, 348] on div "09" at bounding box center [374, 350] width 28 height 14
type input "*****"
drag, startPoint x: 399, startPoint y: 392, endPoint x: 399, endPoint y: 386, distance: 5.5
click at [400, 392] on span "OK" at bounding box center [401, 389] width 10 height 11
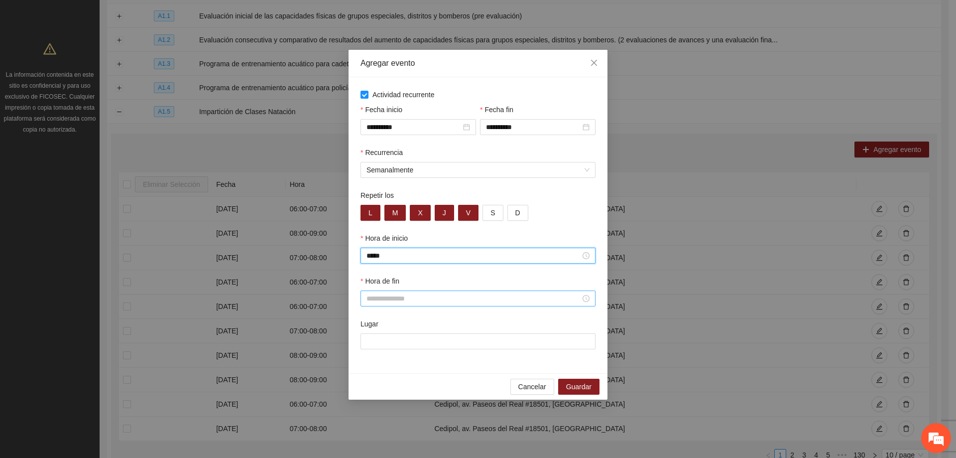
click at [393, 294] on input "Hora de fin" at bounding box center [473, 298] width 214 height 11
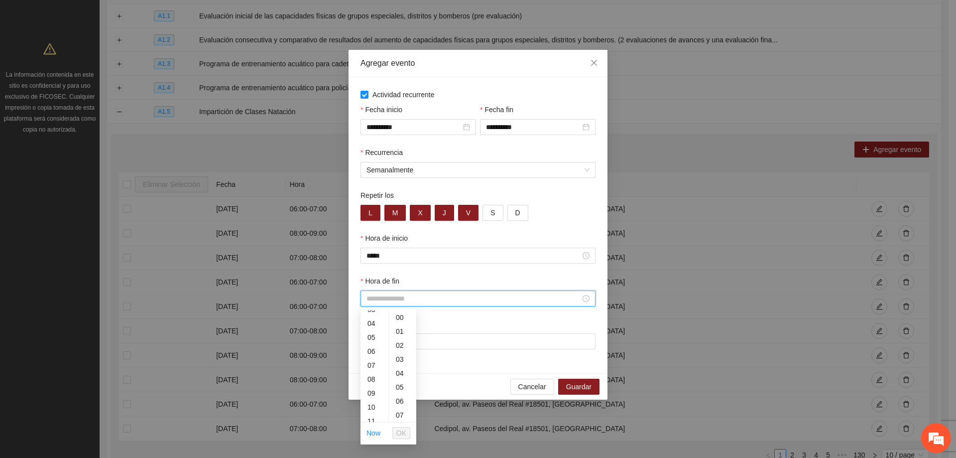
scroll to position [100, 0]
click at [374, 355] on div "10" at bounding box center [374, 357] width 28 height 14
type input "*****"
click at [396, 433] on button "OK" at bounding box center [401, 433] width 18 height 12
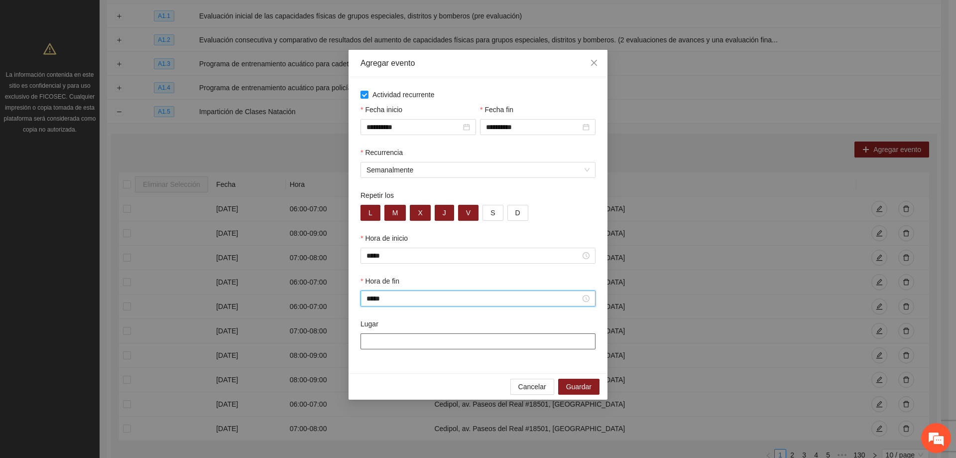
click at [396, 343] on input "Lugar" at bounding box center [477, 341] width 235 height 16
type input "**********"
click at [573, 387] on span "Guardar" at bounding box center [578, 386] width 25 height 11
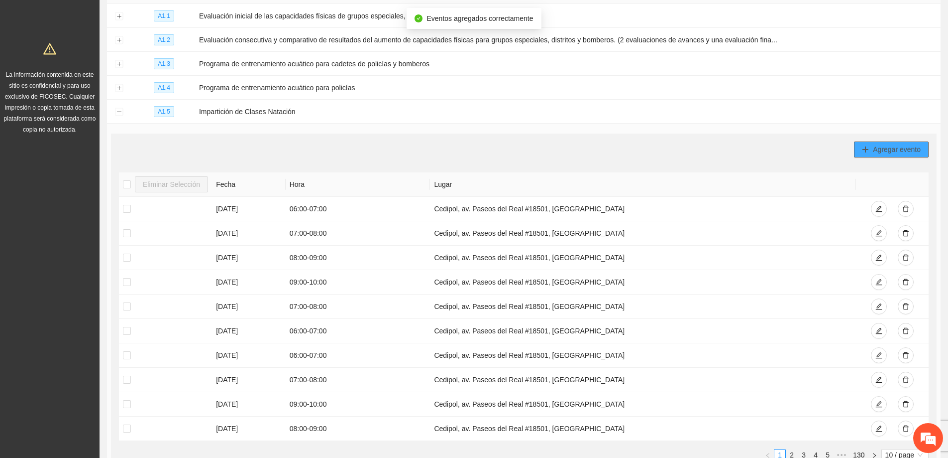
click at [909, 144] on span "Agregar evento" at bounding box center [897, 149] width 48 height 11
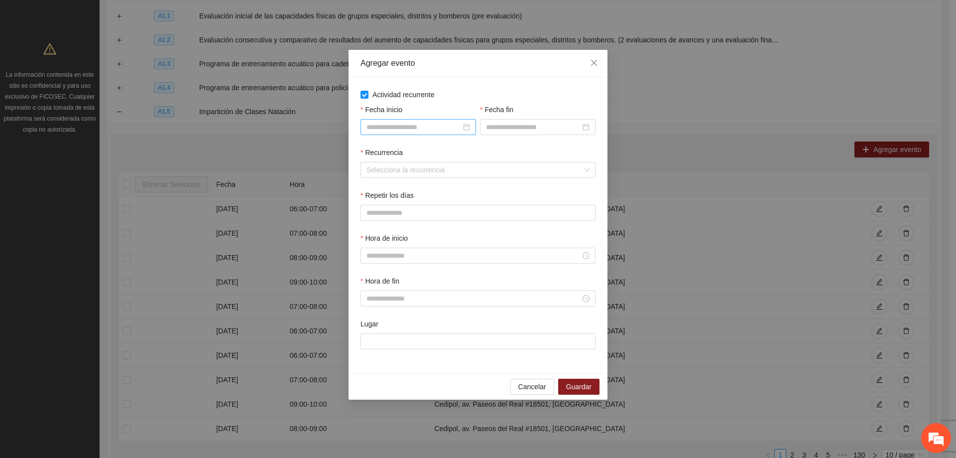
click at [375, 122] on input "Fecha inicio" at bounding box center [413, 126] width 95 height 11
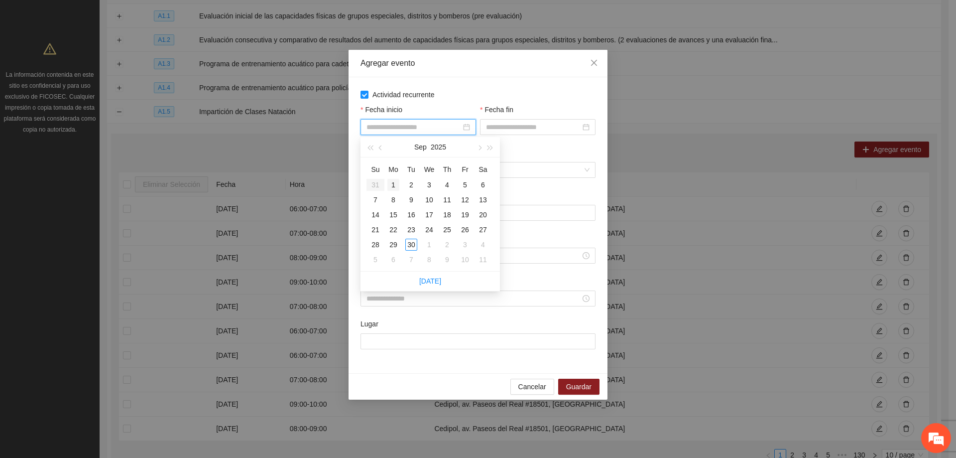
type input "**********"
click at [394, 187] on div "1" at bounding box center [393, 185] width 12 height 12
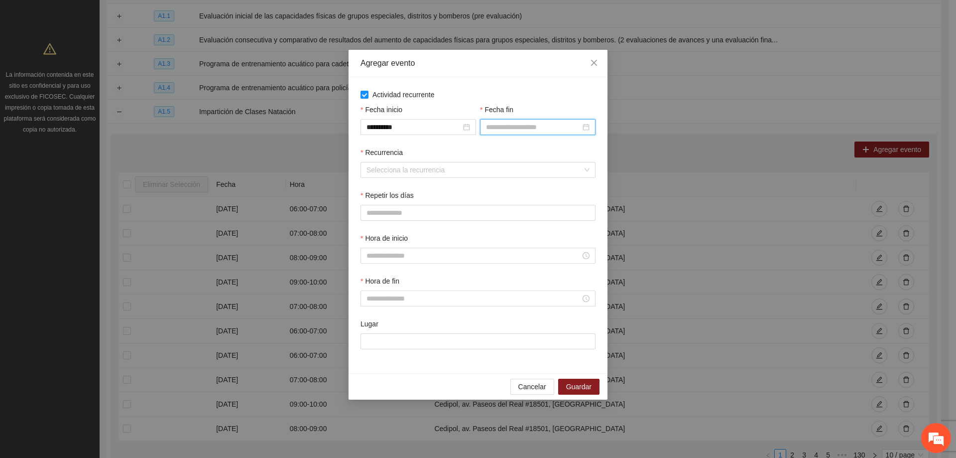
click at [496, 125] on input "Fecha fin" at bounding box center [533, 126] width 95 height 11
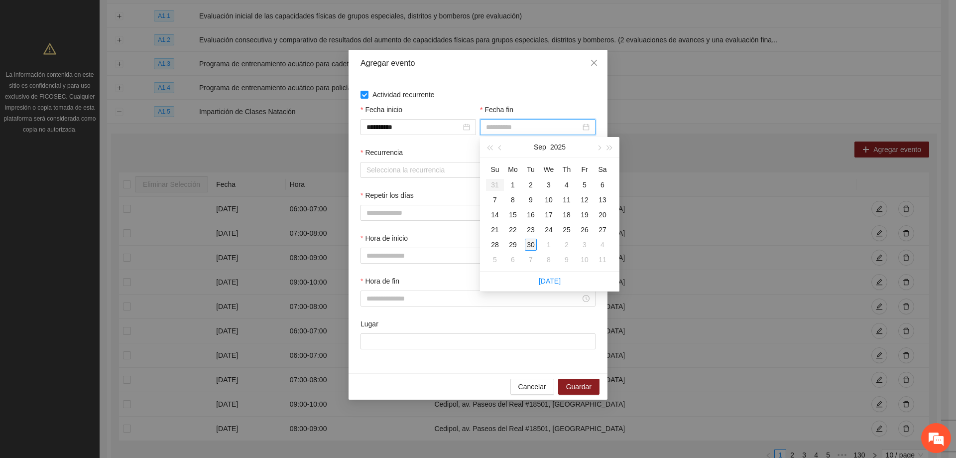
type input "**********"
click at [532, 246] on div "30" at bounding box center [531, 244] width 12 height 12
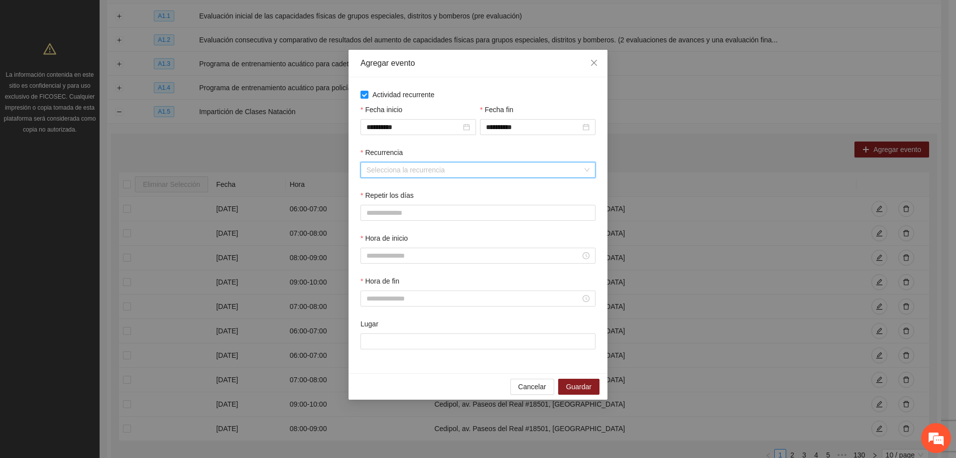
click at [423, 166] on input "Recurrencia" at bounding box center [474, 169] width 216 height 15
click at [405, 186] on div "Semanalmente" at bounding box center [477, 189] width 223 height 11
click at [395, 202] on div "Repetir los" at bounding box center [477, 197] width 235 height 15
click at [380, 207] on div "L M X J V S D" at bounding box center [477, 213] width 235 height 16
click at [374, 214] on button "L" at bounding box center [370, 213] width 20 height 16
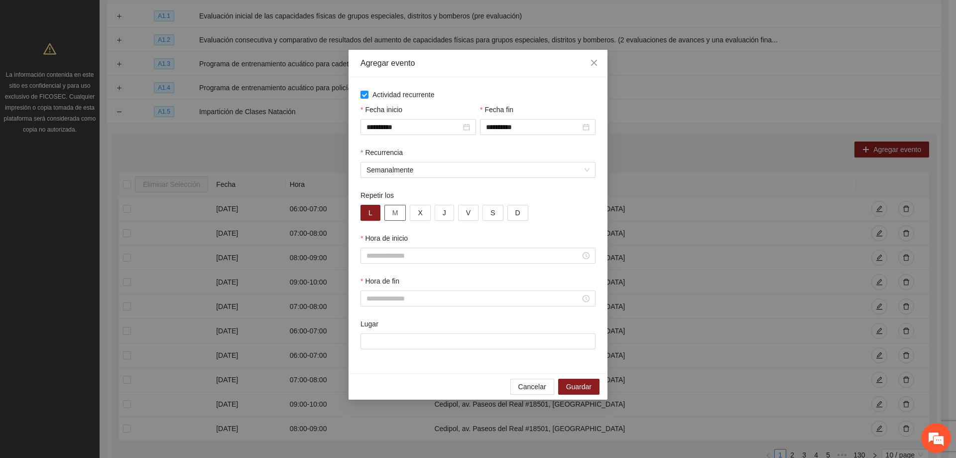
click at [394, 213] on span "M" at bounding box center [395, 212] width 6 height 11
click at [421, 211] on span "X" at bounding box center [420, 212] width 4 height 11
click at [447, 214] on button "J" at bounding box center [444, 213] width 19 height 16
click at [474, 210] on button "V" at bounding box center [468, 213] width 20 height 16
click at [431, 253] on input "Hora de inicio" at bounding box center [473, 255] width 214 height 11
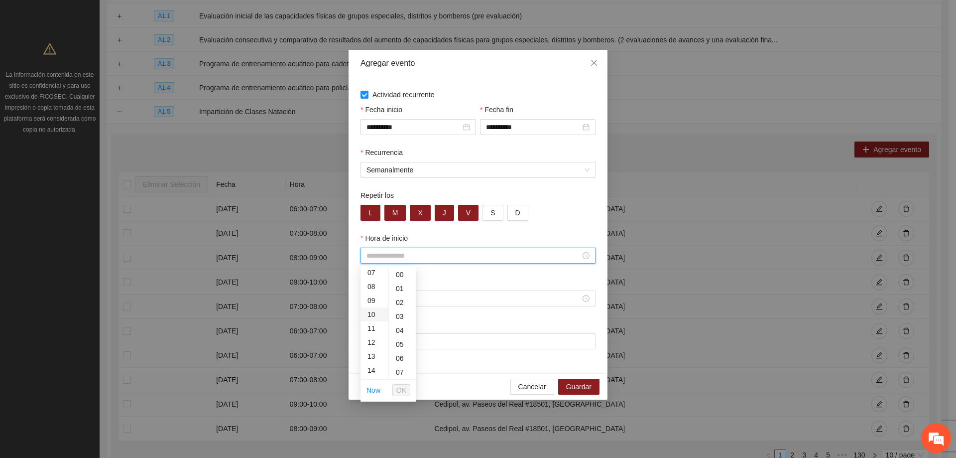
click at [374, 312] on div "10" at bounding box center [374, 314] width 28 height 14
type input "*****"
click at [402, 389] on span "OK" at bounding box center [401, 389] width 10 height 11
click at [389, 298] on input "Hora de fin" at bounding box center [473, 298] width 214 height 11
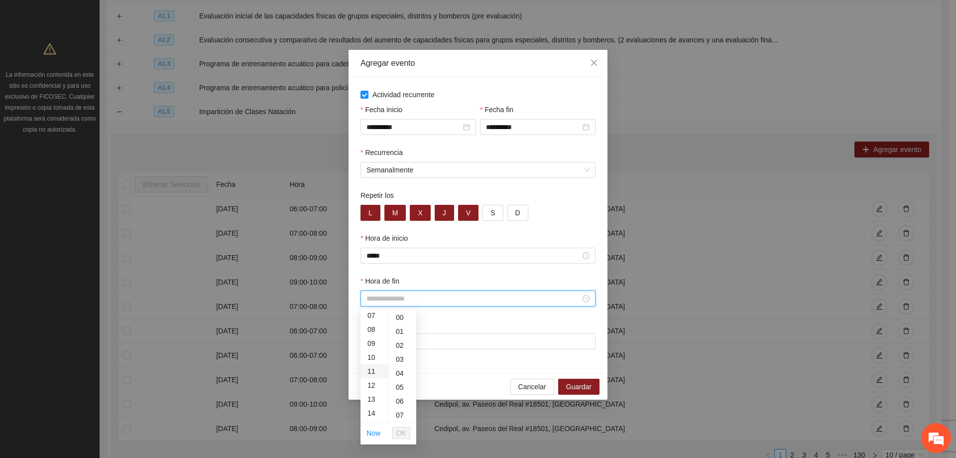
click at [372, 367] on div "11" at bounding box center [374, 371] width 28 height 14
type input "*****"
click at [403, 431] on span "OK" at bounding box center [401, 432] width 10 height 11
click at [396, 344] on input "Lugar" at bounding box center [477, 341] width 235 height 16
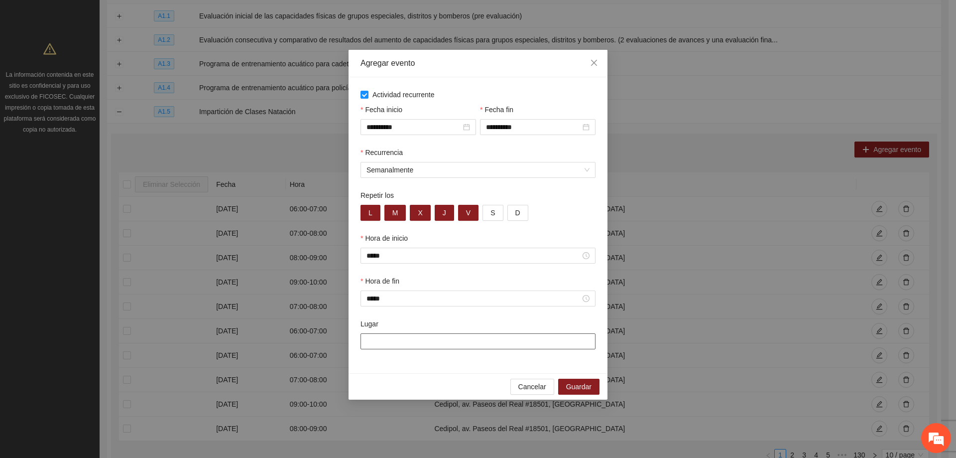
type input "**********"
click at [573, 387] on span "Guardar" at bounding box center [578, 386] width 25 height 11
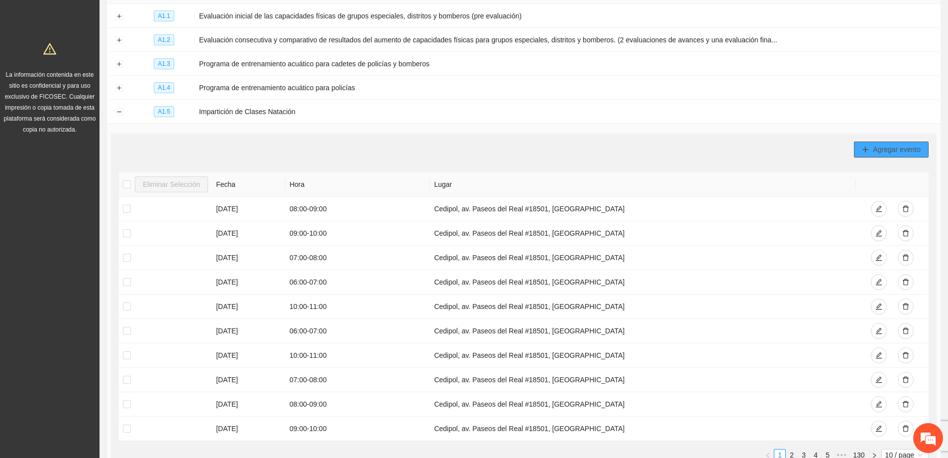
click at [894, 145] on span "Agregar evento" at bounding box center [897, 149] width 48 height 11
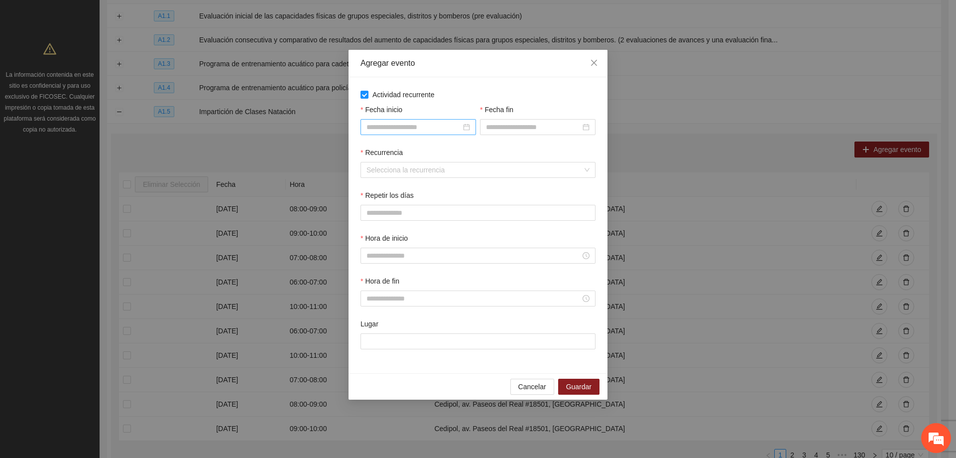
click at [393, 120] on div at bounding box center [417, 127] width 115 height 16
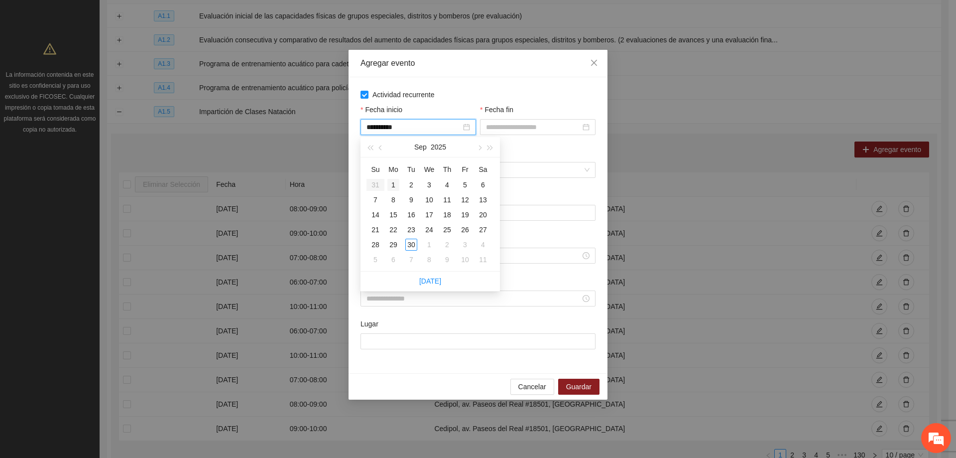
type input "**********"
click at [393, 180] on div "1" at bounding box center [393, 185] width 12 height 12
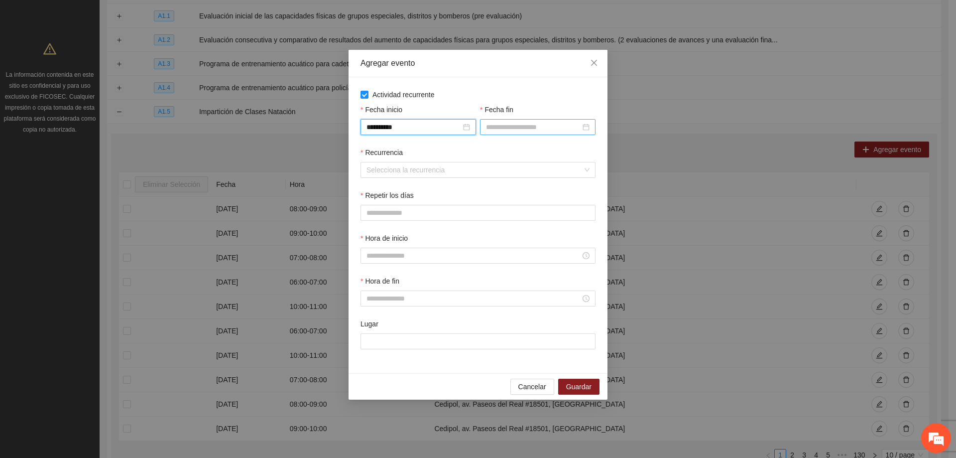
click at [505, 126] on input "Fecha fin" at bounding box center [533, 126] width 95 height 11
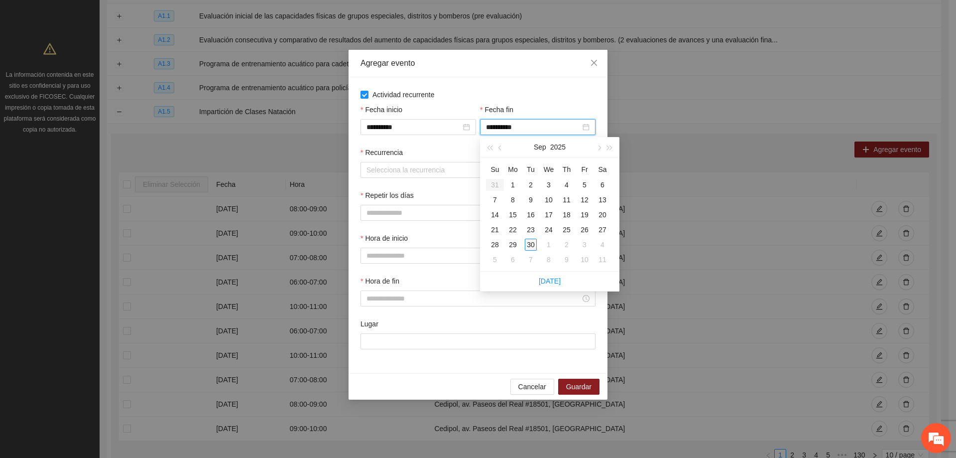
type input "**********"
click at [529, 242] on div "30" at bounding box center [531, 244] width 12 height 12
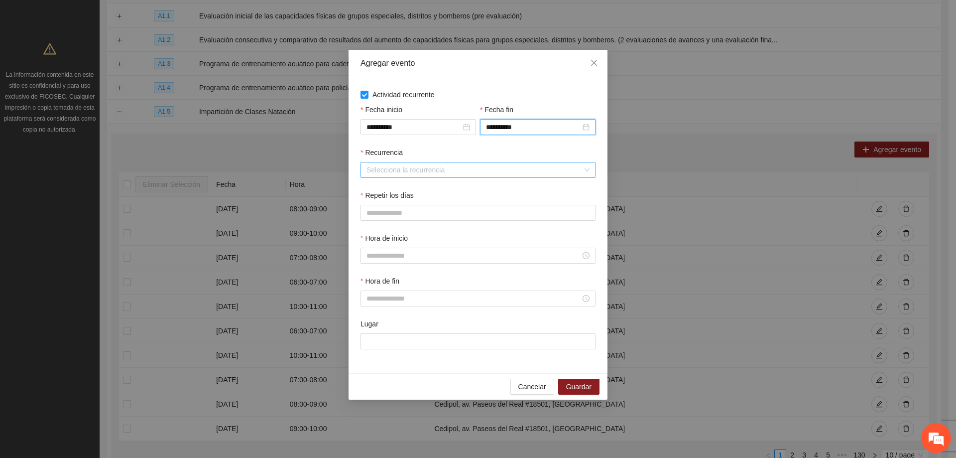
click at [448, 168] on input "Recurrencia" at bounding box center [474, 169] width 216 height 15
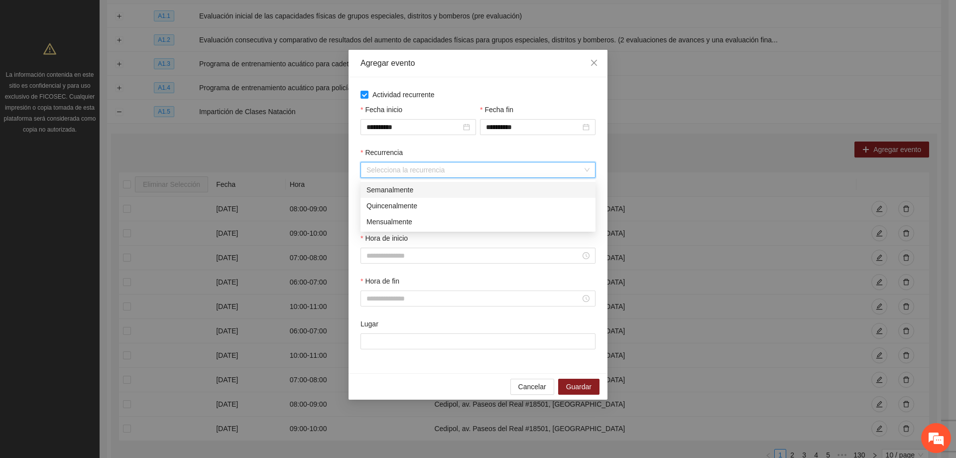
click at [407, 193] on div "Semanalmente" at bounding box center [477, 189] width 223 height 11
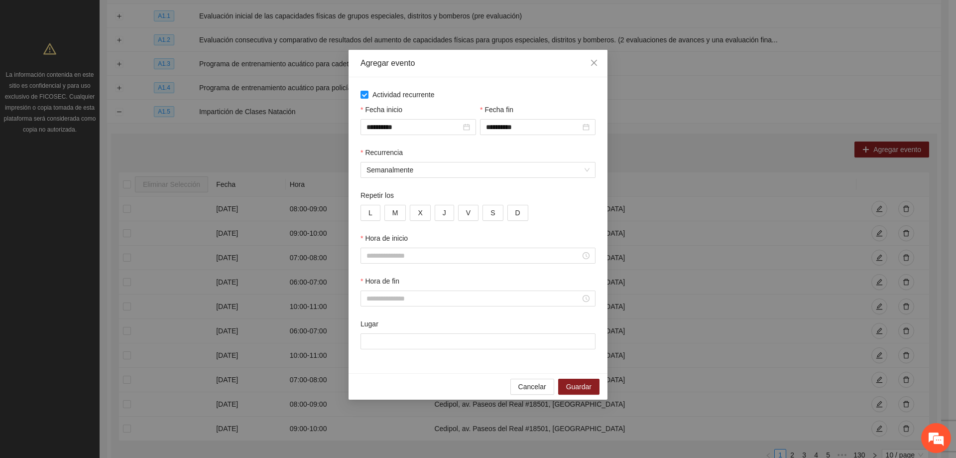
click at [381, 212] on div "L M X J V S D" at bounding box center [477, 213] width 235 height 16
click at [377, 212] on button "L" at bounding box center [370, 213] width 20 height 16
click at [393, 215] on span "M" at bounding box center [395, 212] width 6 height 11
click at [412, 210] on button "X" at bounding box center [420, 213] width 20 height 16
click at [448, 214] on button "J" at bounding box center [444, 213] width 19 height 16
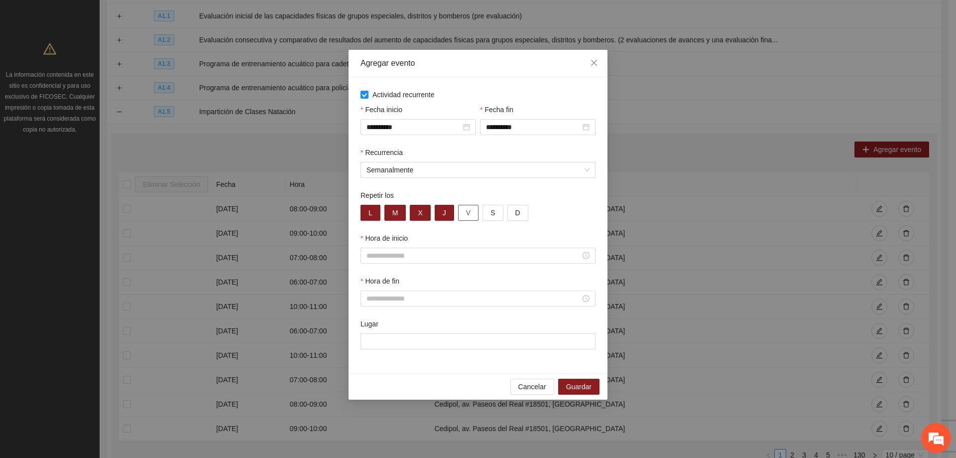
click at [461, 214] on button "V" at bounding box center [468, 213] width 20 height 16
click at [432, 264] on div "Hora de inicio" at bounding box center [477, 253] width 239 height 43
click at [434, 260] on input "Hora de inicio" at bounding box center [473, 255] width 214 height 11
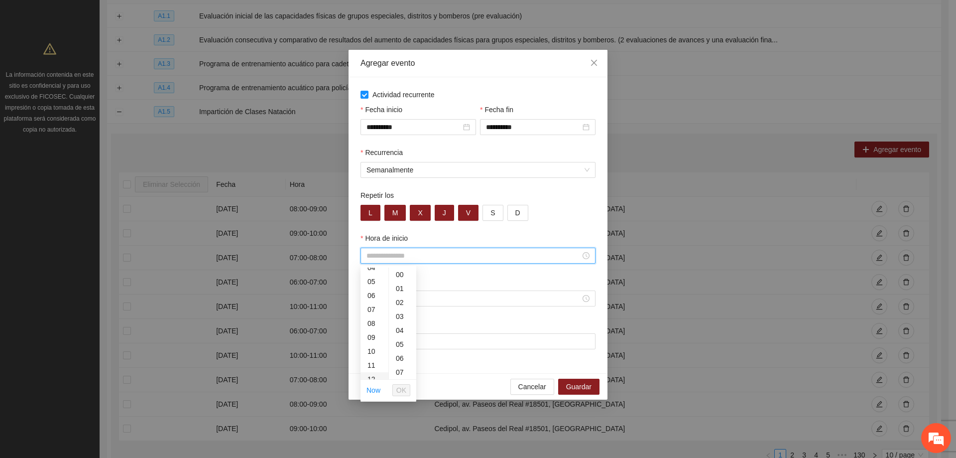
scroll to position [100, 0]
click at [373, 332] on div "11" at bounding box center [374, 328] width 28 height 14
type input "*****"
click at [407, 389] on button "OK" at bounding box center [401, 390] width 18 height 12
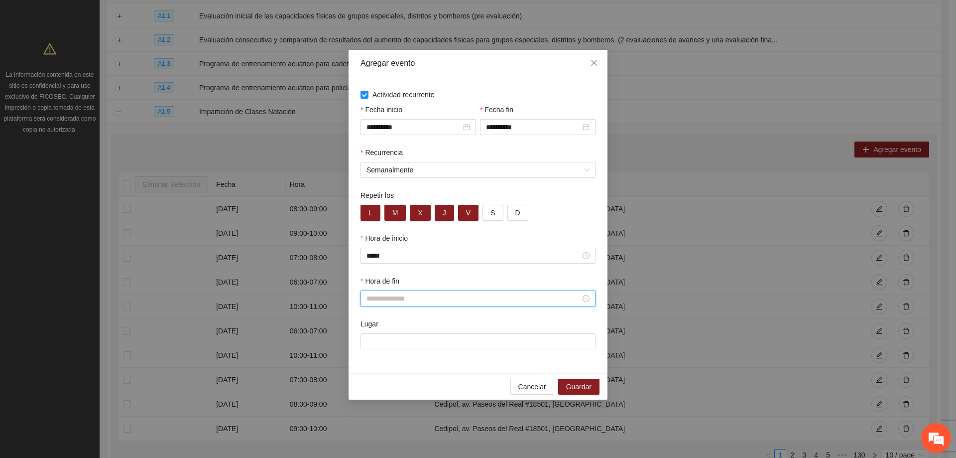
click at [436, 296] on input "Hora de fin" at bounding box center [473, 298] width 214 height 11
click at [372, 386] on div "12" at bounding box center [374, 385] width 28 height 14
type input "*****"
click at [402, 431] on span "OK" at bounding box center [401, 432] width 10 height 11
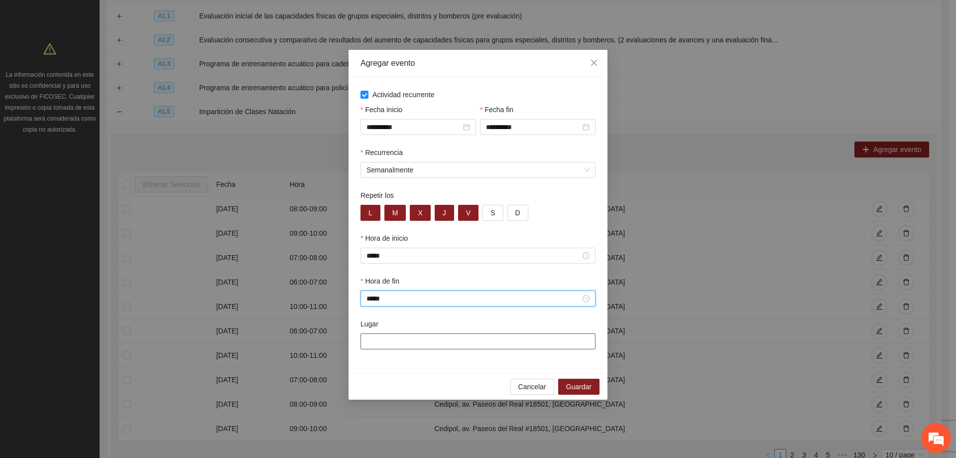
click at [428, 345] on input "Lugar" at bounding box center [477, 341] width 235 height 16
type input "**********"
click at [462, 361] on div "**********" at bounding box center [477, 225] width 259 height 296
click at [578, 382] on span "Guardar" at bounding box center [578, 386] width 25 height 11
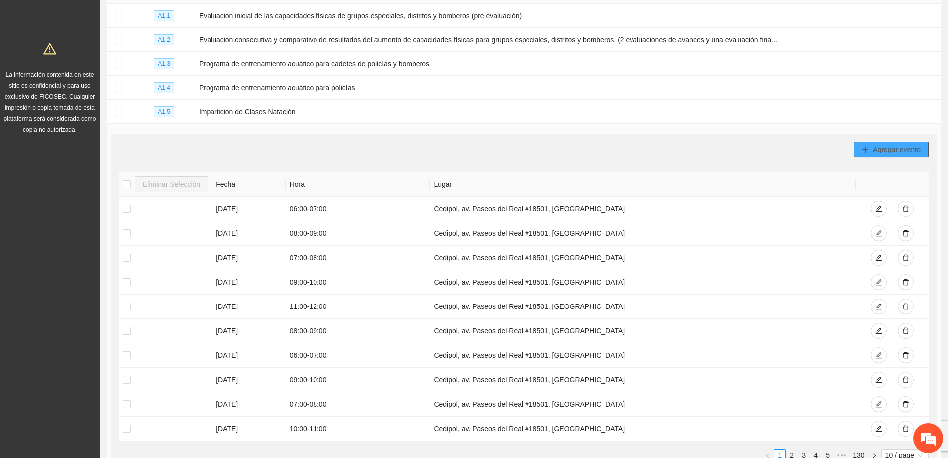
click at [877, 144] on span "Agregar evento" at bounding box center [897, 149] width 48 height 11
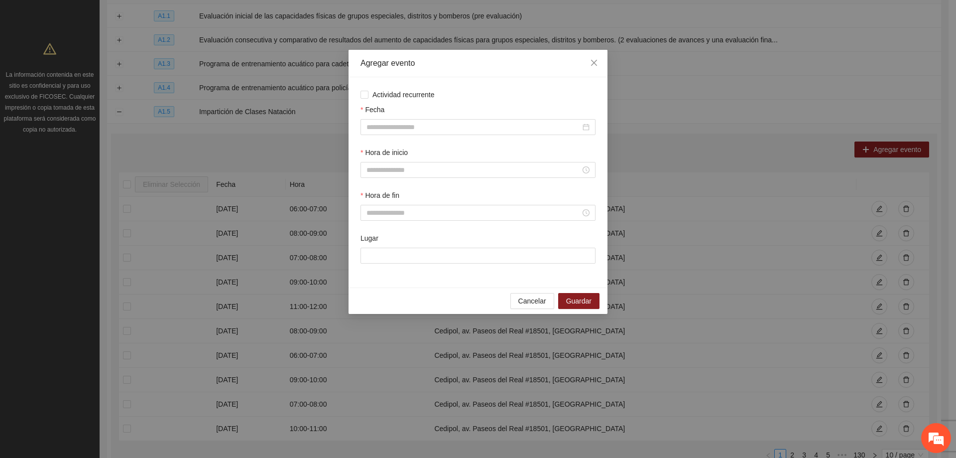
click at [358, 94] on div "Actividad recurrente Fecha Hora de inicio Hora de fin Lugar" at bounding box center [477, 182] width 259 height 210
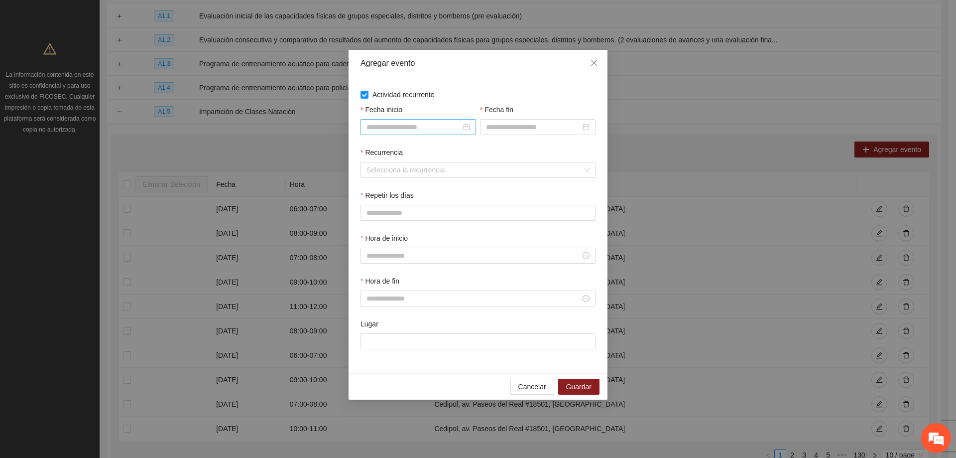
click at [464, 124] on div at bounding box center [418, 126] width 104 height 11
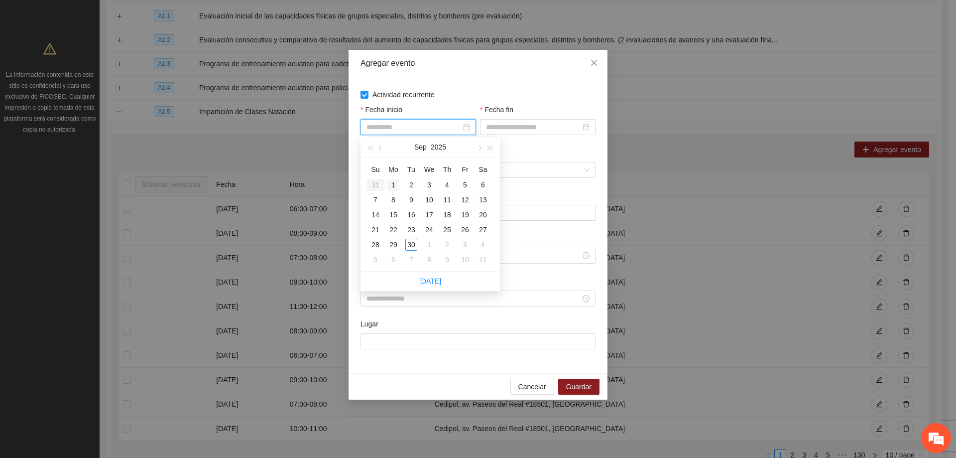
type input "**********"
click at [392, 183] on div "1" at bounding box center [393, 185] width 12 height 12
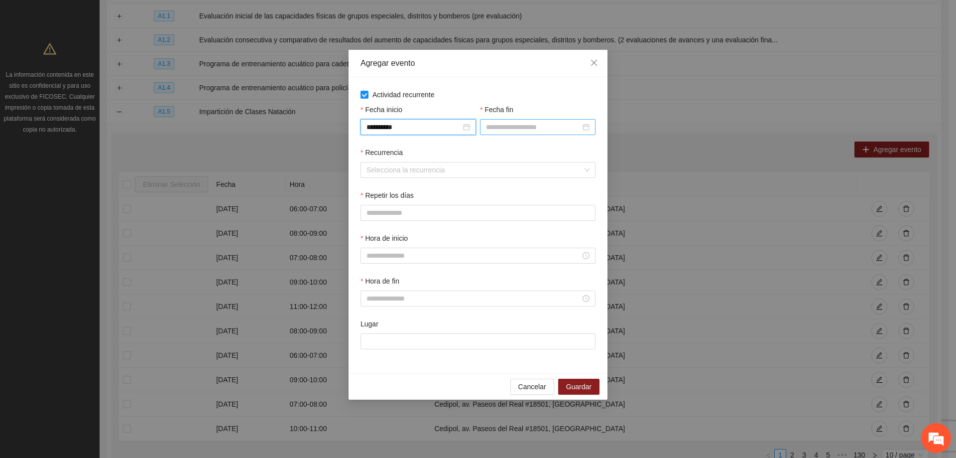
click at [535, 131] on input "Fecha fin" at bounding box center [533, 126] width 95 height 11
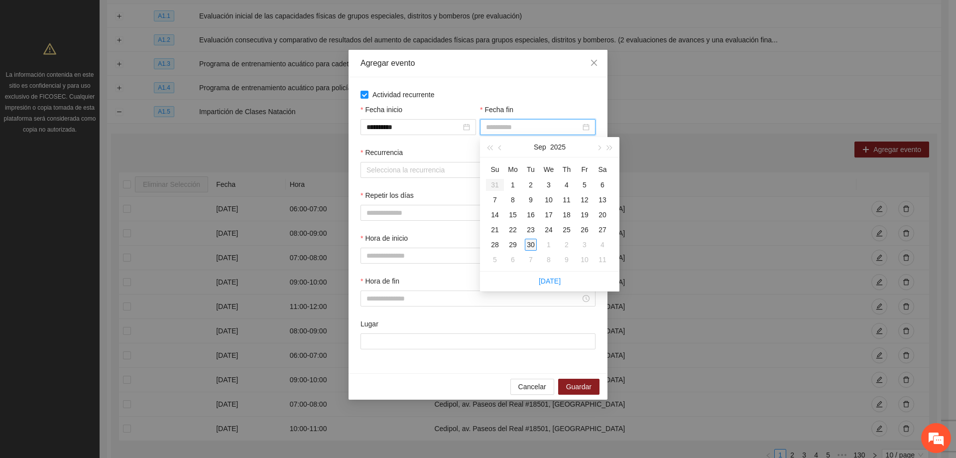
type input "**********"
click at [527, 246] on div "30" at bounding box center [531, 244] width 12 height 12
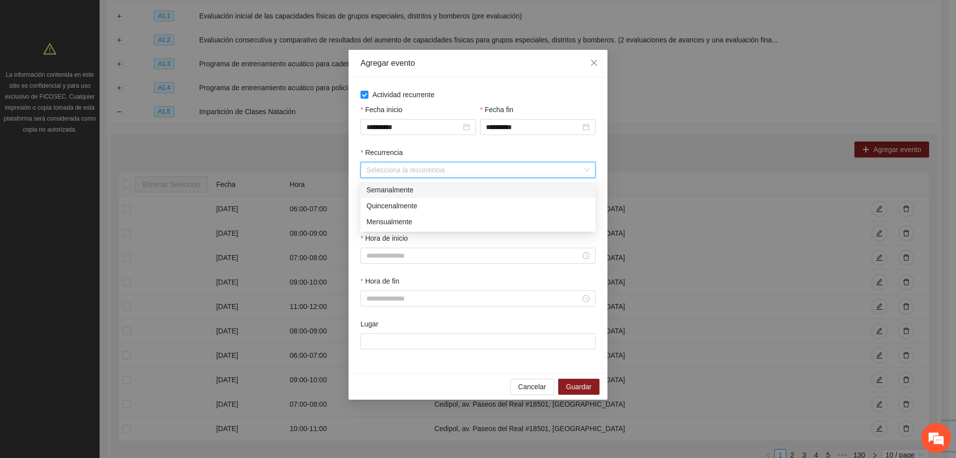
click at [387, 163] on input "Recurrencia" at bounding box center [474, 169] width 216 height 15
click at [386, 192] on div "Semanalmente" at bounding box center [477, 189] width 223 height 11
click at [369, 204] on div "Repetir los" at bounding box center [477, 197] width 235 height 15
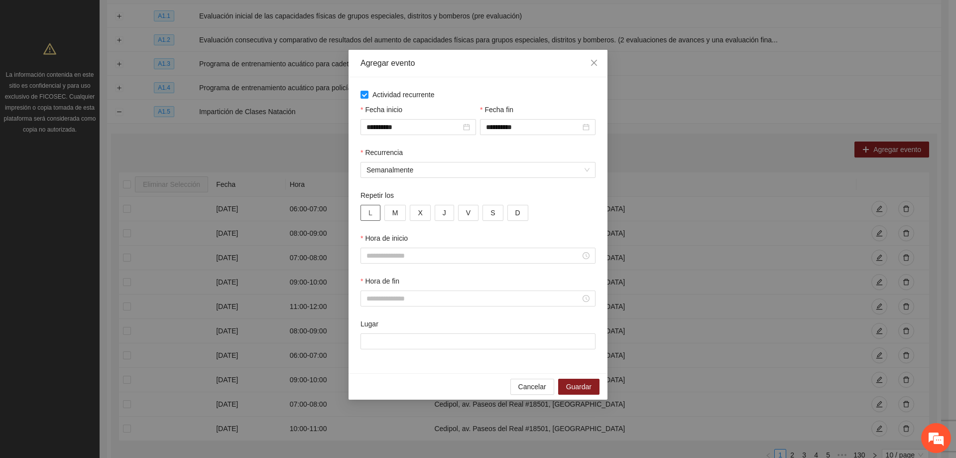
click at [372, 215] on button "L" at bounding box center [370, 213] width 20 height 16
click at [405, 214] on button "M" at bounding box center [395, 213] width 22 height 16
click at [415, 214] on button "X" at bounding box center [420, 213] width 20 height 16
click at [437, 213] on button "J" at bounding box center [444, 213] width 19 height 16
click at [460, 213] on button "V" at bounding box center [468, 213] width 20 height 16
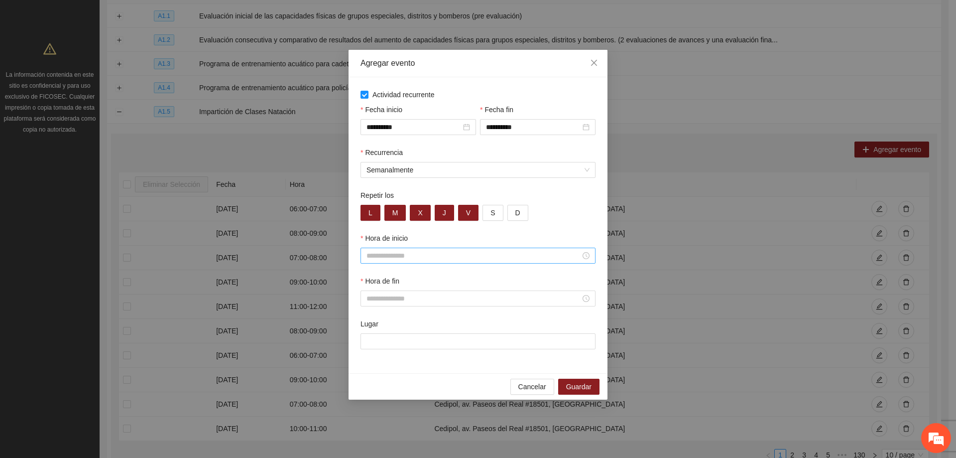
click at [432, 263] on div at bounding box center [477, 255] width 235 height 16
click at [370, 321] on div "14" at bounding box center [374, 320] width 28 height 14
type input "*****"
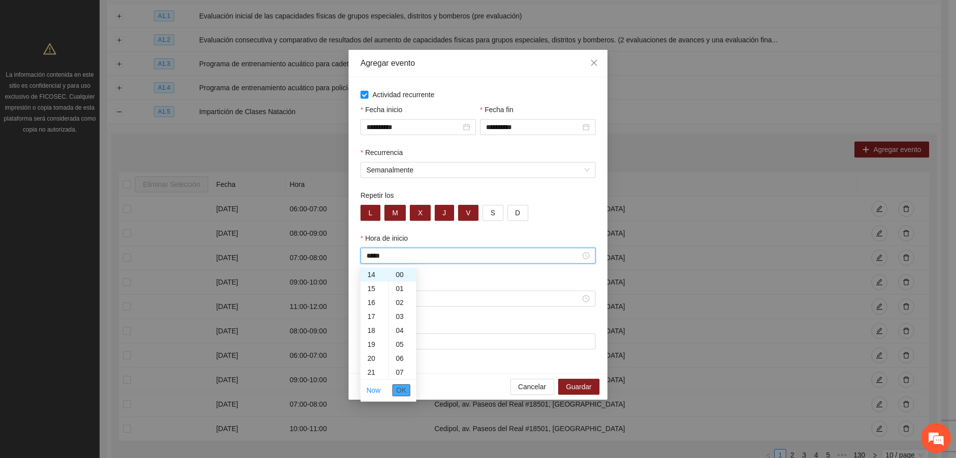
click at [407, 392] on button "OK" at bounding box center [401, 390] width 18 height 12
click at [420, 298] on input "Hora de fin" at bounding box center [473, 298] width 214 height 11
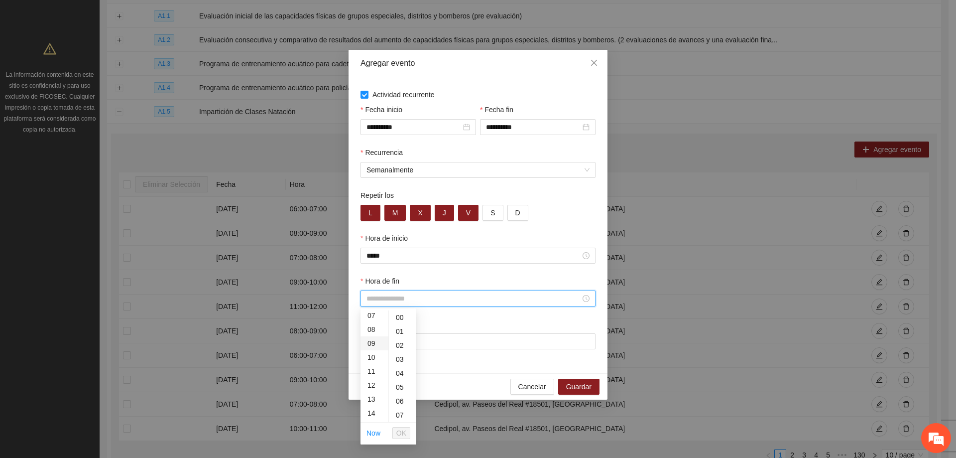
scroll to position [149, 0]
click at [370, 379] on div "15" at bounding box center [374, 377] width 28 height 14
type input "*****"
click at [399, 433] on span "OK" at bounding box center [401, 432] width 10 height 11
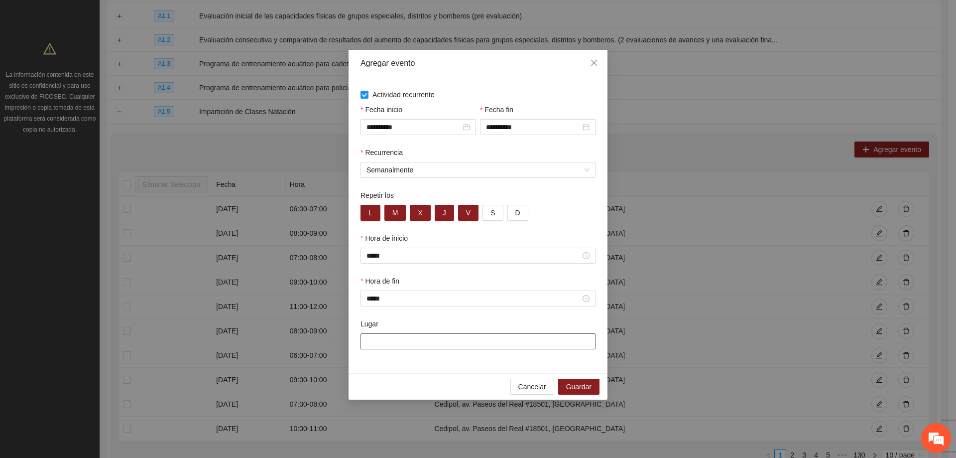
click at [418, 339] on input "Lugar" at bounding box center [477, 341] width 235 height 16
type input "**********"
click at [477, 361] on div "**********" at bounding box center [477, 225] width 259 height 296
click at [586, 386] on span "Guardar" at bounding box center [578, 386] width 25 height 11
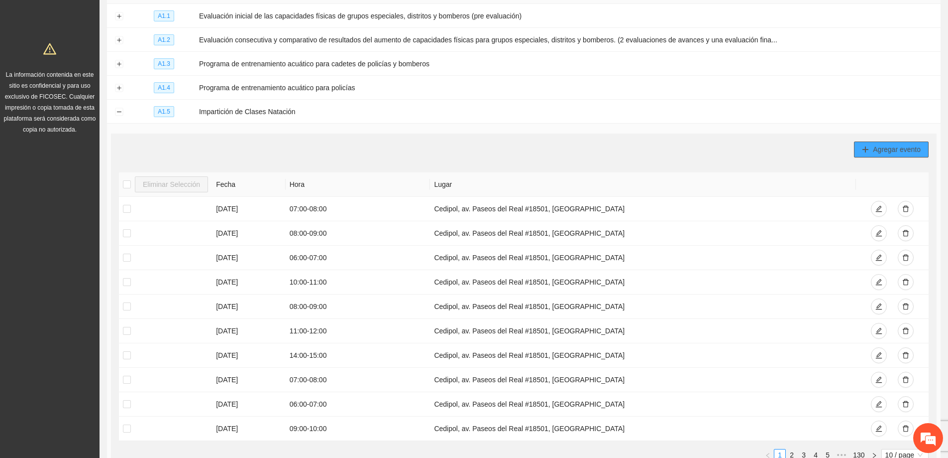
click at [886, 144] on span "Agregar evento" at bounding box center [897, 149] width 48 height 11
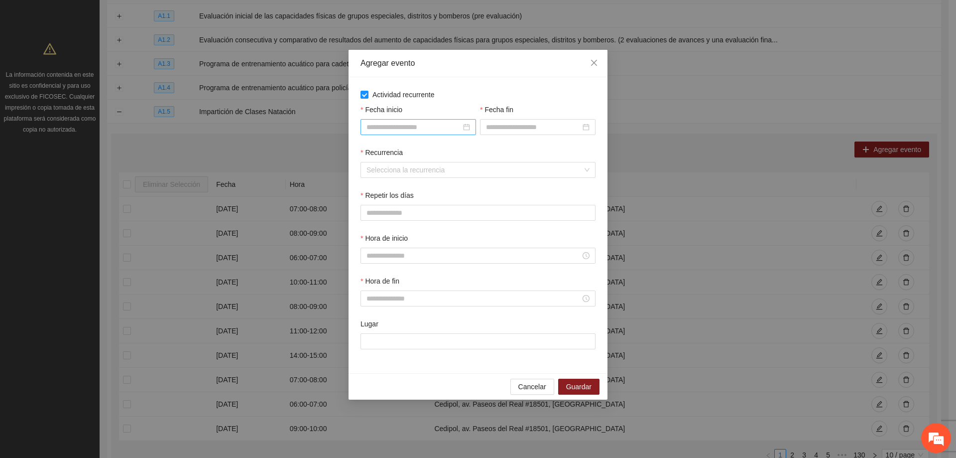
click at [388, 123] on input "Fecha inicio" at bounding box center [413, 126] width 95 height 11
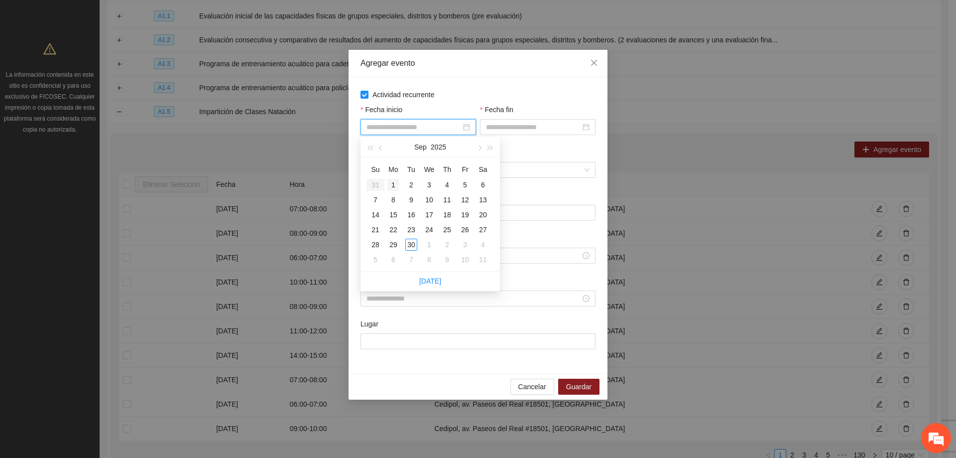
type input "**********"
click at [390, 186] on div "1" at bounding box center [393, 185] width 12 height 12
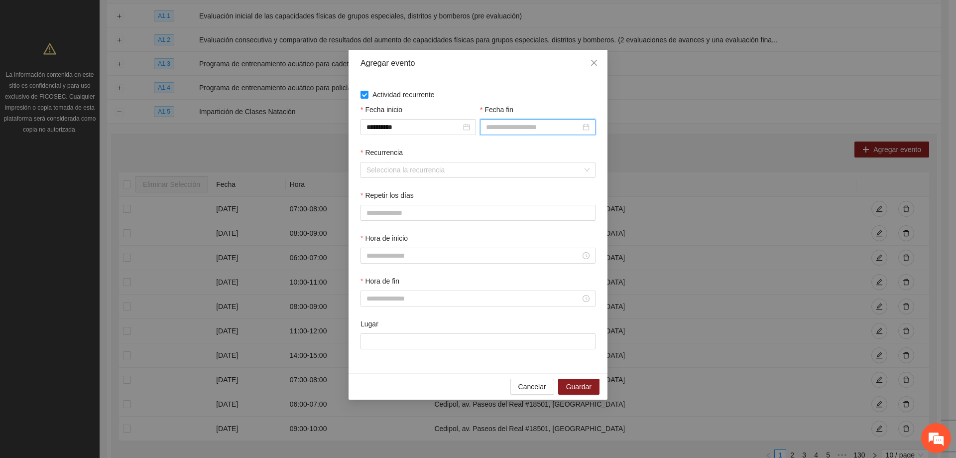
click at [559, 123] on input "Fecha fin" at bounding box center [533, 126] width 95 height 11
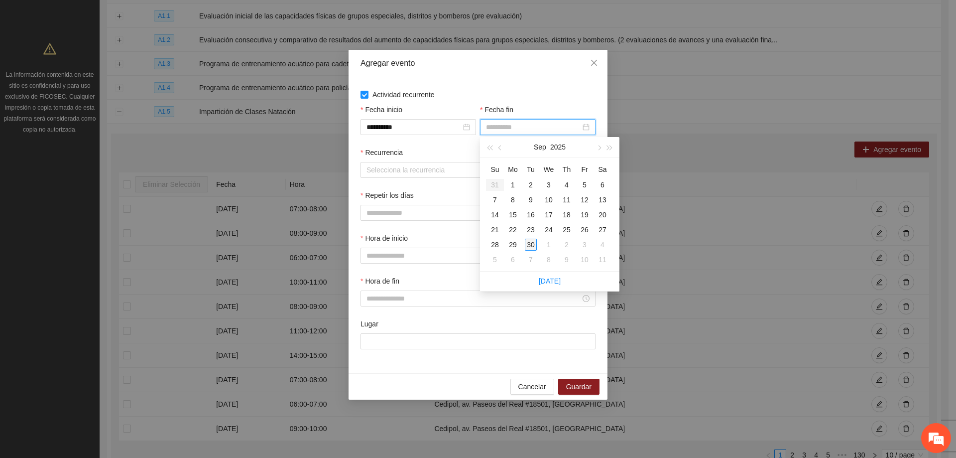
type input "**********"
click at [532, 241] on div "30" at bounding box center [531, 244] width 12 height 12
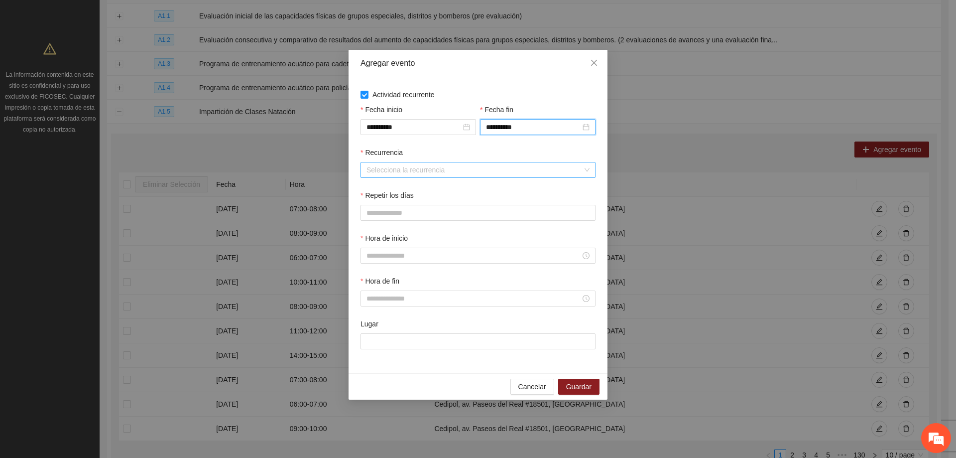
click at [441, 167] on input "Recurrencia" at bounding box center [474, 169] width 216 height 15
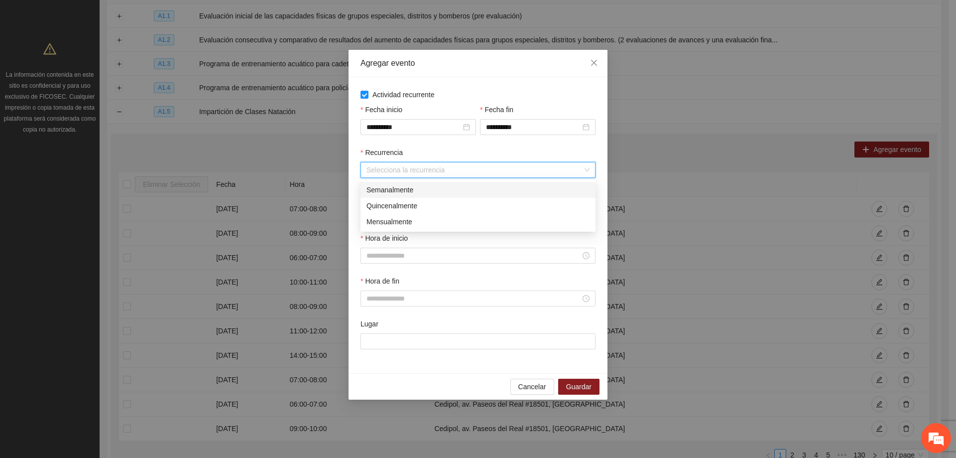
click at [403, 192] on div "Semanalmente" at bounding box center [477, 189] width 223 height 11
click at [377, 218] on button "L" at bounding box center [370, 213] width 20 height 16
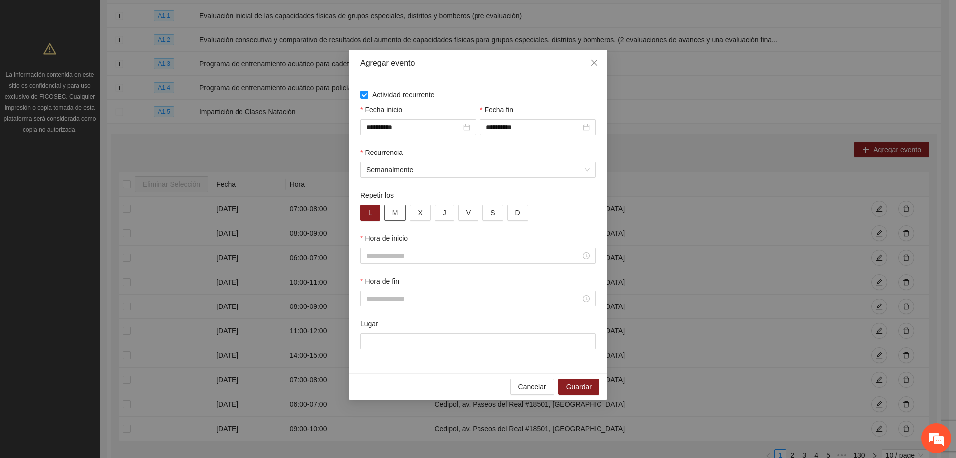
click at [392, 219] on button "M" at bounding box center [395, 213] width 22 height 16
click at [421, 213] on span "X" at bounding box center [420, 212] width 4 height 11
click at [439, 213] on button "J" at bounding box center [444, 213] width 19 height 16
click at [466, 210] on span "V" at bounding box center [468, 212] width 4 height 11
click at [455, 252] on input "Hora de inicio" at bounding box center [473, 255] width 214 height 11
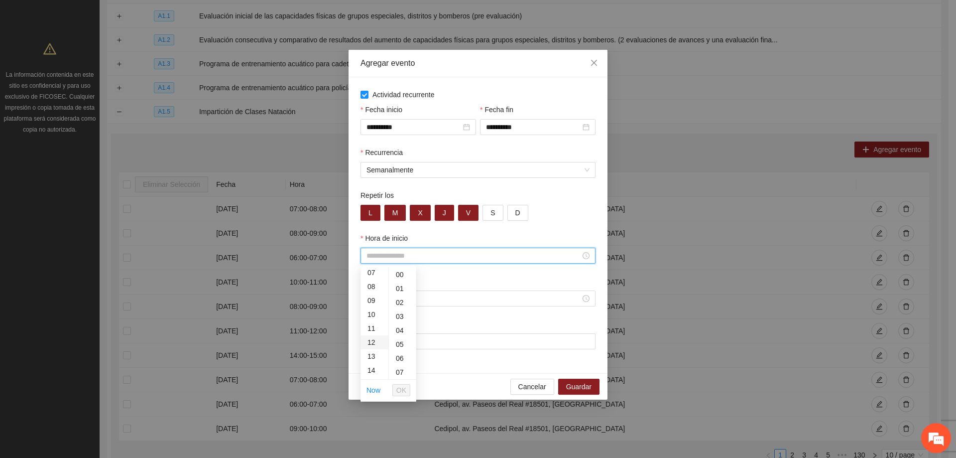
scroll to position [149, 0]
click at [371, 337] on div "15" at bounding box center [374, 334] width 28 height 14
type input "*****"
click at [402, 390] on span "OK" at bounding box center [401, 389] width 10 height 11
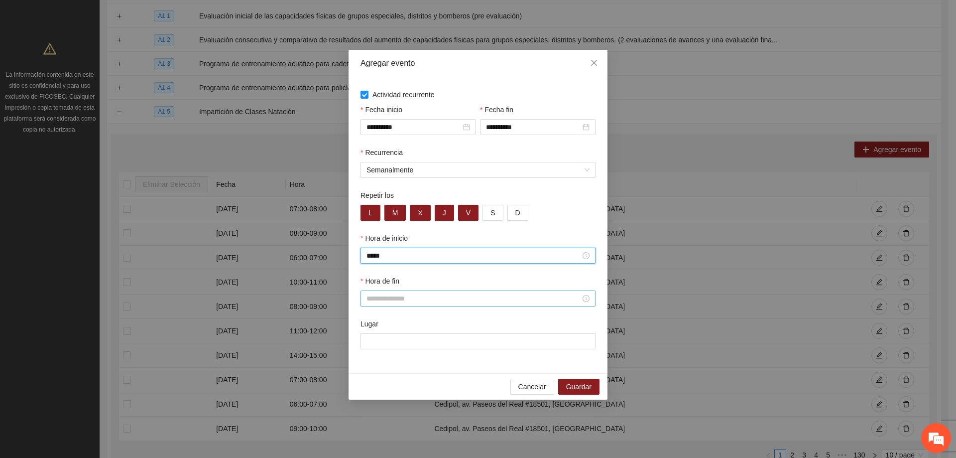
click at [403, 299] on input "Hora de fin" at bounding box center [473, 298] width 214 height 11
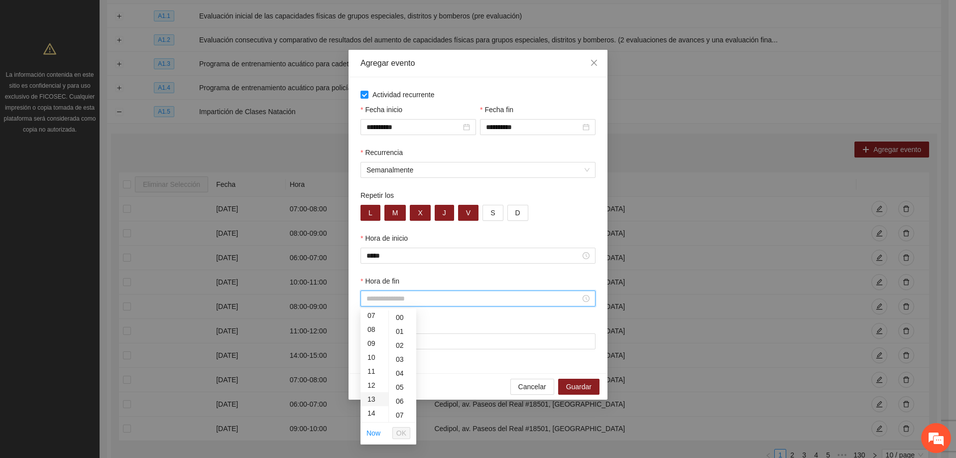
scroll to position [149, 0]
click at [374, 390] on div "16" at bounding box center [374, 391] width 28 height 14
type input "*****"
click at [403, 436] on span "OK" at bounding box center [401, 432] width 10 height 11
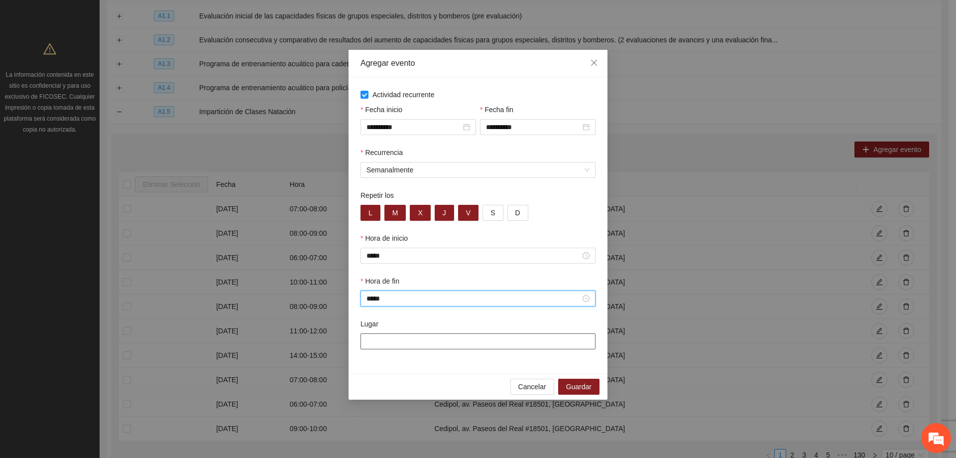
click at [391, 344] on input "Lugar" at bounding box center [477, 341] width 235 height 16
type input "**********"
click at [570, 387] on span "Guardar" at bounding box center [578, 386] width 25 height 11
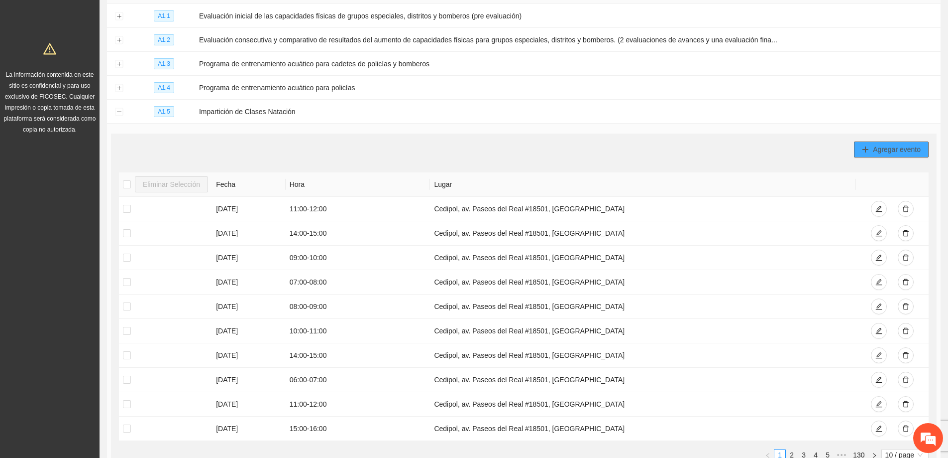
click at [889, 148] on span "Agregar evento" at bounding box center [897, 149] width 48 height 11
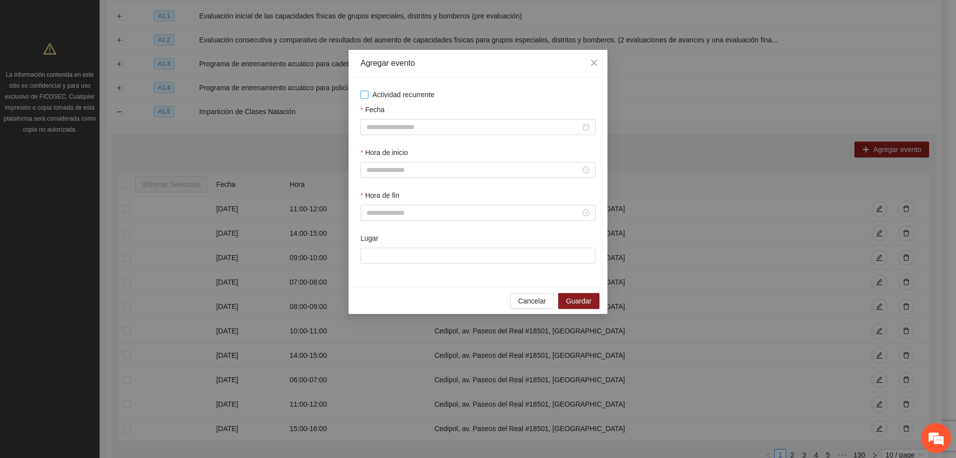
click at [368, 94] on span "Actividad recurrente" at bounding box center [403, 94] width 70 height 11
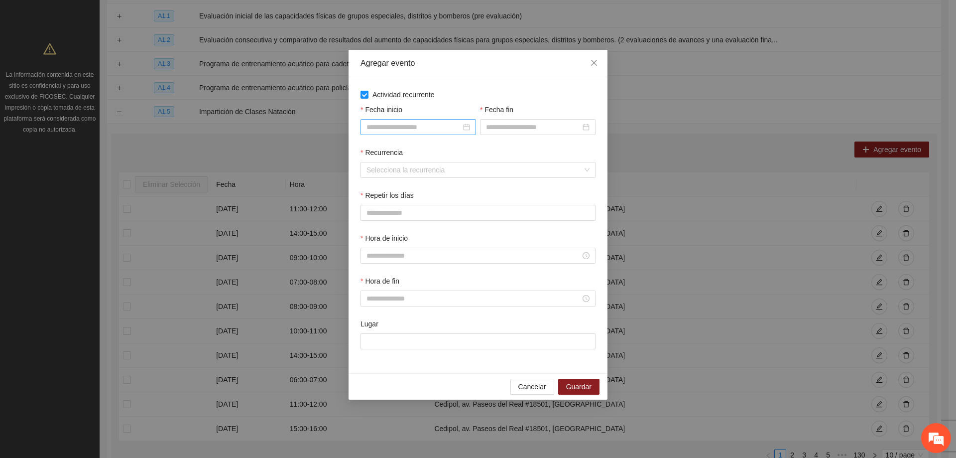
click at [399, 125] on input "Fecha inicio" at bounding box center [413, 126] width 95 height 11
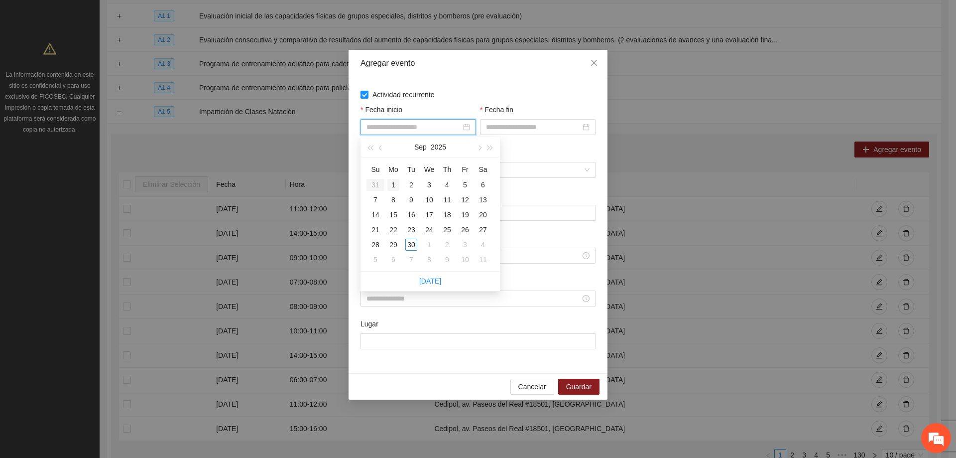
type input "**********"
click at [396, 182] on div "1" at bounding box center [393, 185] width 12 height 12
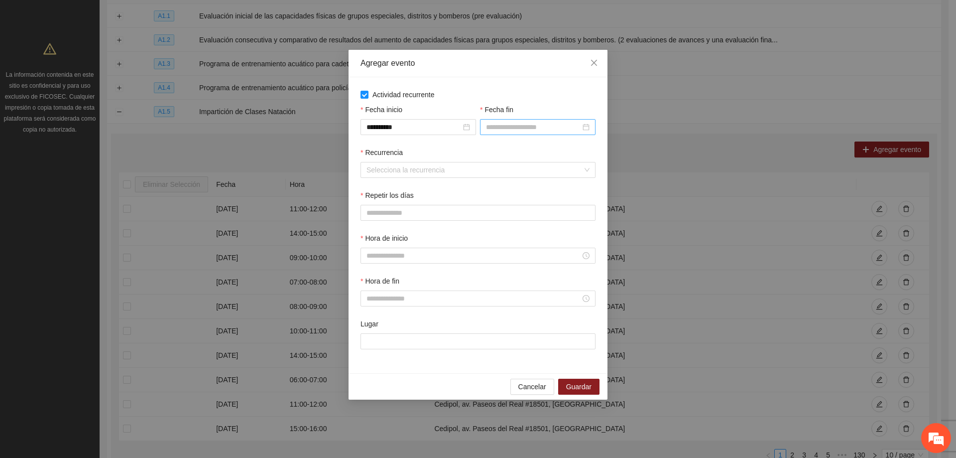
click at [508, 134] on div at bounding box center [537, 127] width 115 height 16
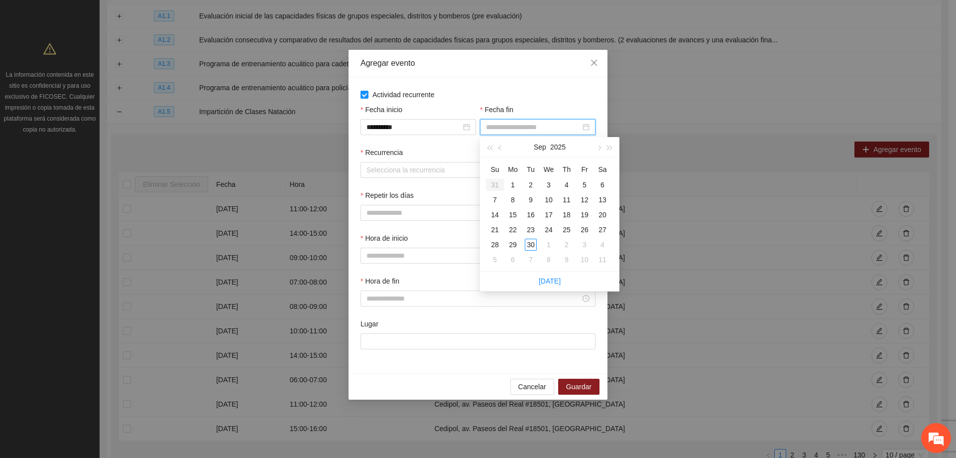
click at [512, 131] on input "Fecha fin" at bounding box center [533, 126] width 95 height 11
type input "**********"
click at [530, 244] on div "30" at bounding box center [531, 244] width 12 height 12
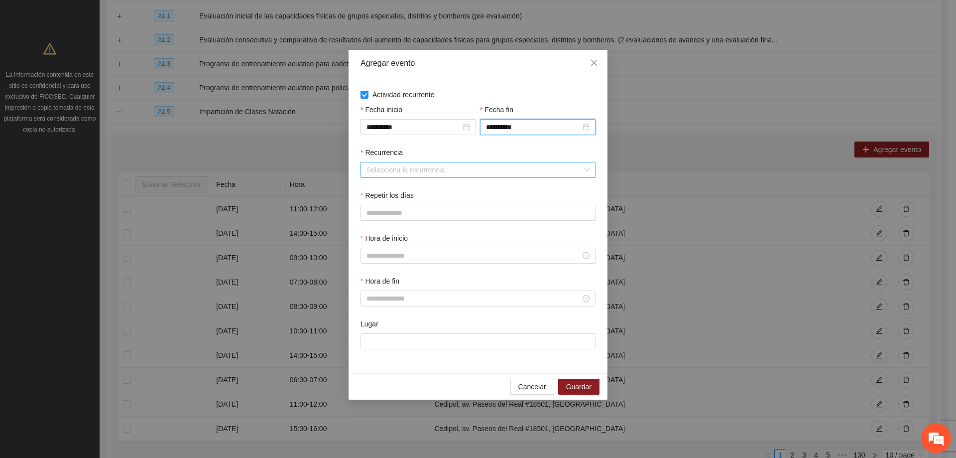
click at [581, 165] on input "Recurrencia" at bounding box center [474, 169] width 216 height 15
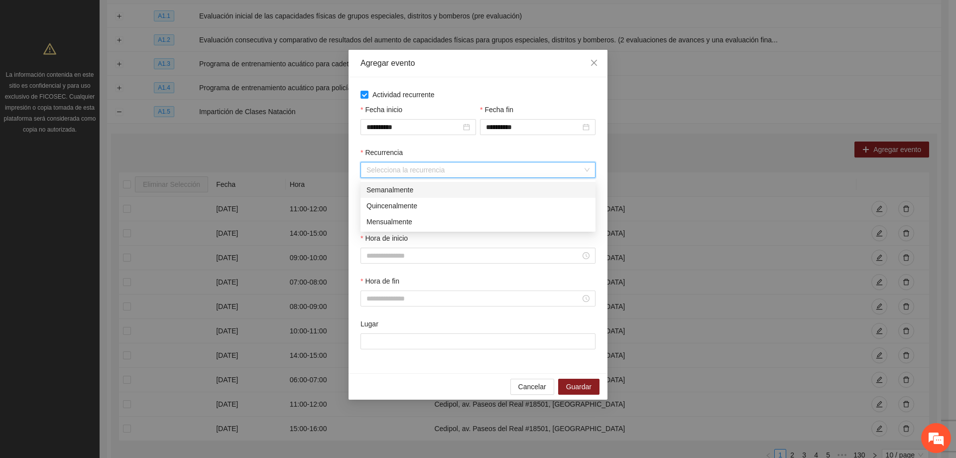
click at [437, 192] on div "Semanalmente" at bounding box center [477, 189] width 223 height 11
drag, startPoint x: 373, startPoint y: 212, endPoint x: 420, endPoint y: 214, distance: 47.3
click at [373, 211] on button "L" at bounding box center [370, 213] width 20 height 16
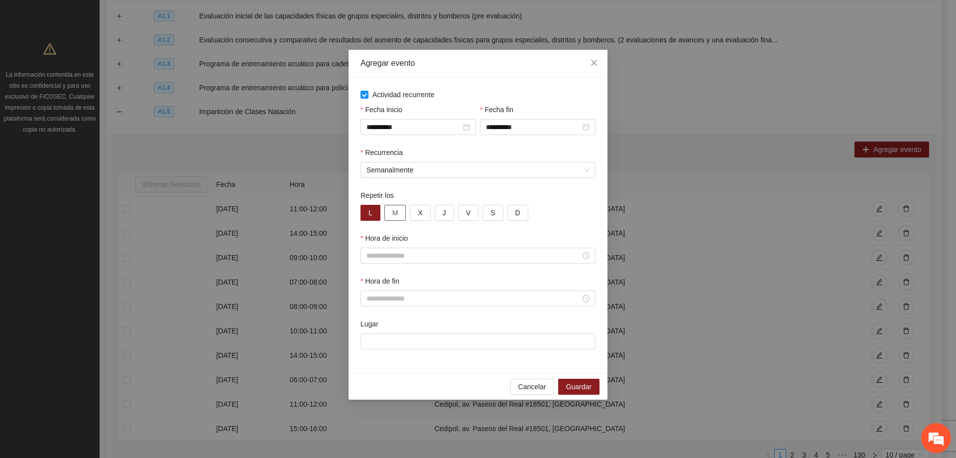
click at [393, 210] on span "M" at bounding box center [395, 212] width 6 height 11
click at [419, 210] on span "X" at bounding box center [420, 212] width 4 height 11
drag, startPoint x: 447, startPoint y: 215, endPoint x: 469, endPoint y: 215, distance: 22.9
click at [448, 215] on button "J" at bounding box center [444, 213] width 19 height 16
click at [469, 215] on button "V" at bounding box center [468, 213] width 20 height 16
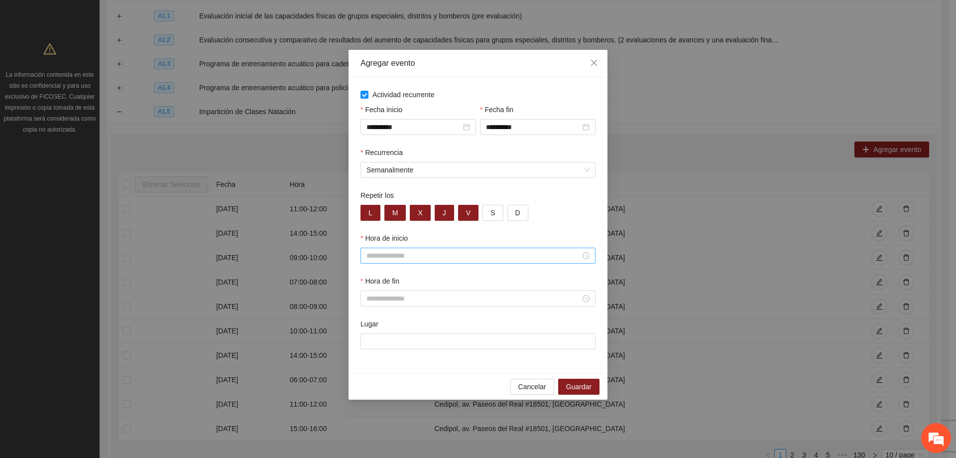
click at [570, 259] on input "Hora de inicio" at bounding box center [473, 255] width 214 height 11
click at [373, 347] on input "Lugar" at bounding box center [477, 341] width 235 height 16
click at [382, 314] on div "Hora de fin" at bounding box center [477, 296] width 239 height 43
click at [409, 257] on input "Hora de inicio" at bounding box center [473, 255] width 214 height 11
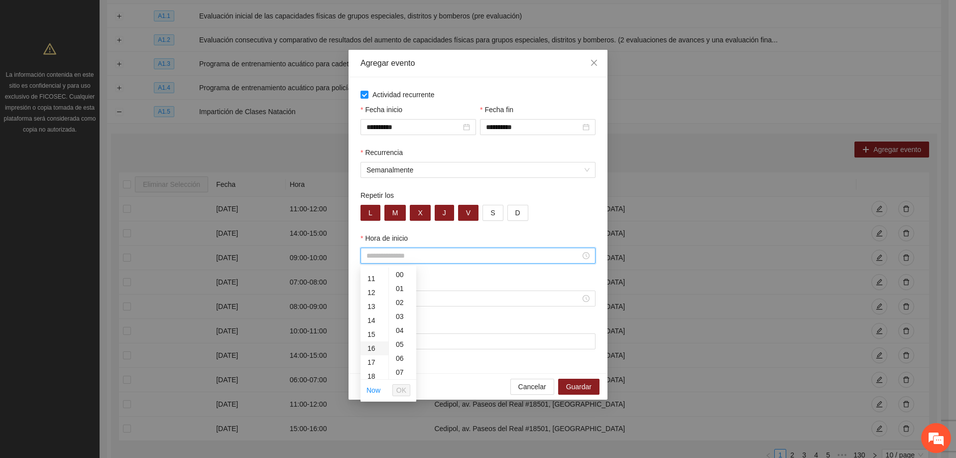
click at [371, 344] on div "16" at bounding box center [374, 348] width 28 height 14
type input "*****"
click at [401, 387] on span "OK" at bounding box center [401, 389] width 10 height 11
click at [395, 302] on input "Hora de fin" at bounding box center [473, 298] width 214 height 11
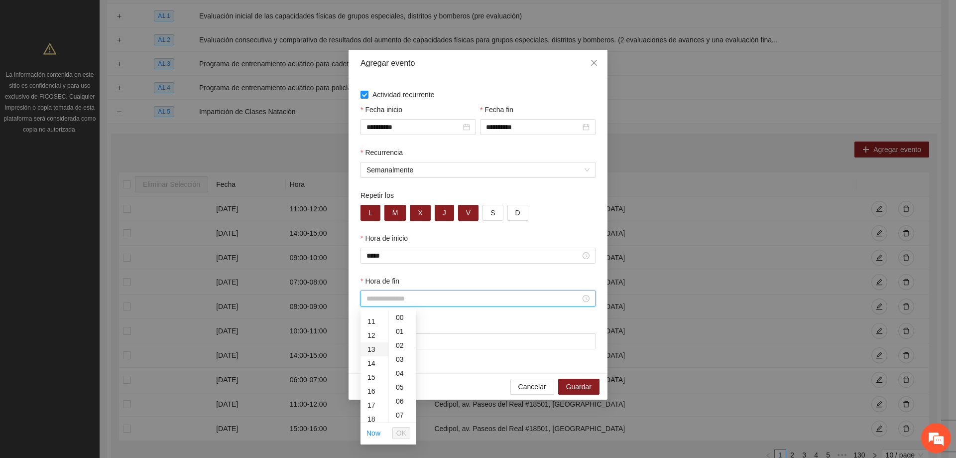
scroll to position [199, 0]
click at [373, 355] on div "17" at bounding box center [374, 355] width 28 height 14
type input "*****"
drag, startPoint x: 401, startPoint y: 431, endPoint x: 398, endPoint y: 410, distance: 20.6
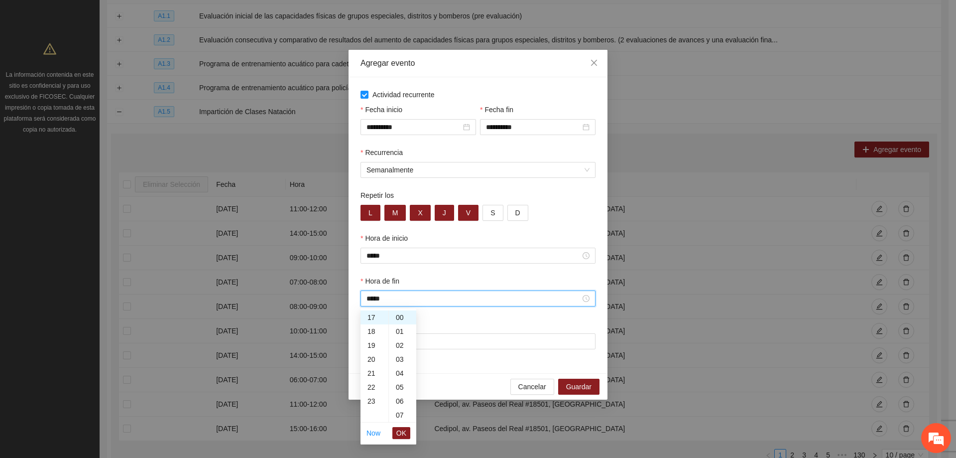
click at [402, 430] on span "OK" at bounding box center [401, 432] width 10 height 11
click at [406, 343] on input "Lugar" at bounding box center [477, 341] width 235 height 16
type input "**********"
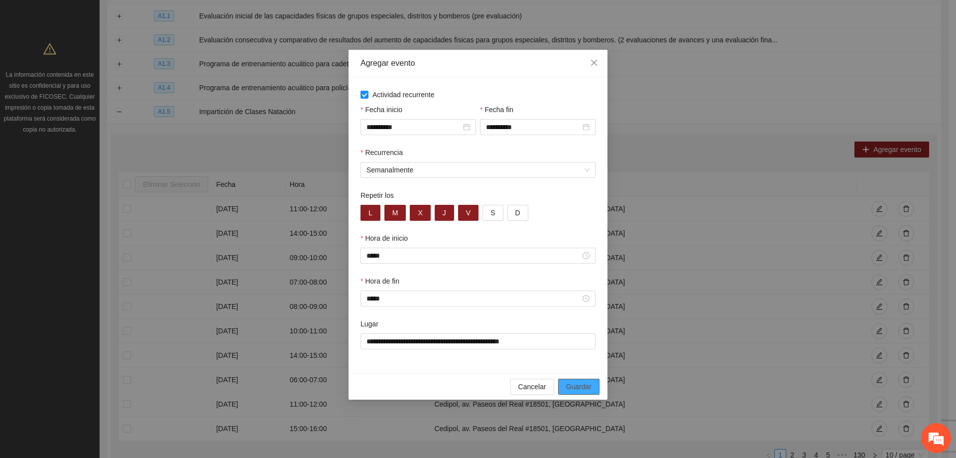
click at [586, 389] on span "Guardar" at bounding box center [578, 386] width 25 height 11
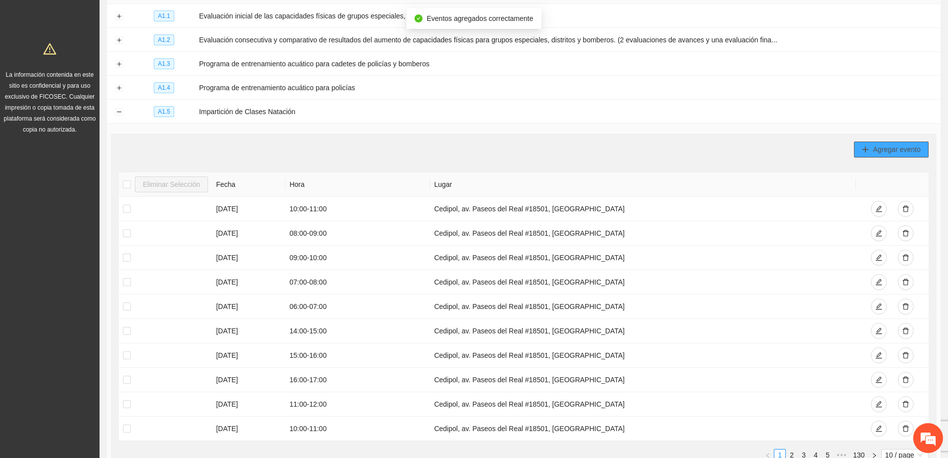
click at [875, 148] on span "Agregar evento" at bounding box center [897, 149] width 48 height 11
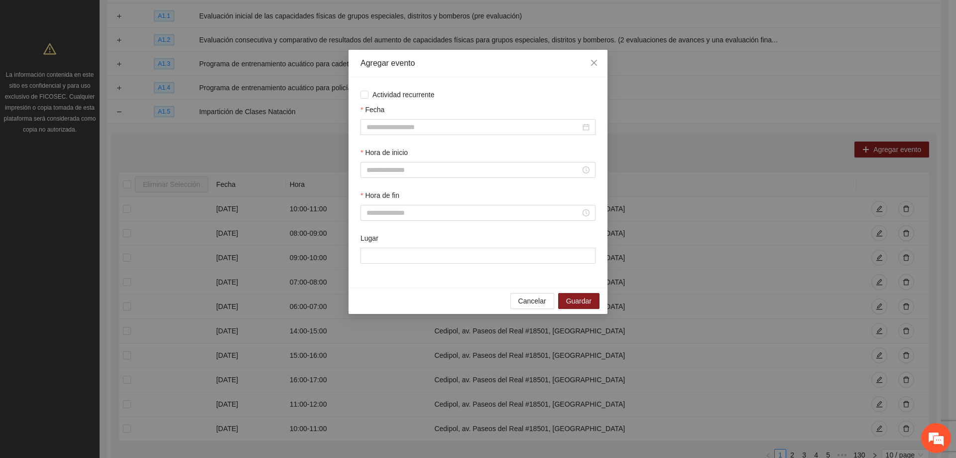
click at [360, 94] on div "Actividad recurrente Fecha Hora de inicio Hora de fin Lugar" at bounding box center [477, 182] width 259 height 210
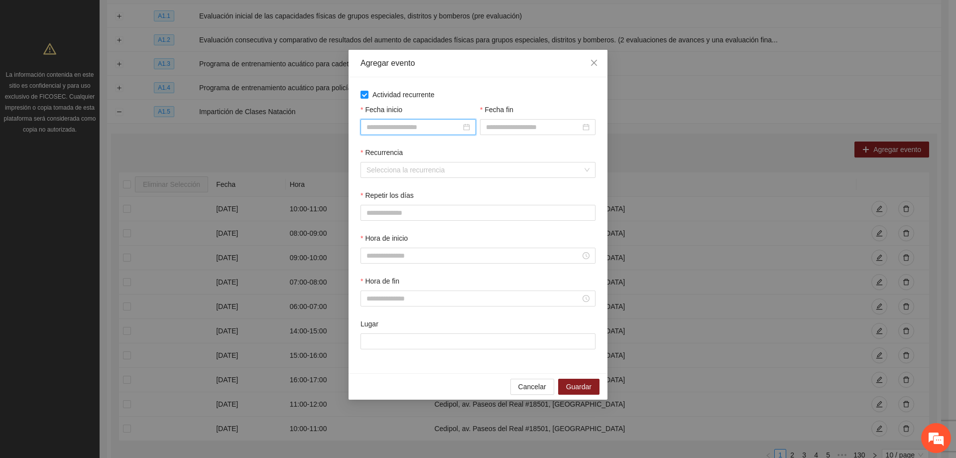
click at [398, 123] on input "Fecha inicio" at bounding box center [413, 126] width 95 height 11
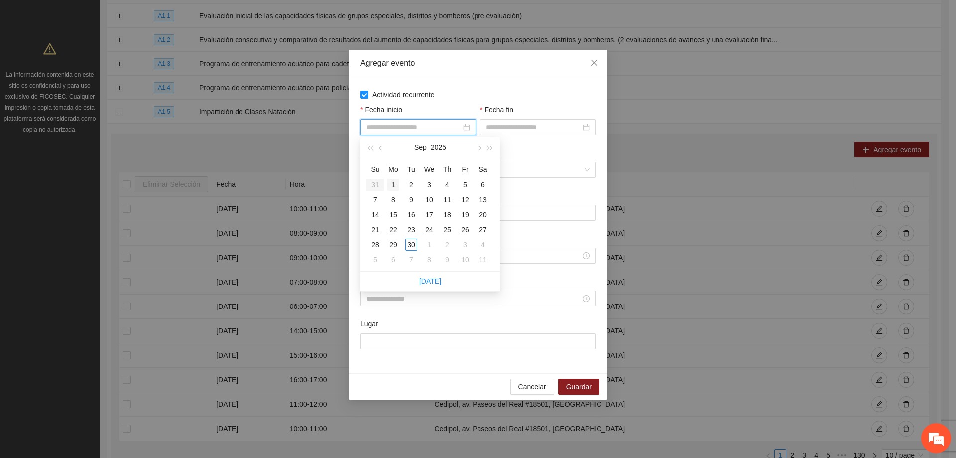
type input "**********"
click at [396, 184] on div "1" at bounding box center [393, 185] width 12 height 12
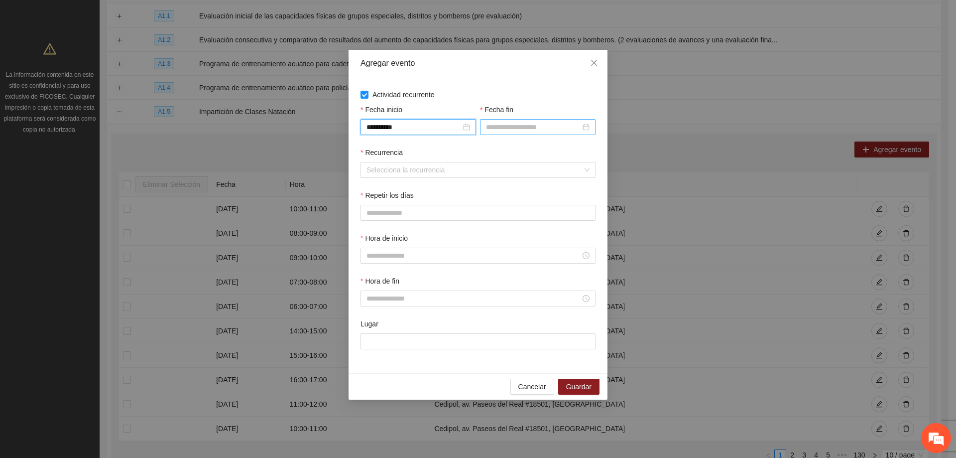
click at [512, 124] on input "Fecha fin" at bounding box center [533, 126] width 95 height 11
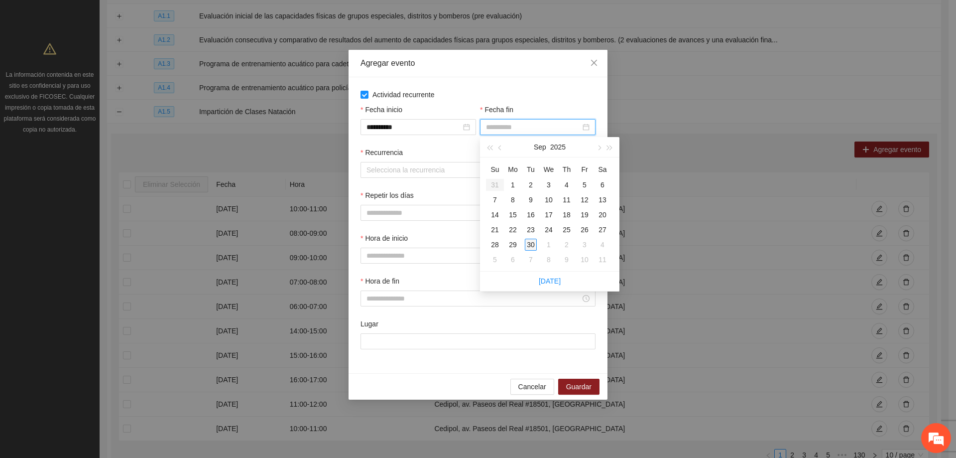
type input "**********"
click at [532, 240] on div "30" at bounding box center [531, 244] width 12 height 12
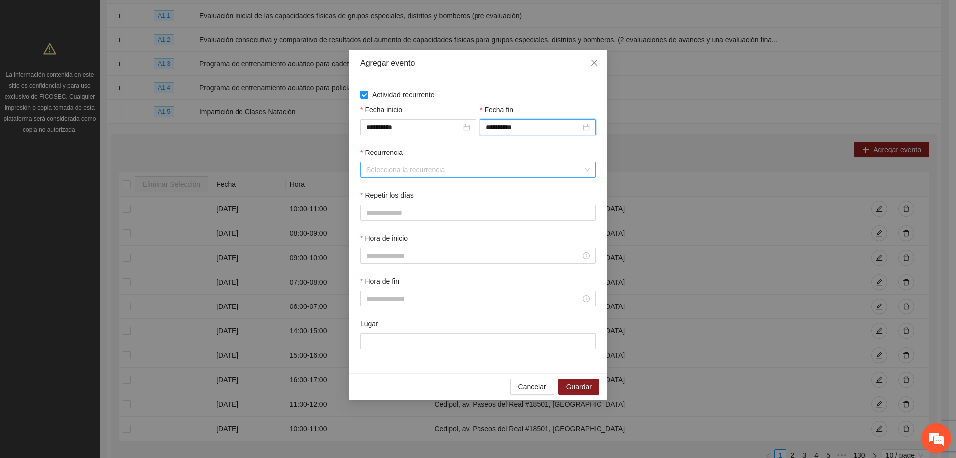
click at [451, 169] on input "Recurrencia" at bounding box center [474, 169] width 216 height 15
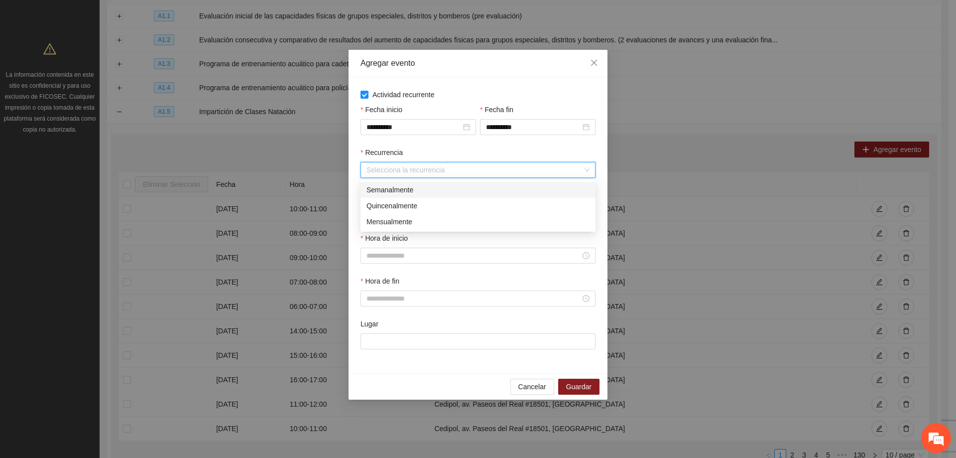
click at [402, 191] on div "Semanalmente" at bounding box center [477, 189] width 223 height 11
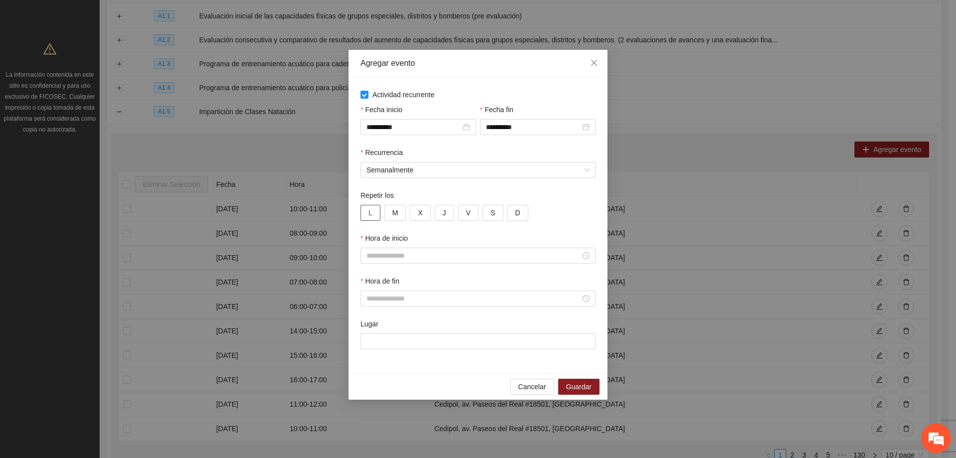
click at [368, 211] on span "L" at bounding box center [370, 212] width 4 height 11
drag, startPoint x: 391, startPoint y: 211, endPoint x: 406, endPoint y: 214, distance: 15.7
click at [391, 211] on button "M" at bounding box center [395, 213] width 22 height 16
click at [425, 212] on button "X" at bounding box center [420, 213] width 20 height 16
click at [439, 215] on button "J" at bounding box center [444, 213] width 19 height 16
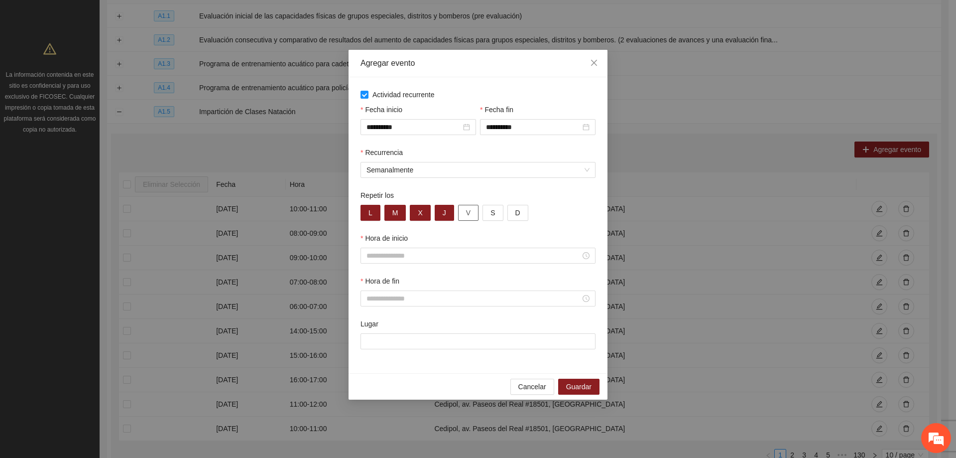
click at [466, 215] on span "V" at bounding box center [468, 212] width 4 height 11
click at [438, 263] on div at bounding box center [477, 255] width 235 height 16
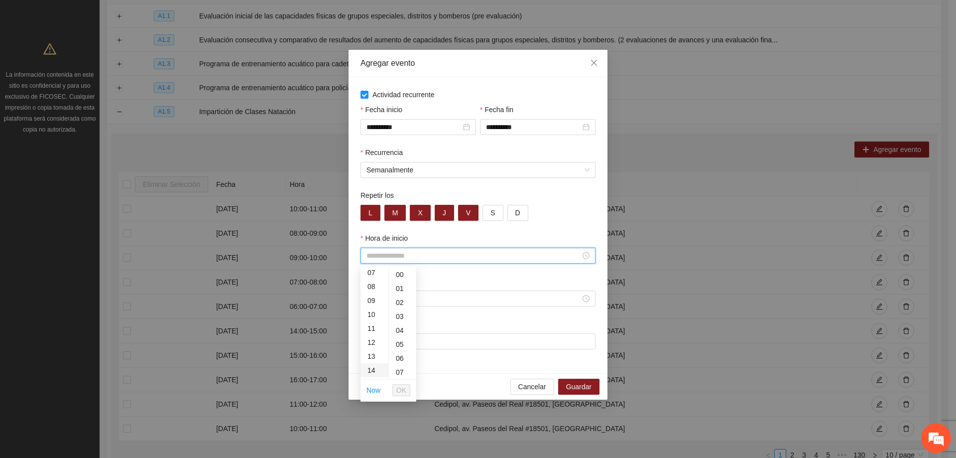
scroll to position [149, 0]
click at [372, 365] on div "17" at bounding box center [374, 362] width 28 height 14
type input "*****"
click at [400, 391] on span "OK" at bounding box center [401, 389] width 10 height 11
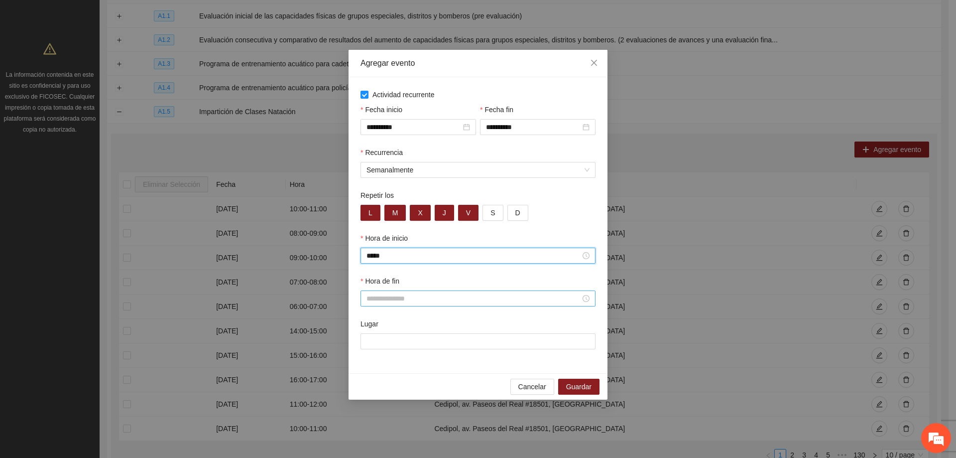
click at [409, 303] on input "Hora de fin" at bounding box center [473, 298] width 214 height 11
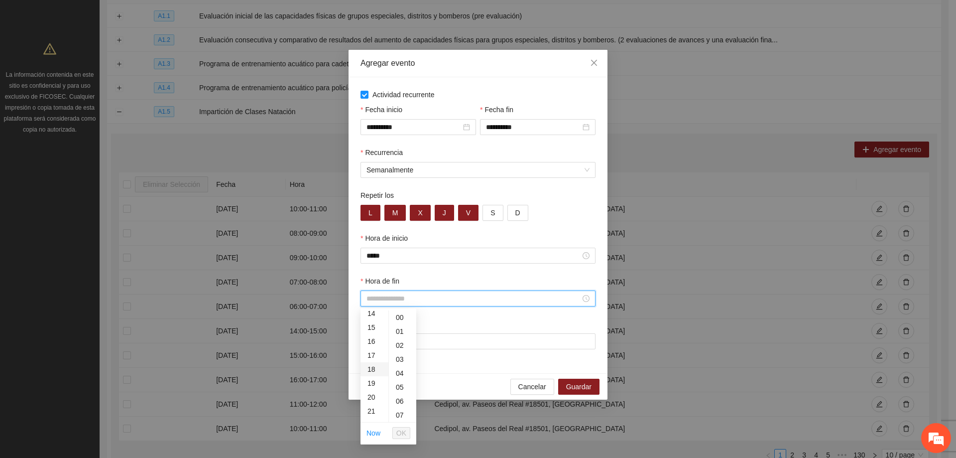
click at [370, 371] on div "18" at bounding box center [374, 369] width 28 height 14
type input "*****"
click at [401, 436] on span "OK" at bounding box center [401, 432] width 10 height 11
click at [413, 345] on input "Lugar" at bounding box center [477, 341] width 235 height 16
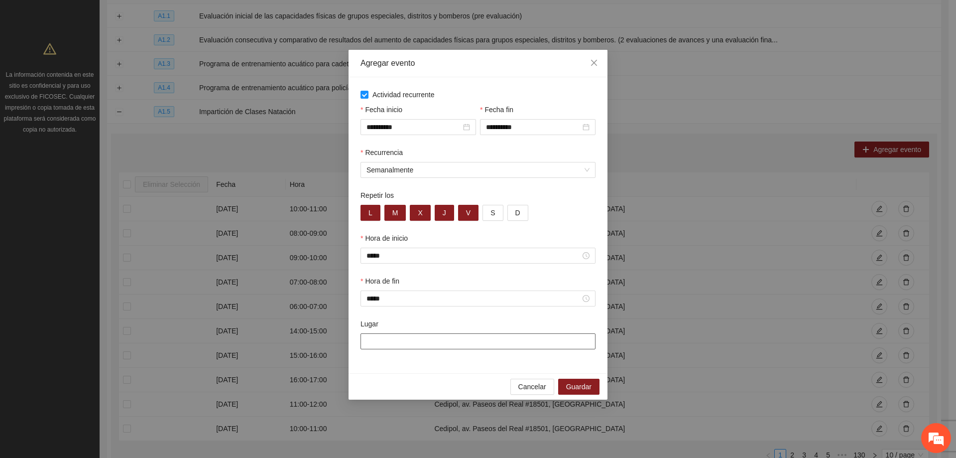
type input "**********"
click at [572, 386] on span "Guardar" at bounding box center [578, 386] width 25 height 11
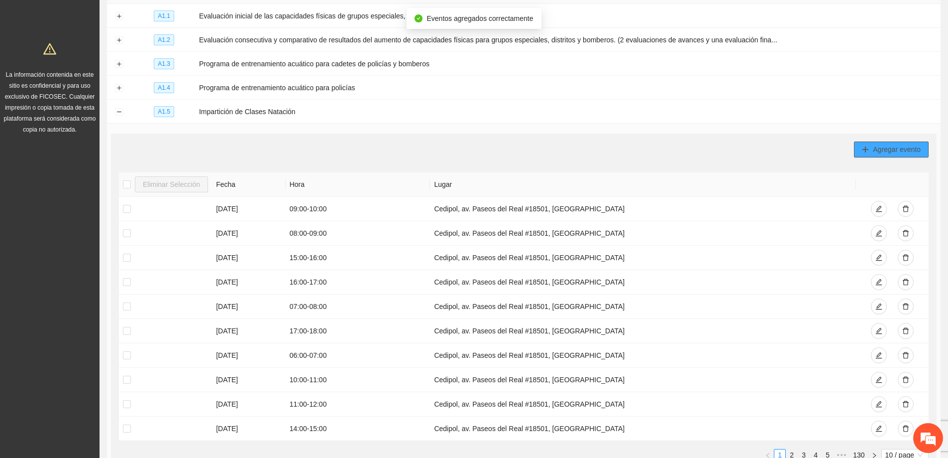
click at [871, 149] on button "Agregar evento" at bounding box center [891, 149] width 75 height 16
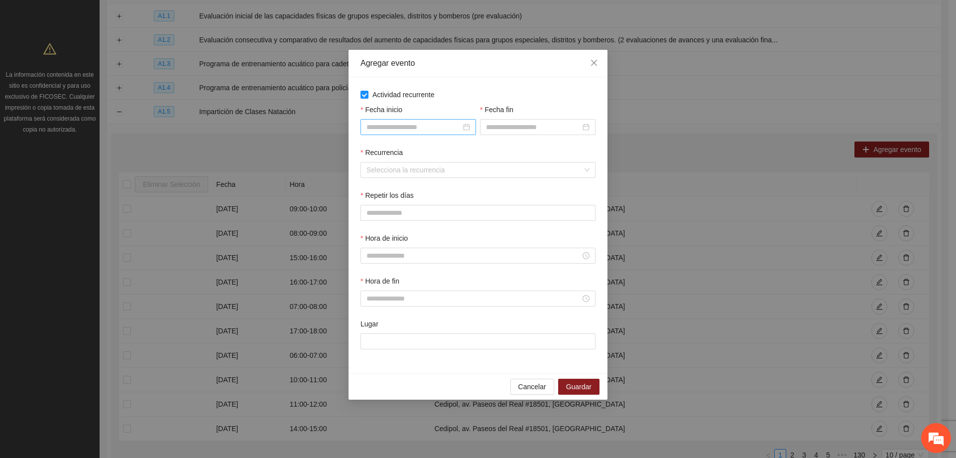
click at [381, 123] on input "Fecha inicio" at bounding box center [413, 126] width 95 height 11
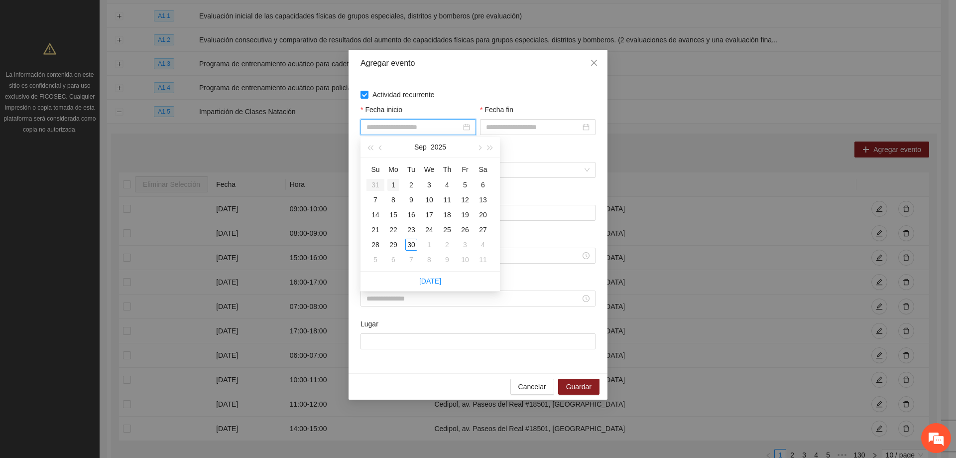
type input "**********"
click at [390, 186] on div "1" at bounding box center [393, 185] width 12 height 12
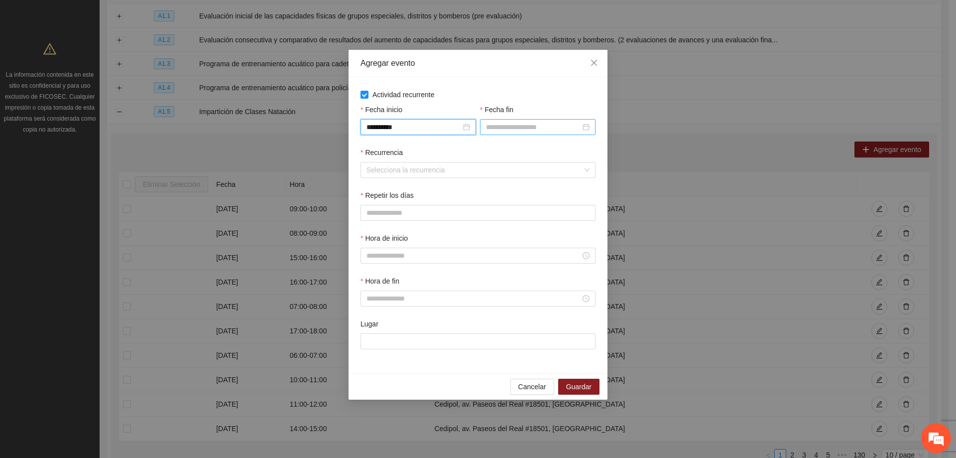
click at [527, 131] on input "Fecha fin" at bounding box center [533, 126] width 95 height 11
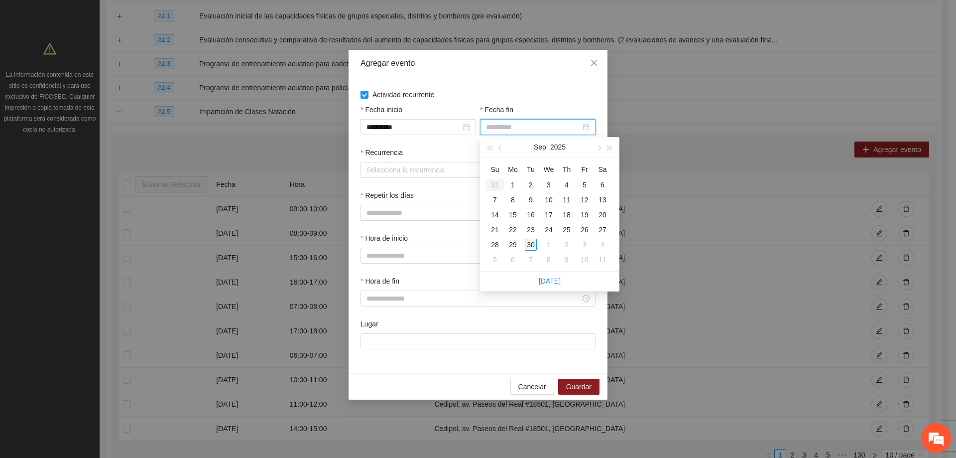
type input "**********"
click at [530, 244] on div "30" at bounding box center [531, 244] width 12 height 12
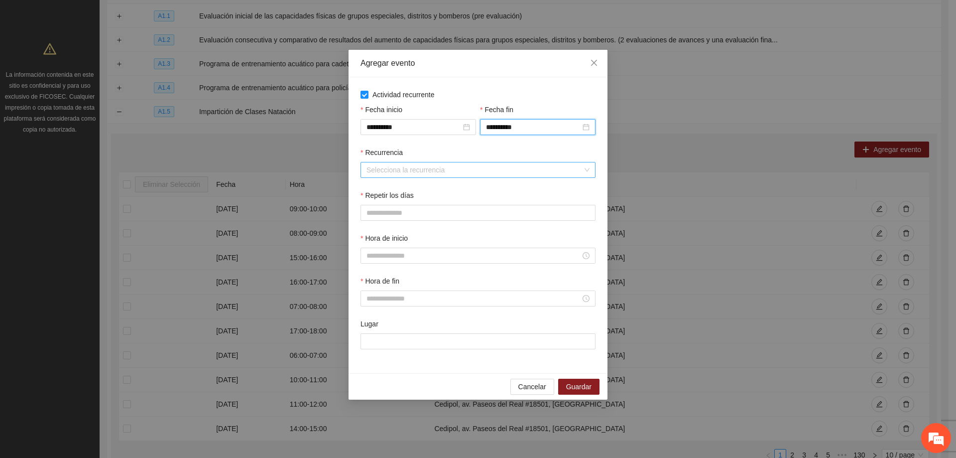
click at [453, 173] on input "Recurrencia" at bounding box center [474, 169] width 216 height 15
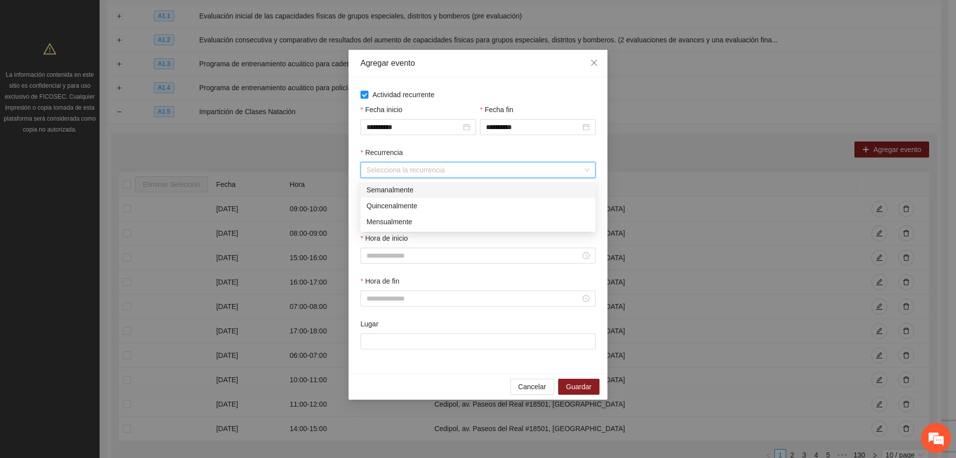
click at [417, 189] on div "Semanalmente" at bounding box center [477, 189] width 223 height 11
click at [372, 216] on button "L" at bounding box center [370, 213] width 20 height 16
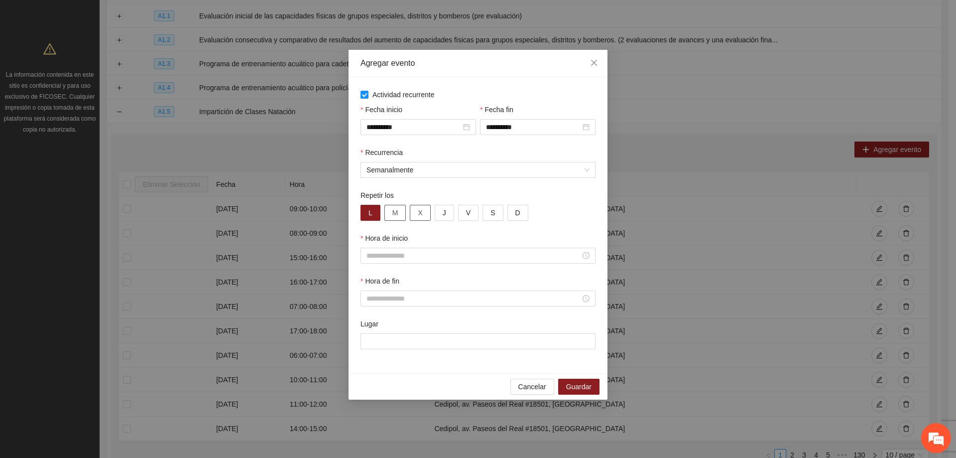
drag, startPoint x: 390, startPoint y: 216, endPoint x: 427, endPoint y: 214, distance: 37.4
click at [392, 216] on button "M" at bounding box center [395, 213] width 22 height 16
click at [427, 214] on button "X" at bounding box center [420, 213] width 20 height 16
click at [443, 212] on span "J" at bounding box center [444, 212] width 3 height 11
click at [460, 212] on button "V" at bounding box center [468, 213] width 20 height 16
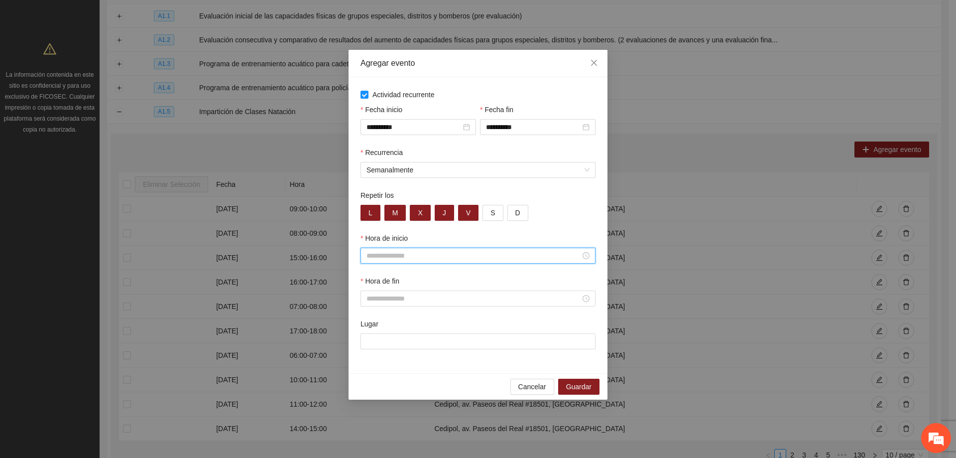
click at [419, 257] on input "Hora de inicio" at bounding box center [473, 255] width 214 height 11
click at [368, 323] on div "18" at bounding box center [374, 326] width 28 height 14
type input "*****"
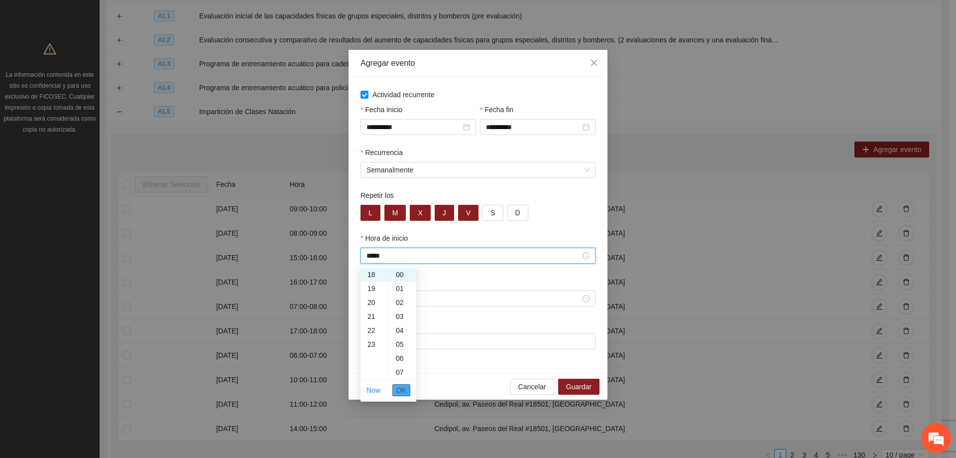
click at [405, 386] on span "OK" at bounding box center [401, 389] width 10 height 11
click at [404, 303] on input "Hora de fin" at bounding box center [473, 298] width 214 height 11
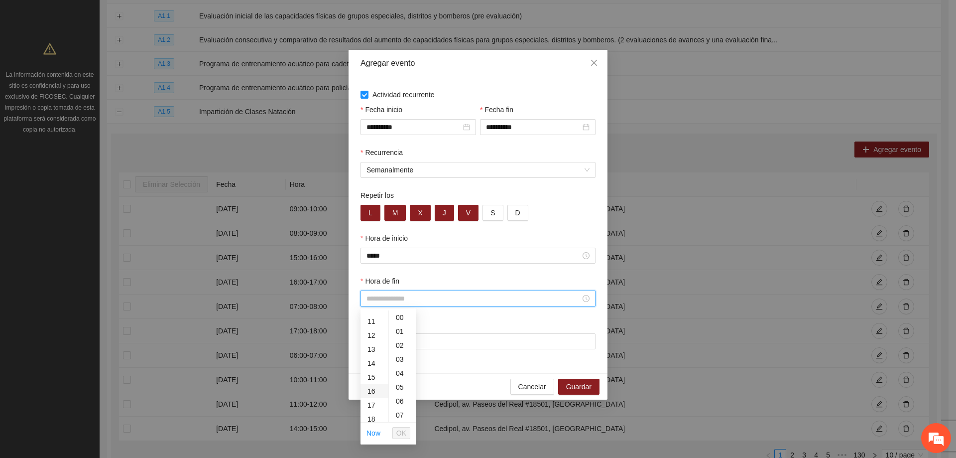
scroll to position [199, 0]
click at [371, 386] on div "19" at bounding box center [374, 383] width 28 height 14
type input "*****"
click at [403, 432] on span "OK" at bounding box center [401, 432] width 10 height 11
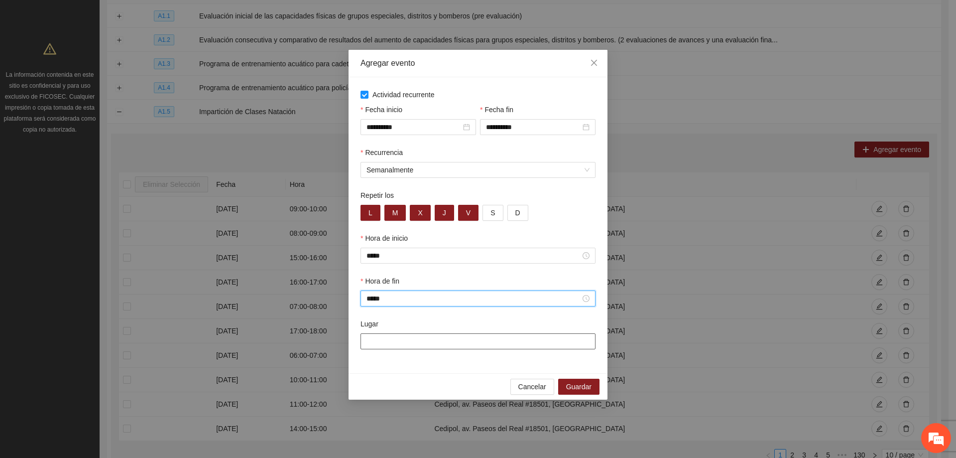
click at [407, 335] on input "Lugar" at bounding box center [477, 341] width 235 height 16
type input "**********"
click at [463, 369] on div "**********" at bounding box center [477, 225] width 259 height 296
click at [590, 385] on span "Guardar" at bounding box center [578, 386] width 25 height 11
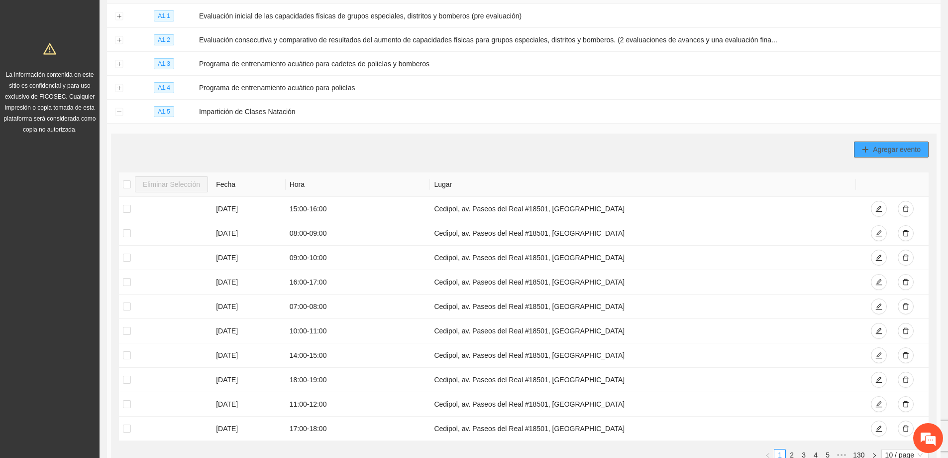
click at [888, 147] on span "Agregar evento" at bounding box center [897, 149] width 48 height 11
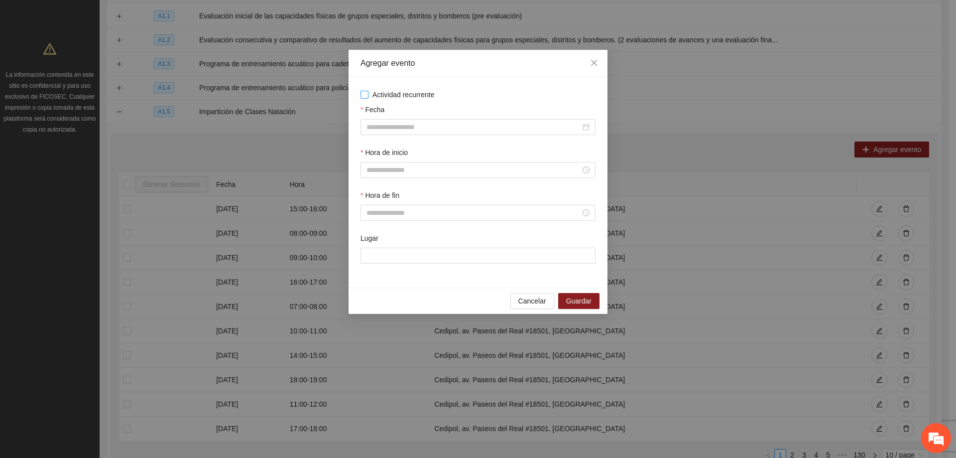
click at [364, 99] on label "Actividad recurrente" at bounding box center [477, 94] width 235 height 11
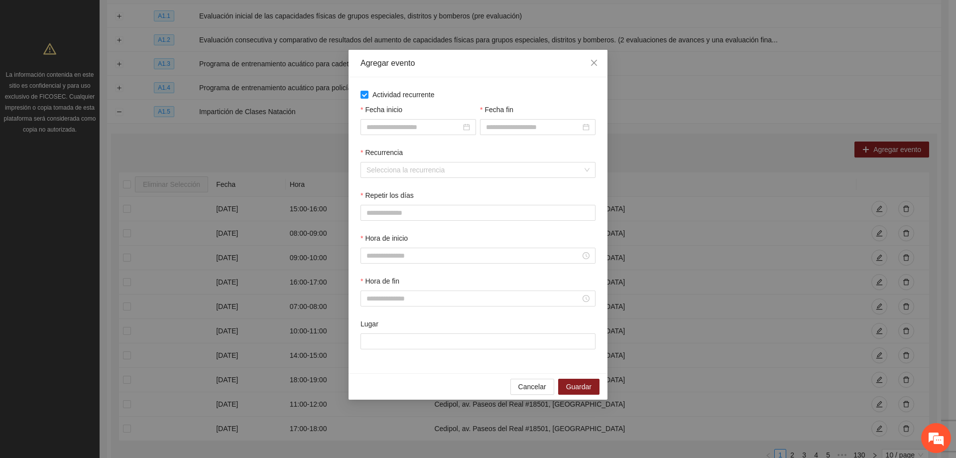
click at [409, 135] on div "Fecha inicio" at bounding box center [417, 125] width 119 height 43
click at [425, 124] on input "Fecha inicio" at bounding box center [413, 126] width 95 height 11
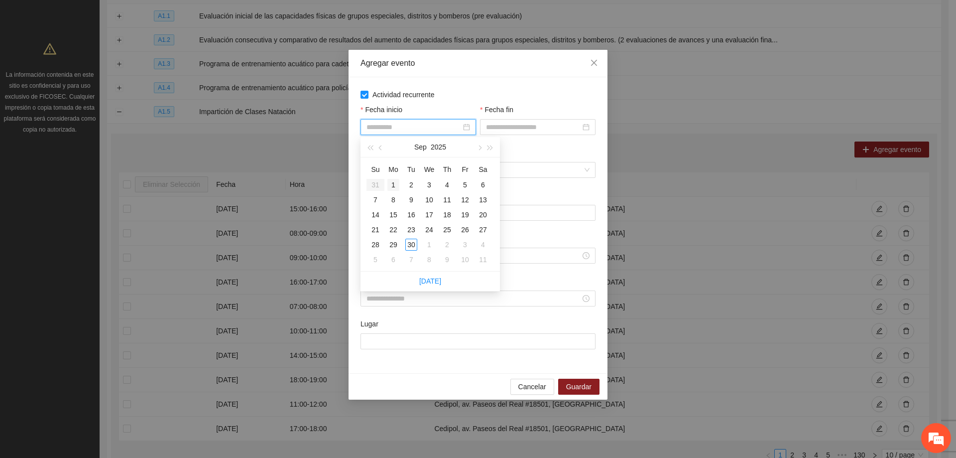
type input "**********"
click at [398, 183] on div "1" at bounding box center [393, 185] width 12 height 12
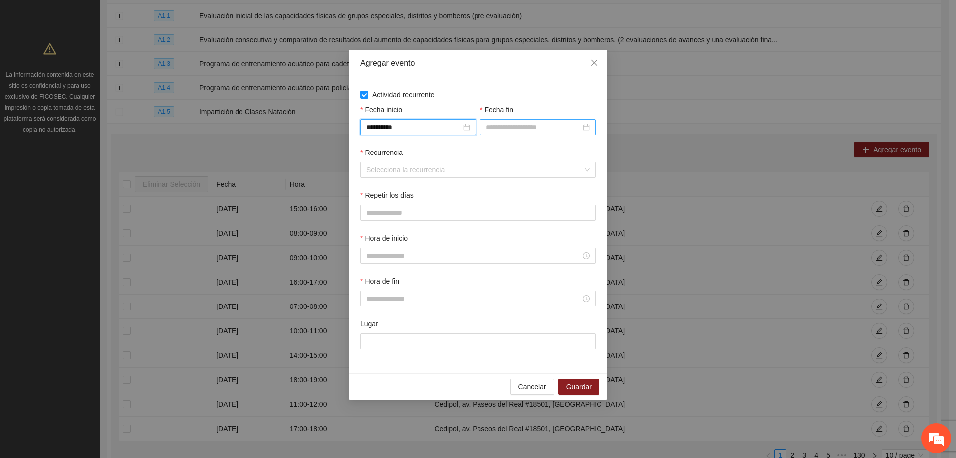
click at [507, 129] on input "Fecha fin" at bounding box center [533, 126] width 95 height 11
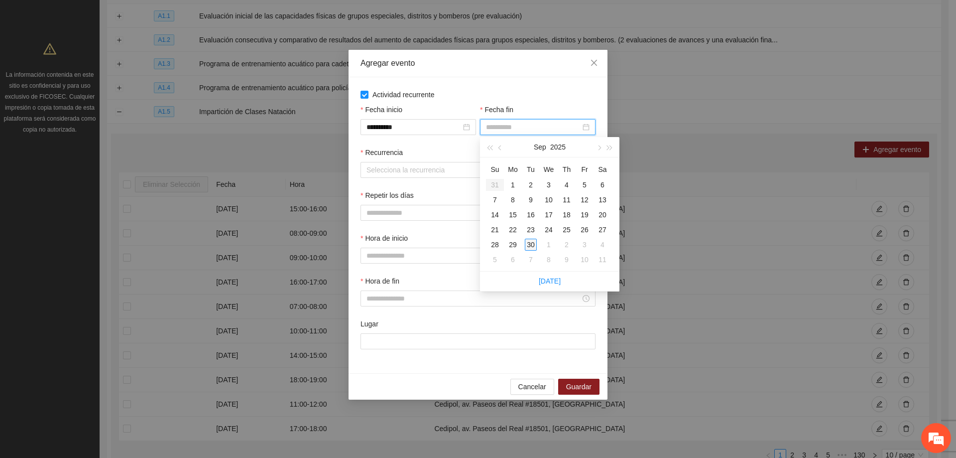
type input "**********"
click at [531, 242] on div "30" at bounding box center [531, 244] width 12 height 12
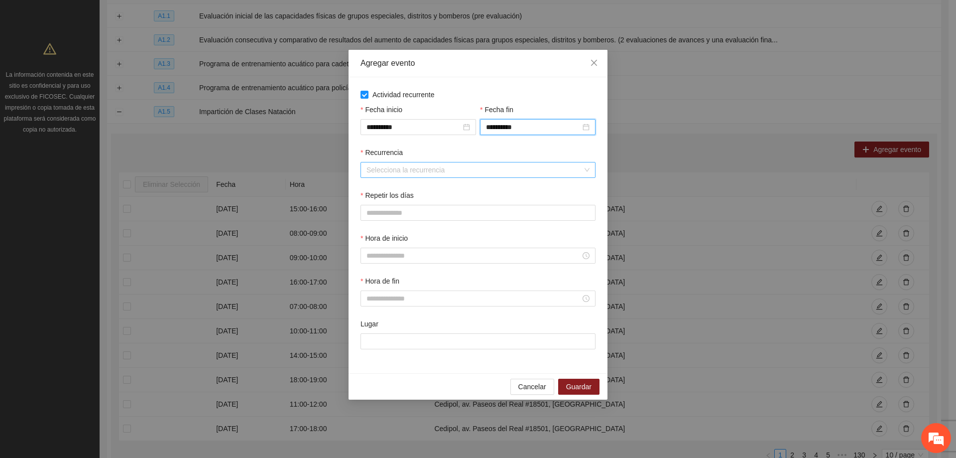
click at [404, 162] on input "Recurrencia" at bounding box center [474, 169] width 216 height 15
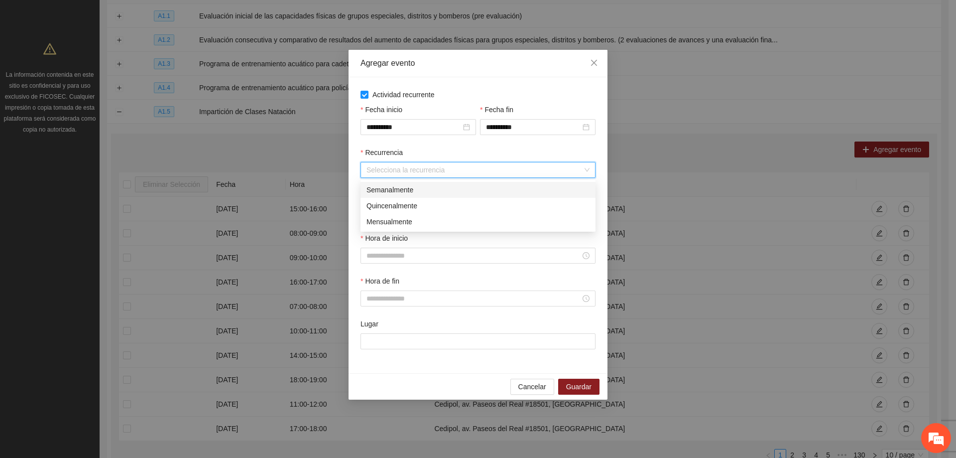
click at [402, 190] on div "Semanalmente" at bounding box center [477, 189] width 223 height 11
click at [363, 219] on button "L" at bounding box center [370, 213] width 20 height 16
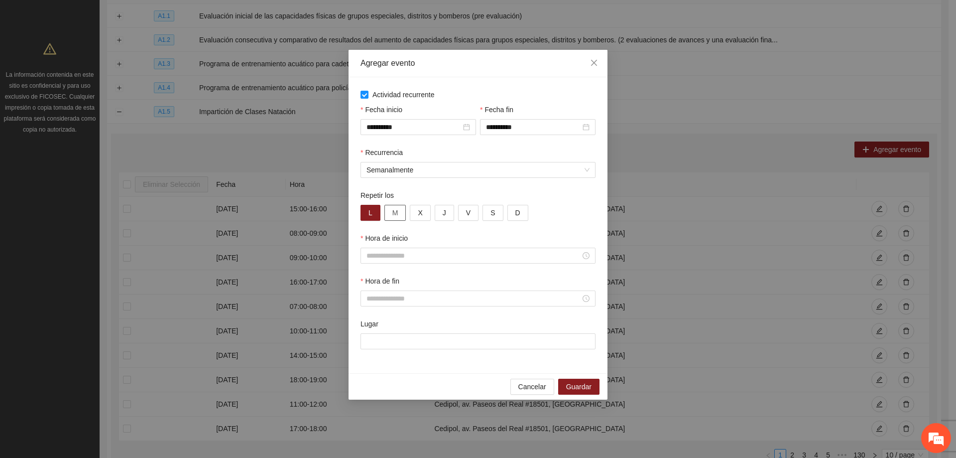
click at [397, 214] on span "M" at bounding box center [395, 212] width 6 height 11
click at [428, 213] on button "X" at bounding box center [420, 213] width 20 height 16
click at [438, 212] on button "J" at bounding box center [444, 213] width 19 height 16
click at [468, 216] on span "V" at bounding box center [468, 212] width 4 height 11
click at [568, 232] on div "Repetir los L M X J V S D" at bounding box center [477, 211] width 239 height 43
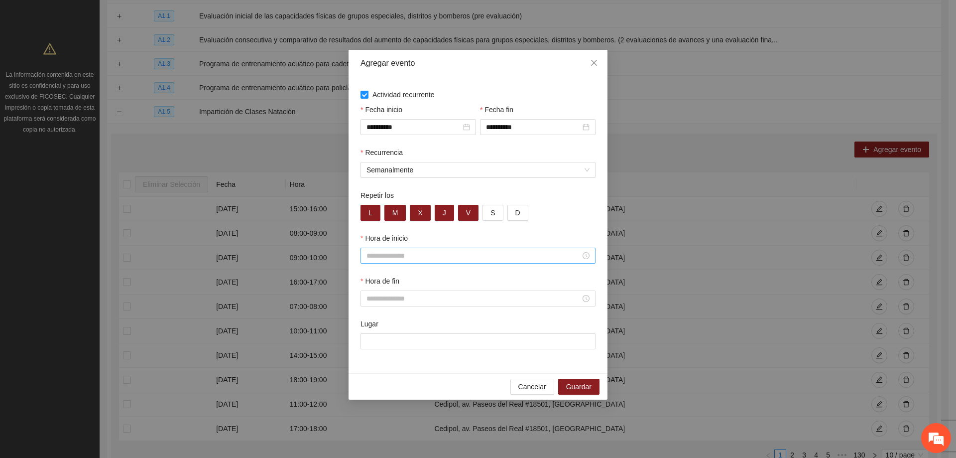
click at [497, 252] on input "Hora de inicio" at bounding box center [473, 255] width 214 height 11
click at [368, 342] on div "19" at bounding box center [374, 340] width 28 height 14
type input "*****"
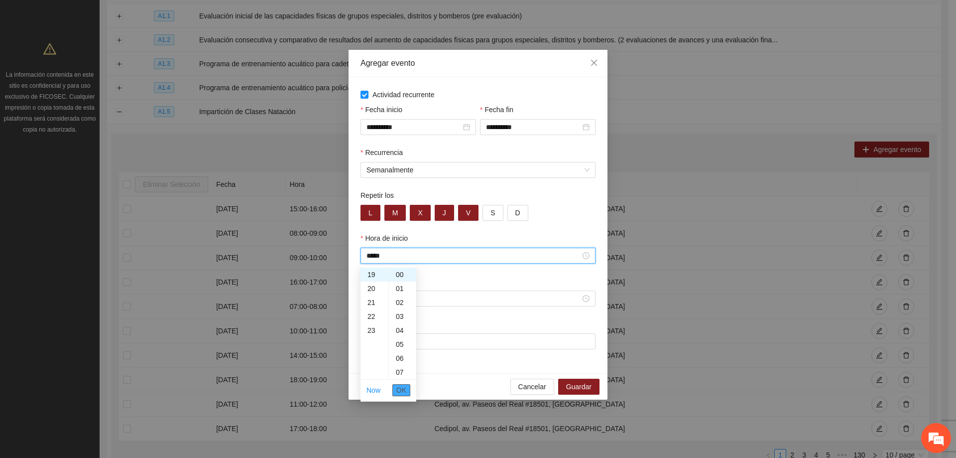
click at [402, 390] on span "OK" at bounding box center [401, 389] width 10 height 11
click at [413, 303] on input "Hora de fin" at bounding box center [473, 298] width 214 height 11
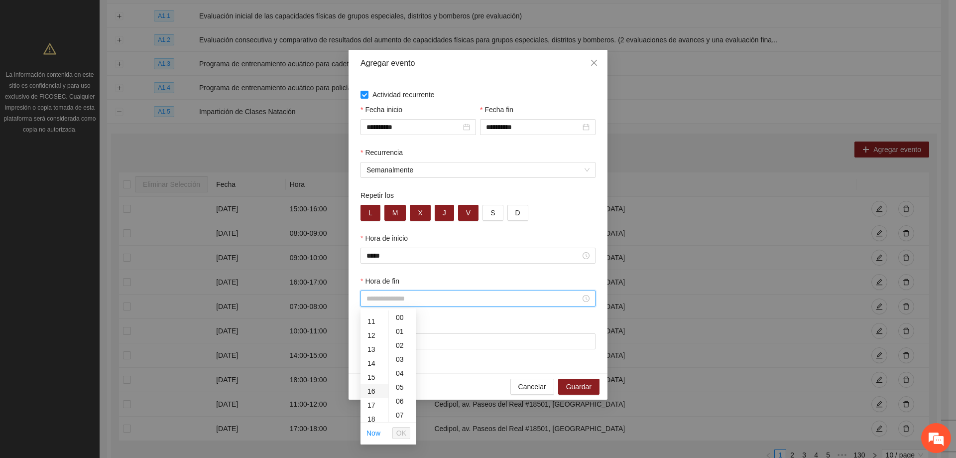
scroll to position [199, 0]
click at [368, 397] on div "20" at bounding box center [374, 397] width 28 height 14
type input "*****"
click at [405, 435] on span "OK" at bounding box center [401, 432] width 10 height 11
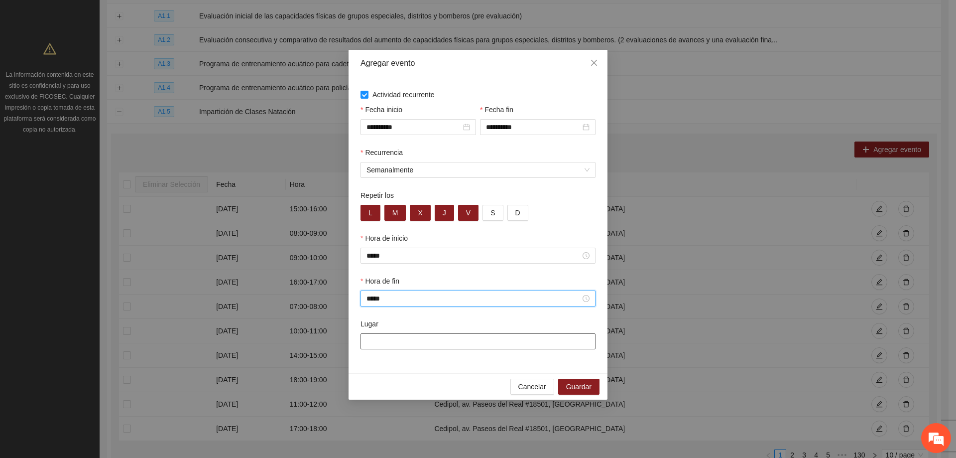
click at [399, 338] on input "Lugar" at bounding box center [477, 341] width 235 height 16
type input "**********"
click at [503, 323] on div "Lugar" at bounding box center [477, 325] width 235 height 15
click at [583, 390] on span "Guardar" at bounding box center [578, 386] width 25 height 11
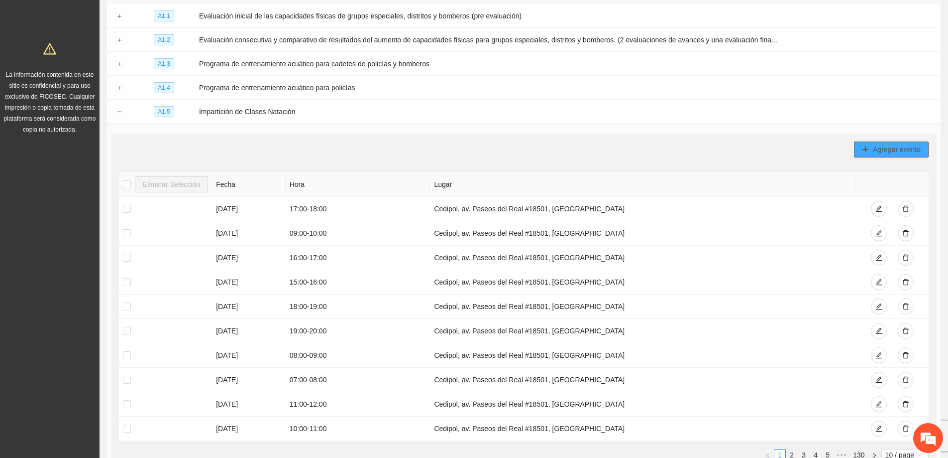
click at [898, 144] on span "Agregar evento" at bounding box center [897, 149] width 48 height 11
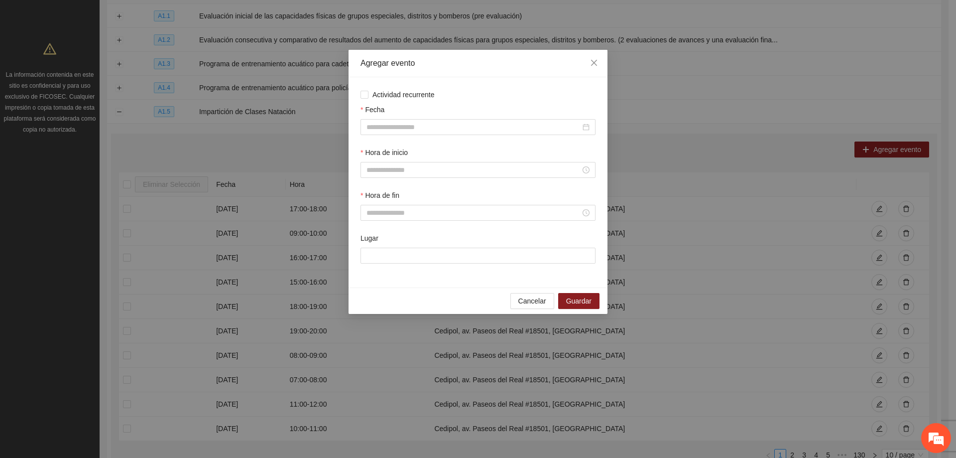
click at [376, 85] on div "Actividad recurrente Fecha Hora de inicio Hora de fin Lugar" at bounding box center [477, 182] width 259 height 210
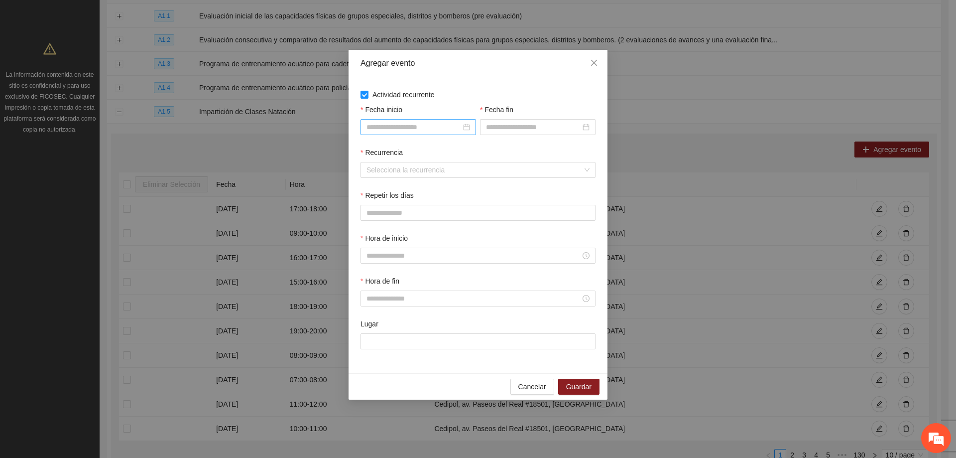
click at [419, 130] on input "Fecha inicio" at bounding box center [413, 126] width 95 height 11
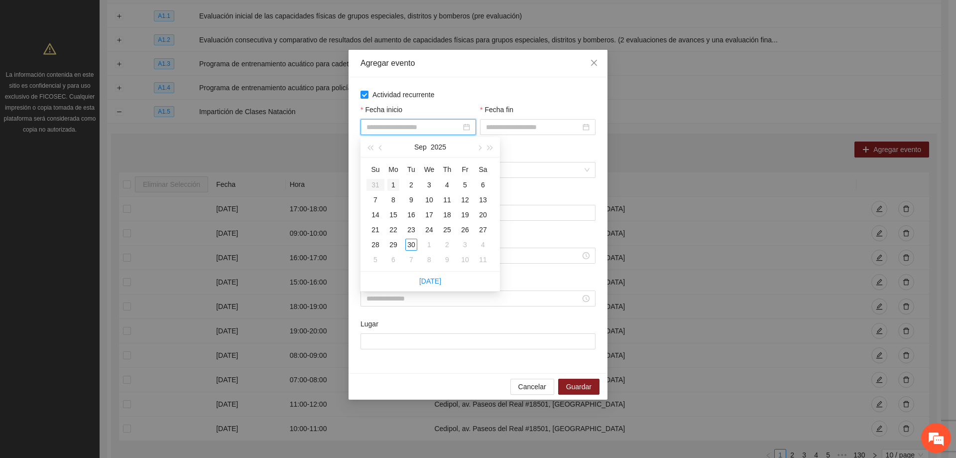
type input "**********"
click at [391, 183] on div "1" at bounding box center [393, 185] width 12 height 12
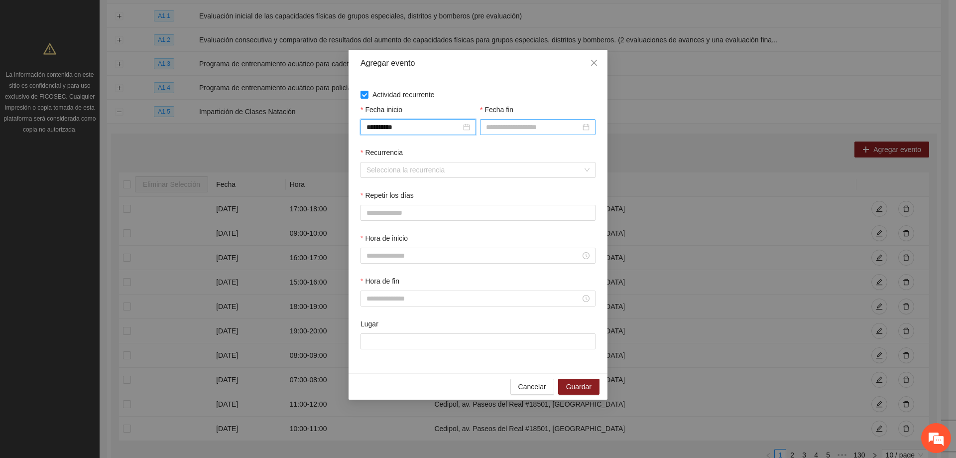
click at [495, 121] on input "Fecha fin" at bounding box center [533, 126] width 95 height 11
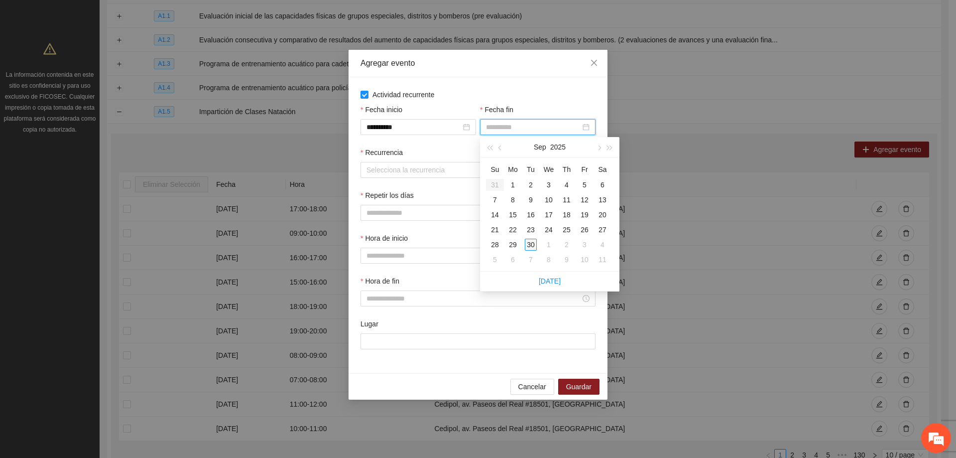
type input "**********"
click at [528, 242] on div "30" at bounding box center [531, 244] width 12 height 12
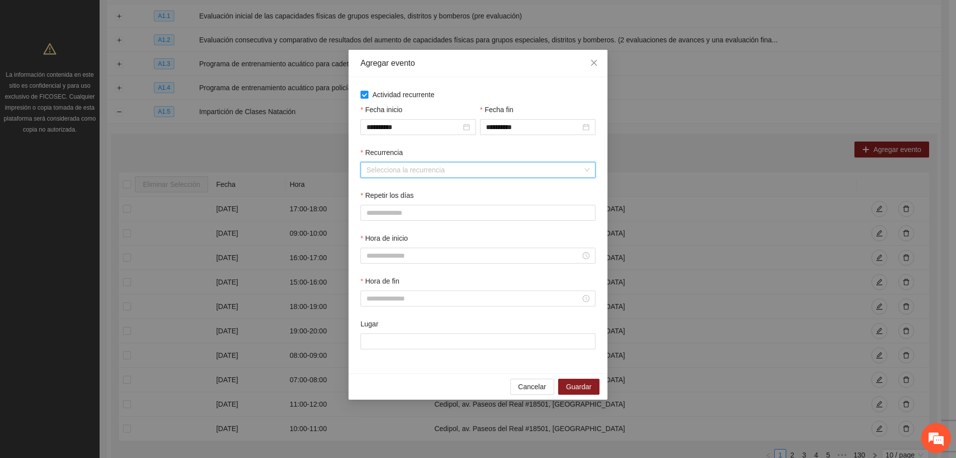
click at [441, 168] on input "Recurrencia" at bounding box center [474, 169] width 216 height 15
click at [409, 191] on div "Semanalmente" at bounding box center [477, 189] width 223 height 11
click at [374, 208] on button "L" at bounding box center [370, 213] width 20 height 16
click at [397, 216] on span "M" at bounding box center [395, 212] width 6 height 11
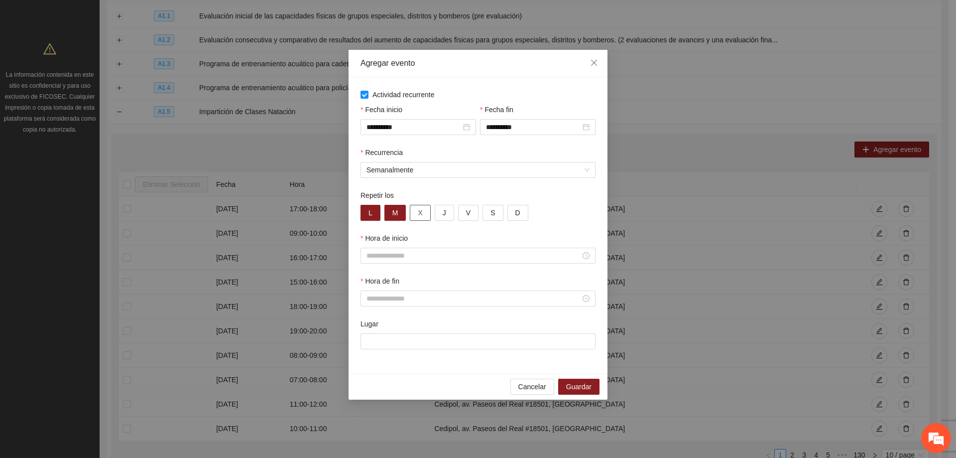
click at [422, 205] on button "X" at bounding box center [420, 213] width 20 height 16
drag, startPoint x: 441, startPoint y: 214, endPoint x: 453, endPoint y: 213, distance: 12.0
click at [441, 213] on button "J" at bounding box center [444, 213] width 19 height 16
click at [466, 216] on span "V" at bounding box center [468, 212] width 4 height 11
click at [556, 219] on div "L M X J V S D" at bounding box center [477, 213] width 235 height 16
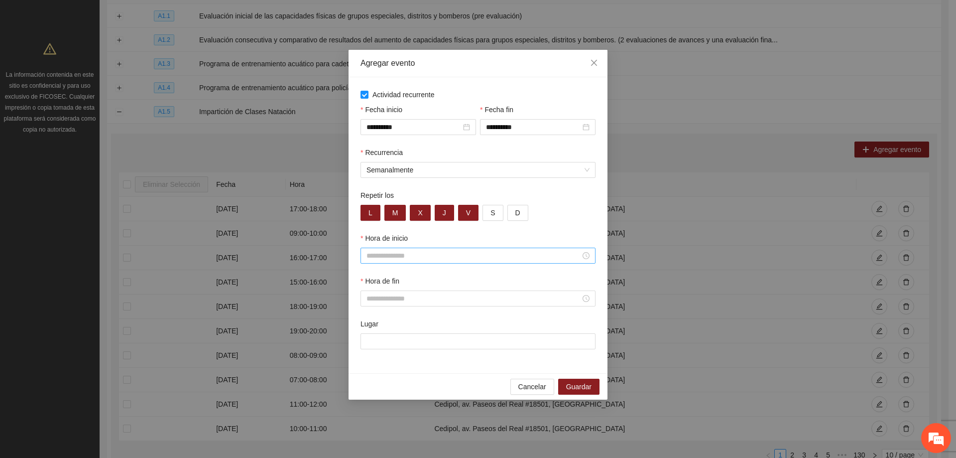
drag, startPoint x: 519, startPoint y: 260, endPoint x: 520, endPoint y: 253, distance: 7.0
click at [519, 259] on input "Hora de inicio" at bounding box center [473, 255] width 214 height 11
click at [372, 356] on div "20" at bounding box center [374, 354] width 28 height 14
type input "*****"
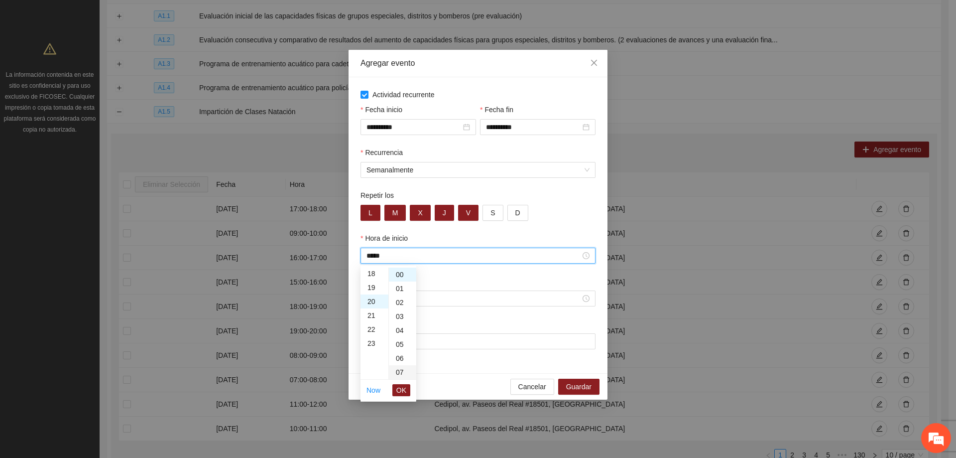
scroll to position [279, 0]
click at [399, 391] on span "OK" at bounding box center [401, 389] width 10 height 11
click at [412, 298] on input "Hora de fin" at bounding box center [473, 298] width 214 height 11
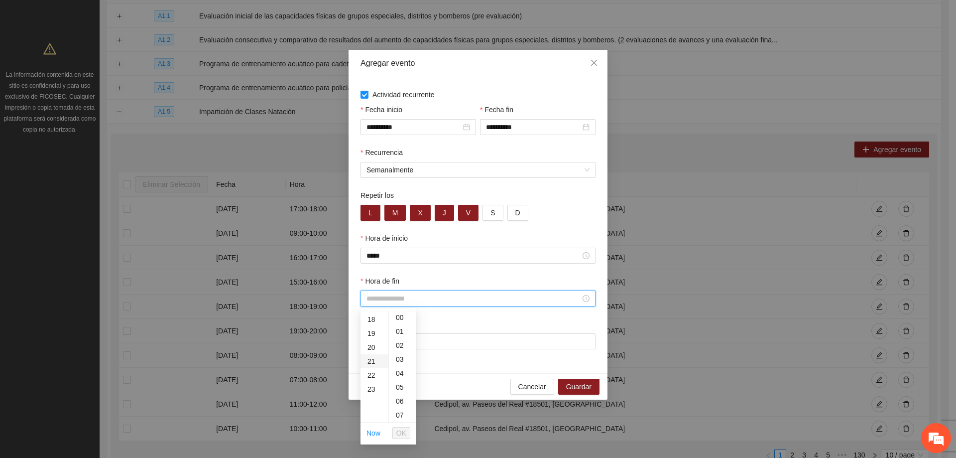
click at [376, 358] on div "21" at bounding box center [374, 361] width 28 height 14
type input "*****"
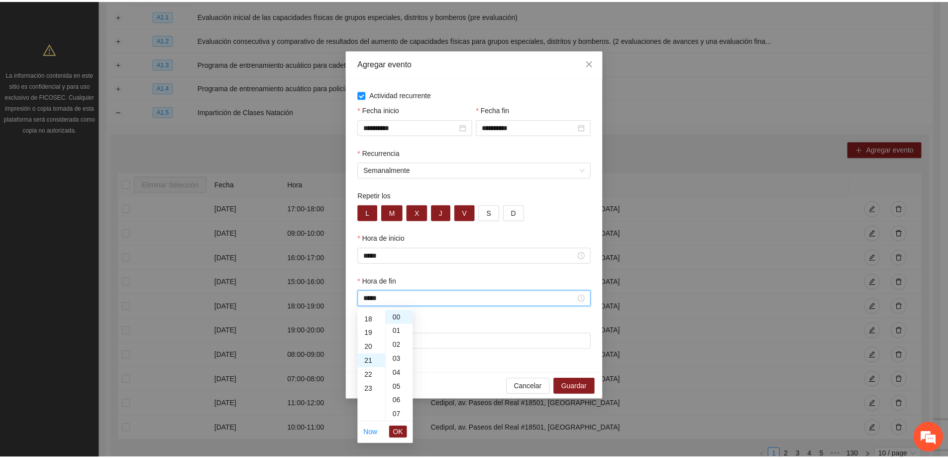
scroll to position [293, 0]
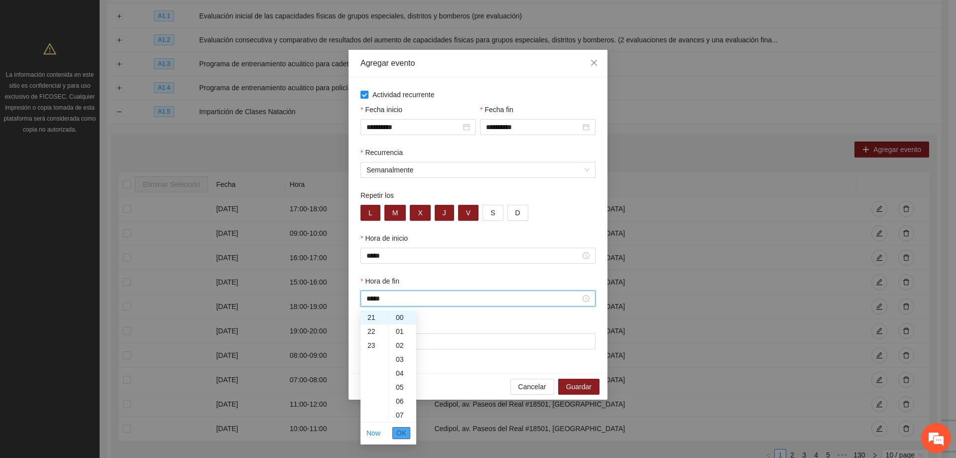
click at [404, 431] on span "OK" at bounding box center [401, 432] width 10 height 11
click at [431, 341] on input "Lugar" at bounding box center [477, 341] width 235 height 16
type input "**********"
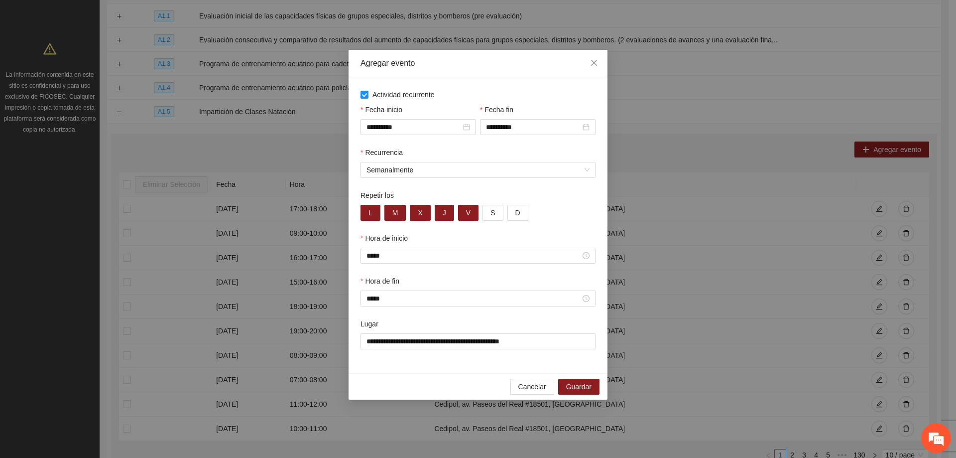
click at [449, 317] on div "Hora de fin *****" at bounding box center [477, 296] width 239 height 43
click at [580, 388] on span "Guardar" at bounding box center [578, 386] width 25 height 11
